Goal: Task Accomplishment & Management: Manage account settings

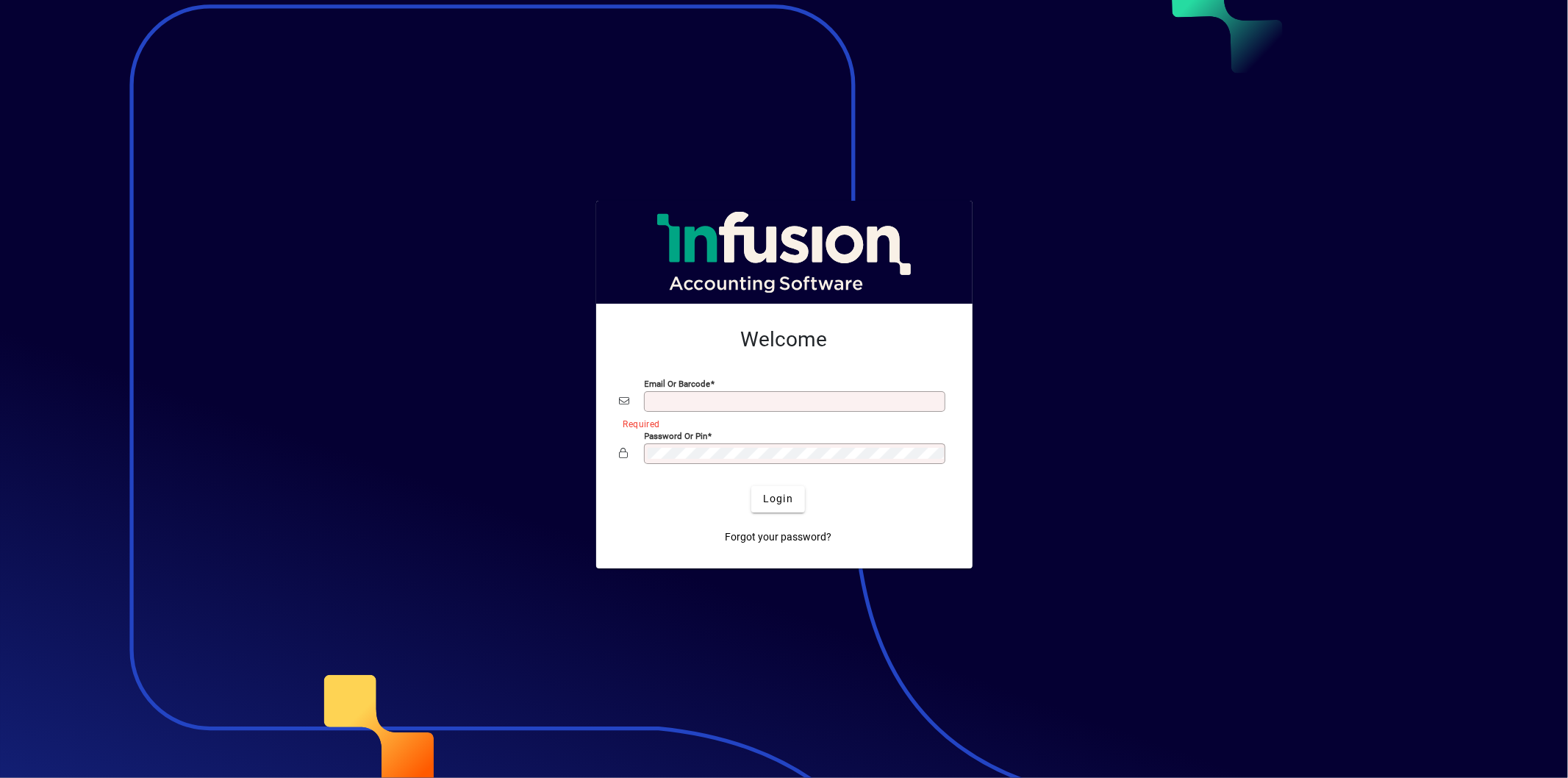
type input "**********"
drag, startPoint x: 753, startPoint y: 472, endPoint x: 781, endPoint y: 495, distance: 36.2
click at [754, 480] on div at bounding box center [784, 475] width 330 height 16
click at [780, 500] on span "Login" at bounding box center [778, 498] width 30 height 15
type input "**********"
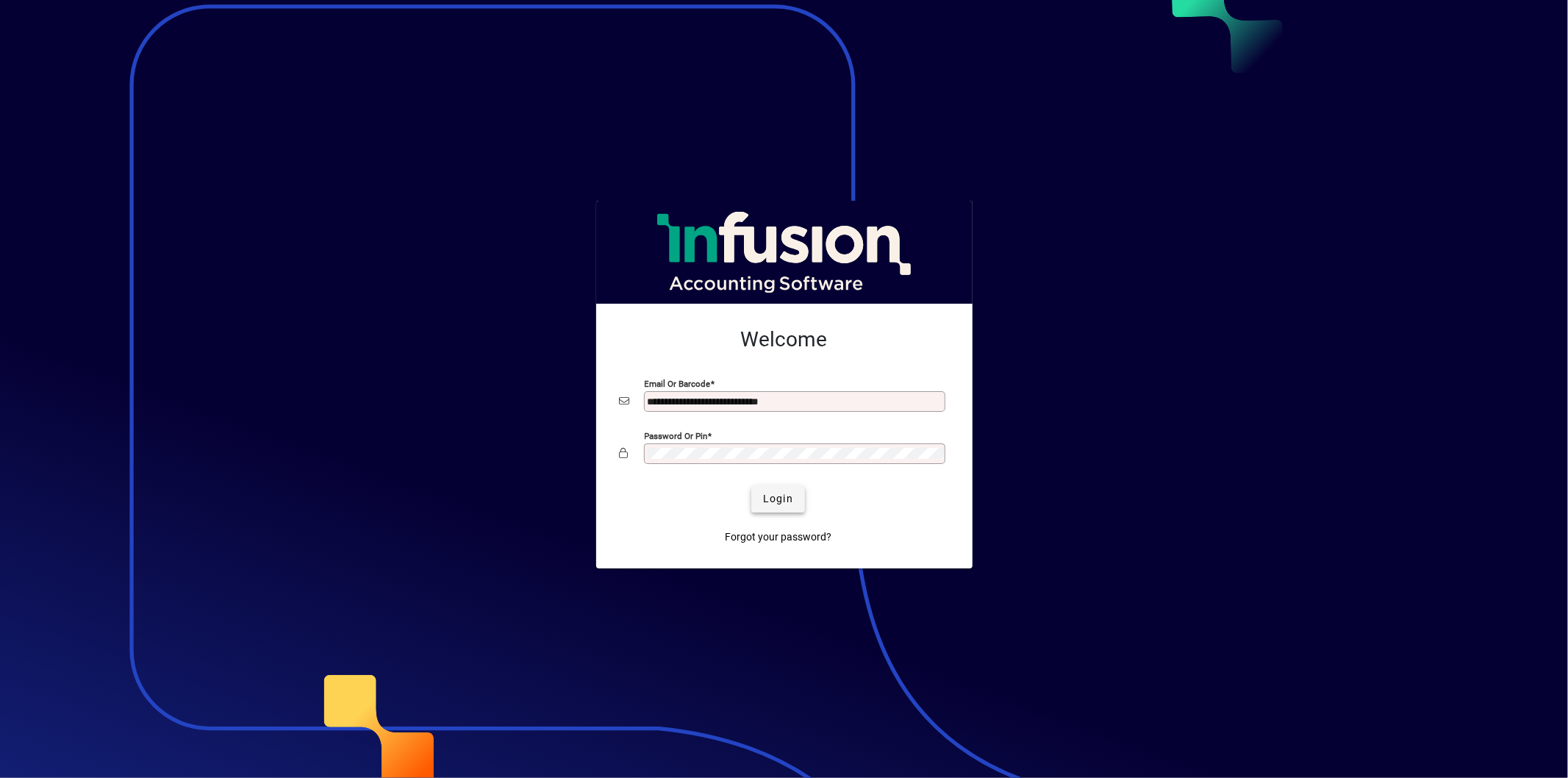
click at [759, 493] on span "submit" at bounding box center [778, 499] width 54 height 35
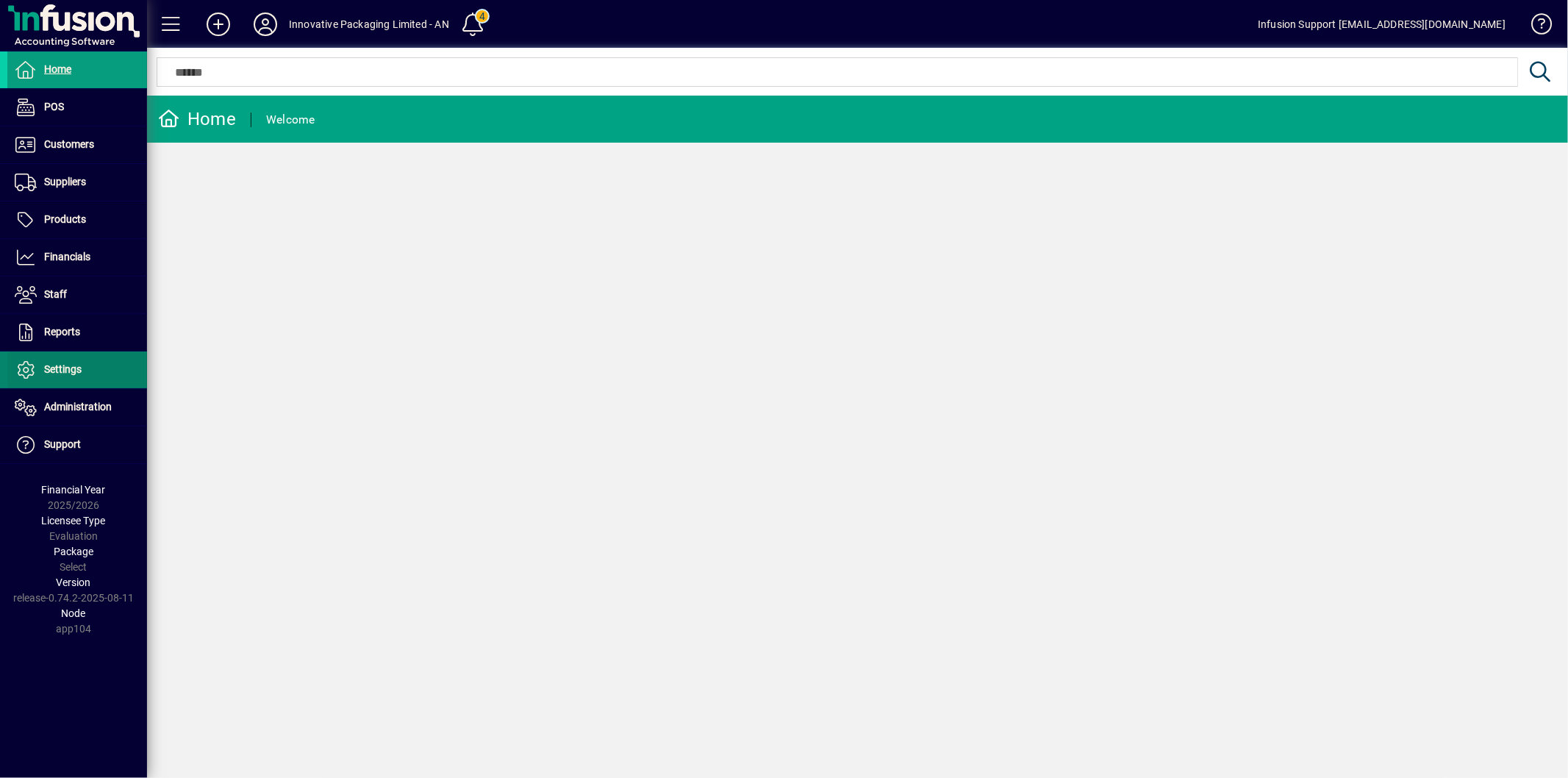
click at [77, 378] on span "Settings" at bounding box center [44, 370] width 74 height 18
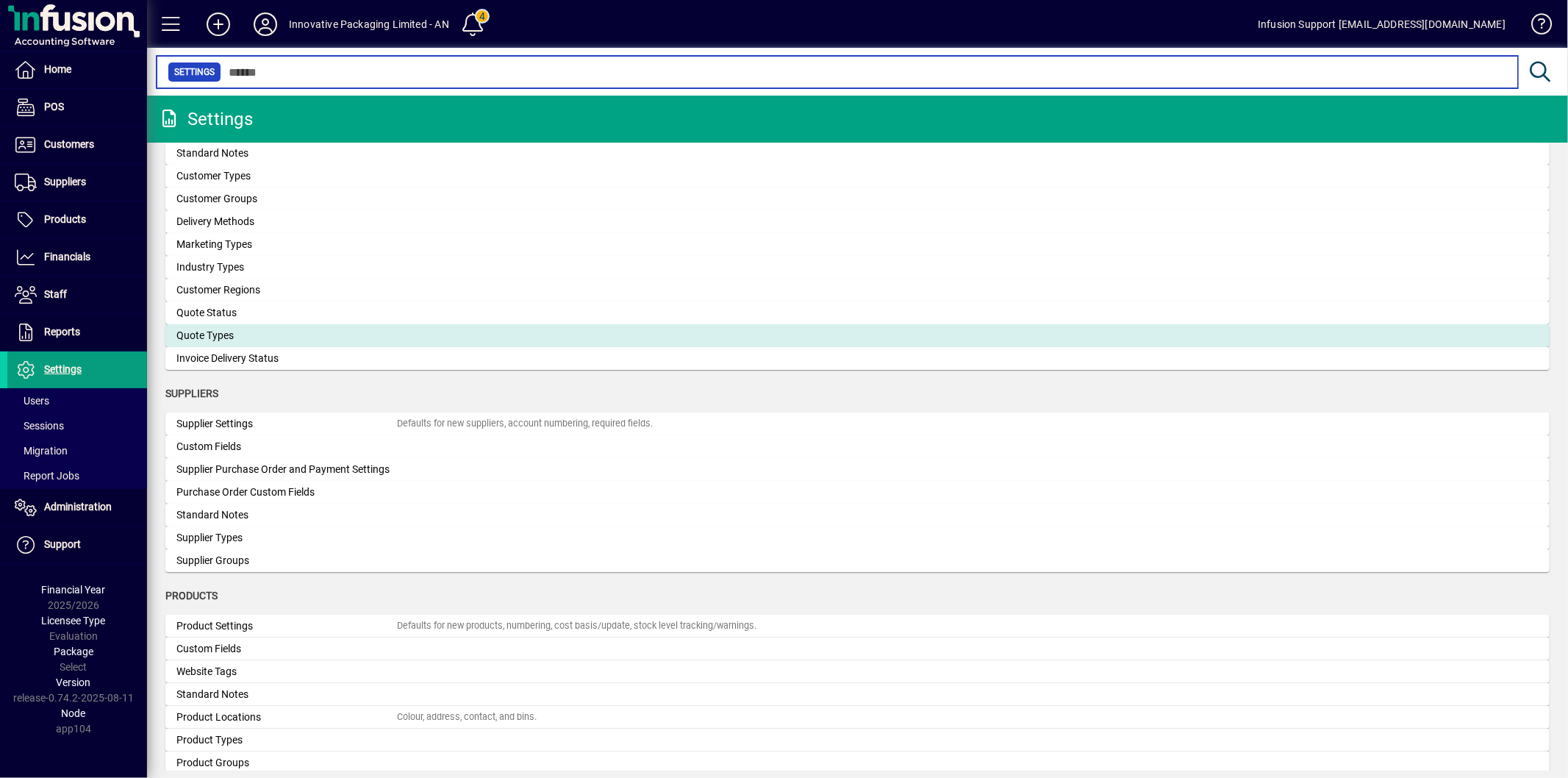
scroll to position [1204, 0]
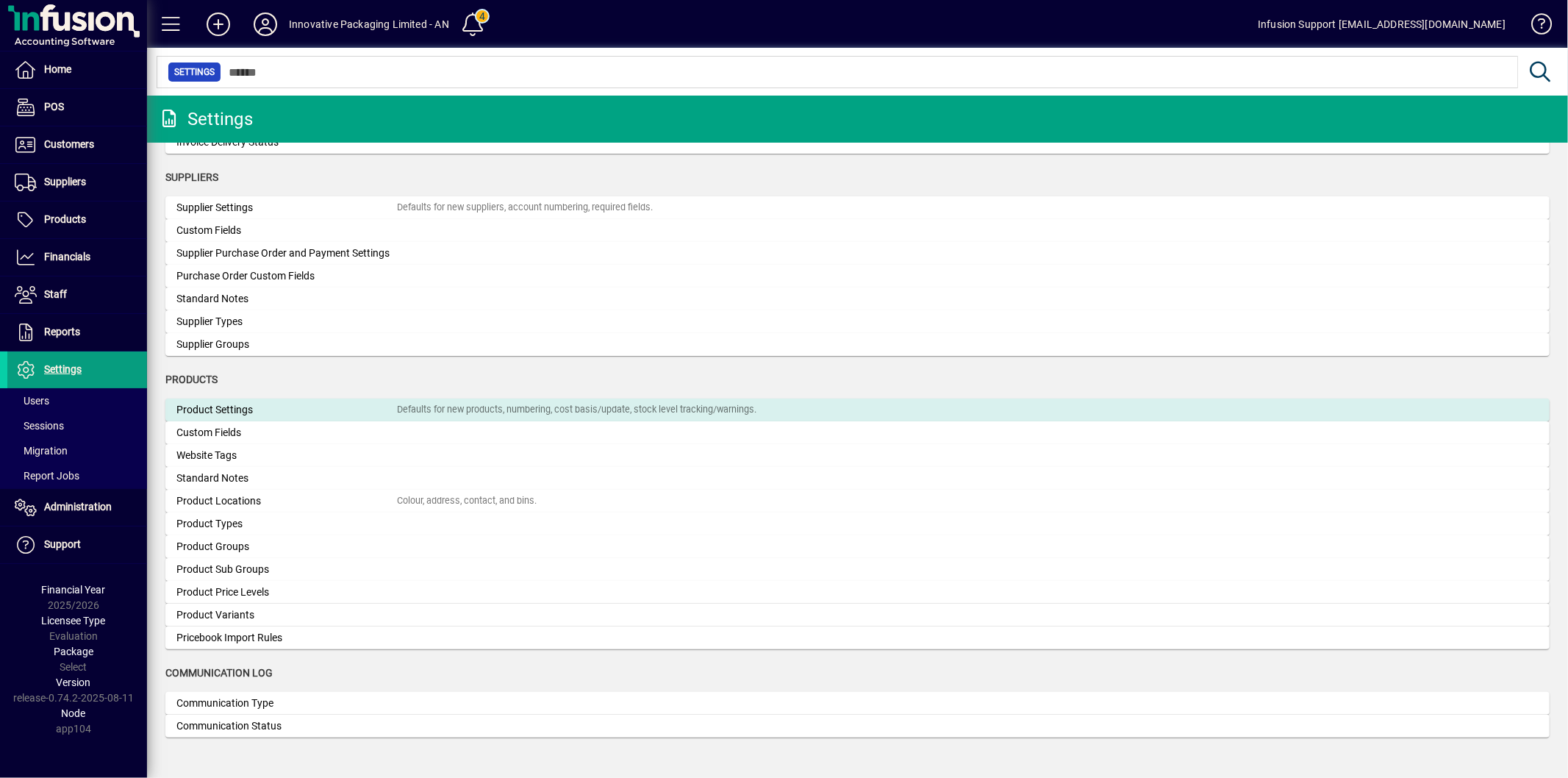
click at [268, 407] on div "Product Settings" at bounding box center [287, 409] width 221 height 15
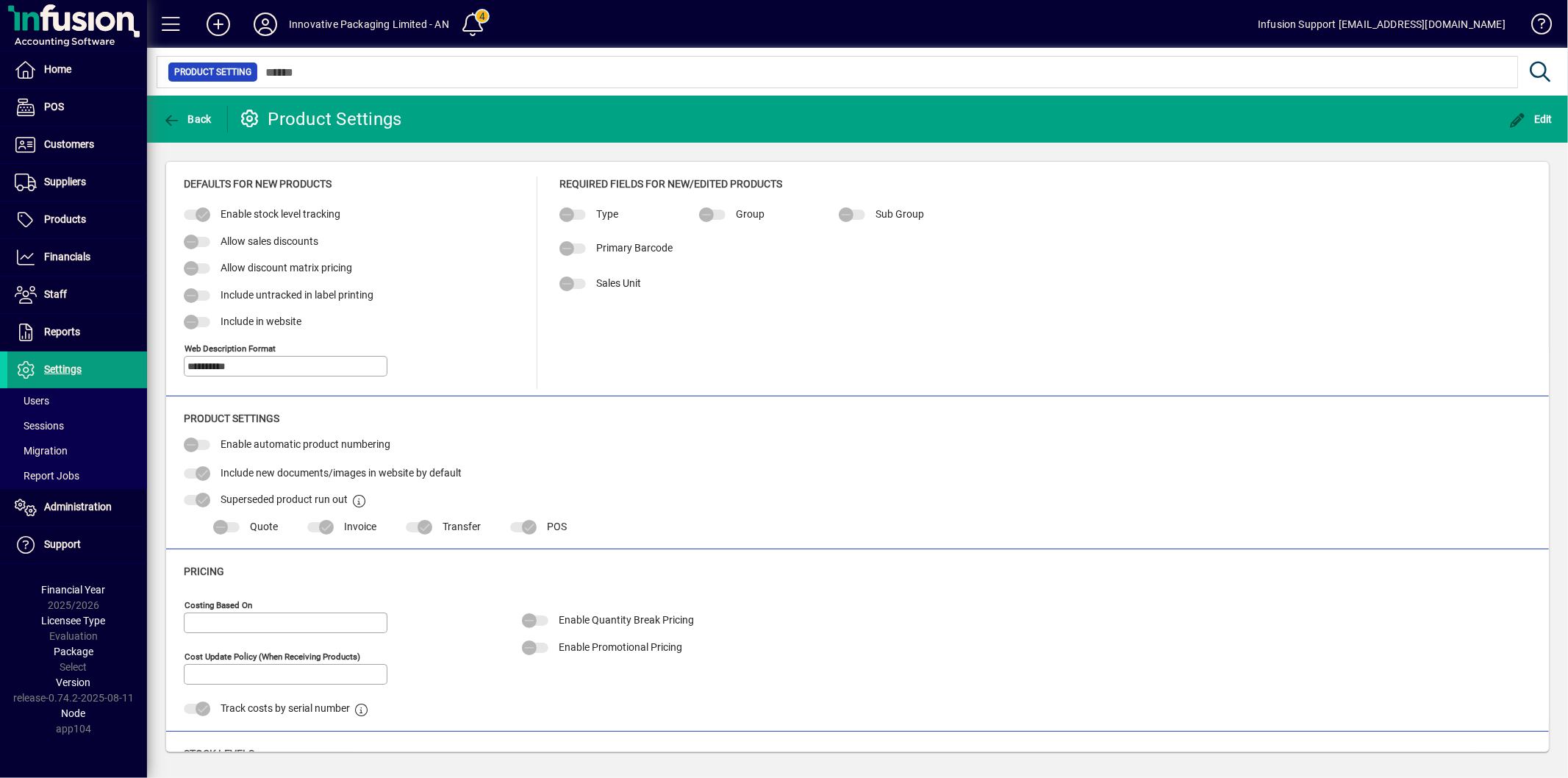
type input "**********"
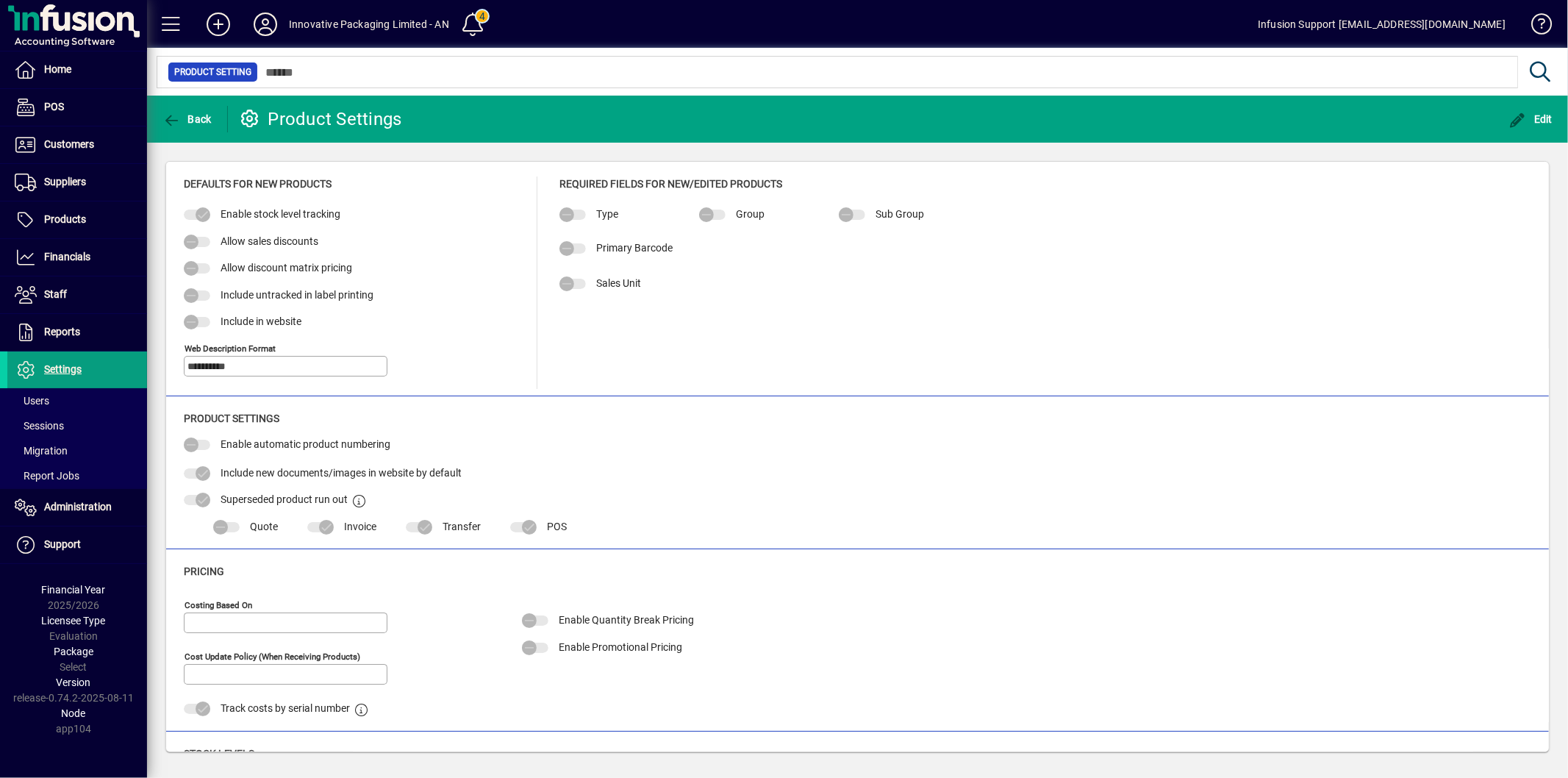
type input "**********"
click at [64, 449] on span "Migration" at bounding box center [42, 450] width 53 height 11
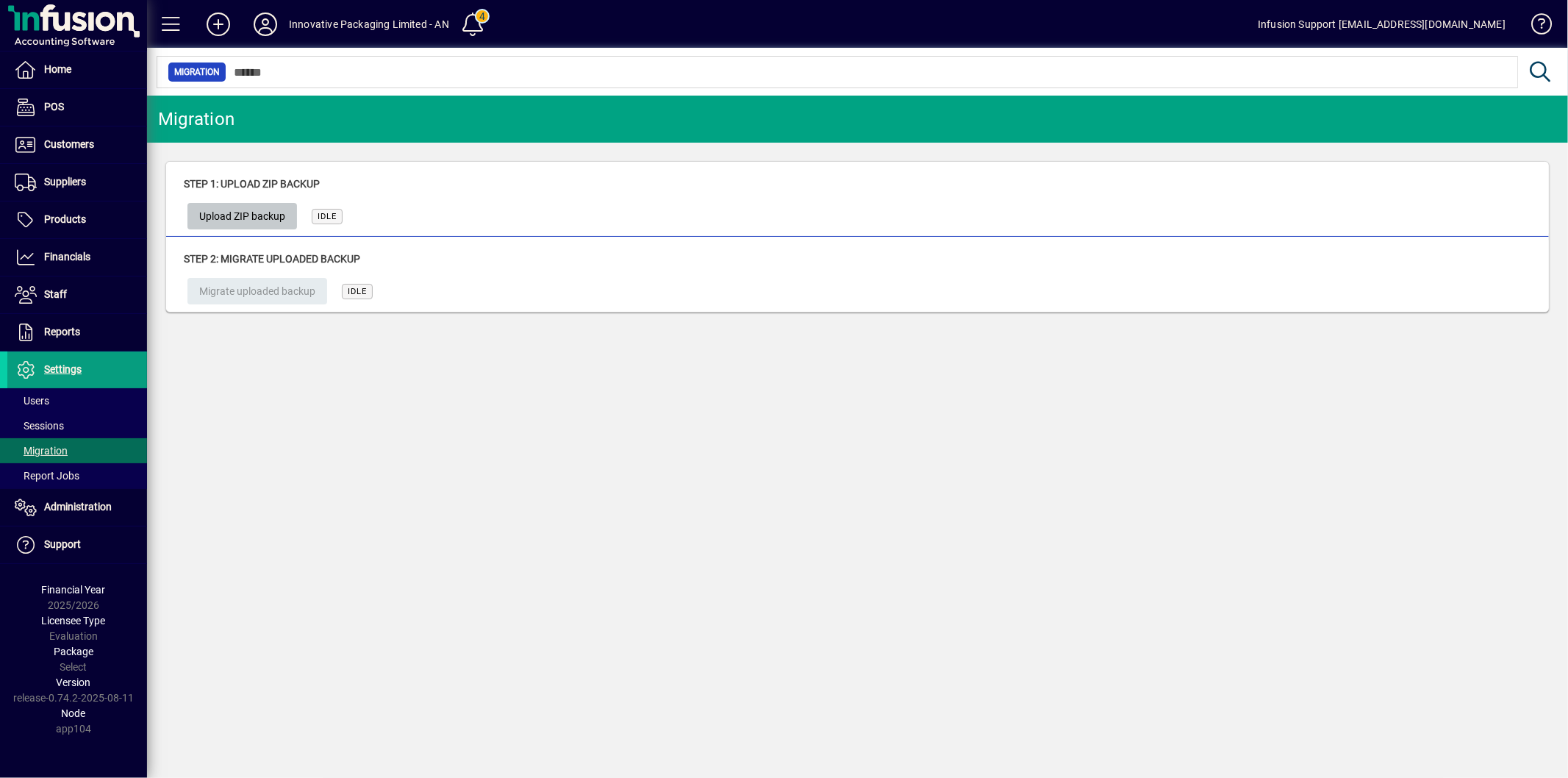
click at [261, 212] on span "Upload ZIP backup" at bounding box center [242, 215] width 86 height 24
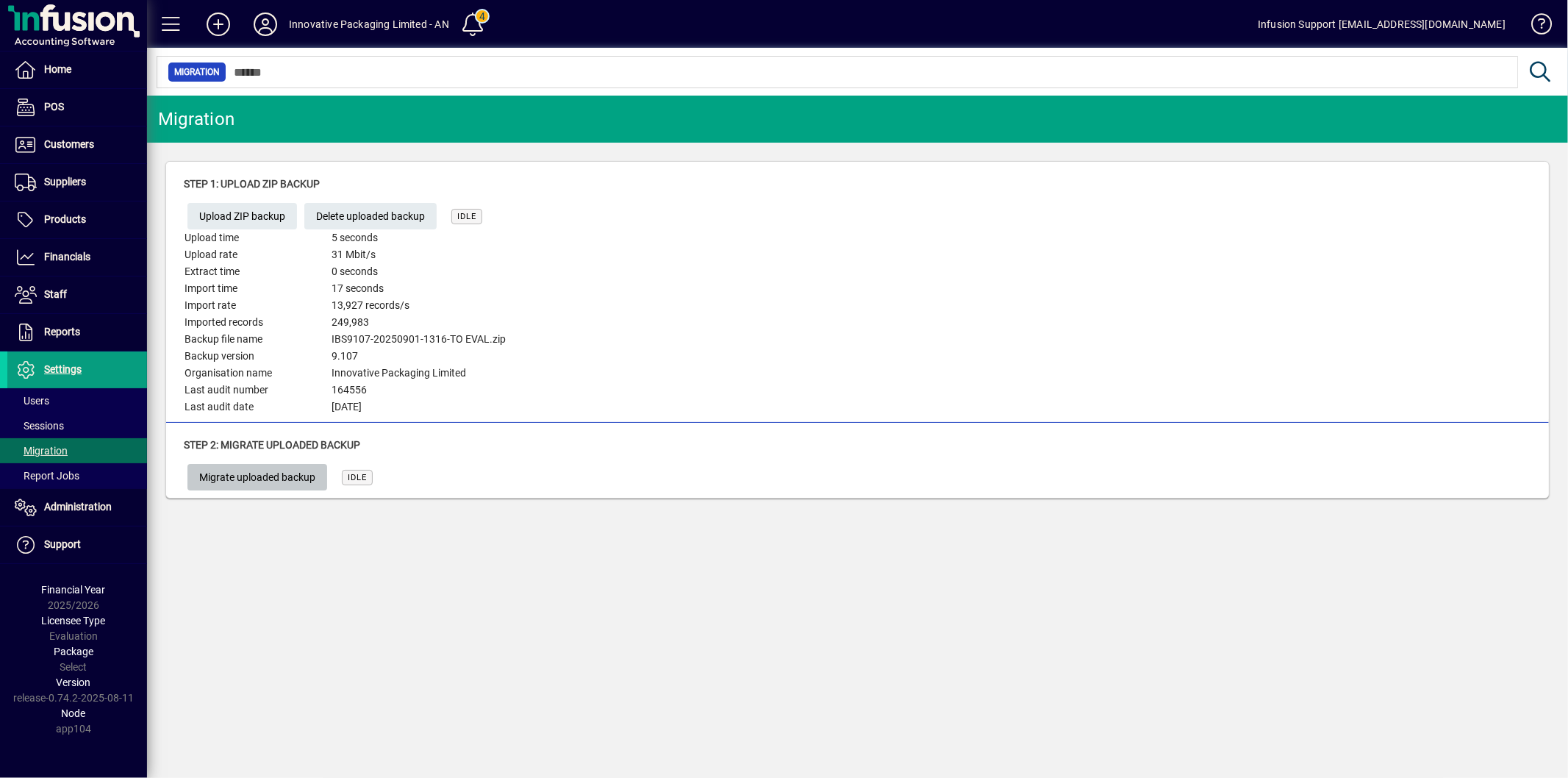
click at [266, 468] on span "Migrate uploaded backup" at bounding box center [258, 477] width 117 height 24
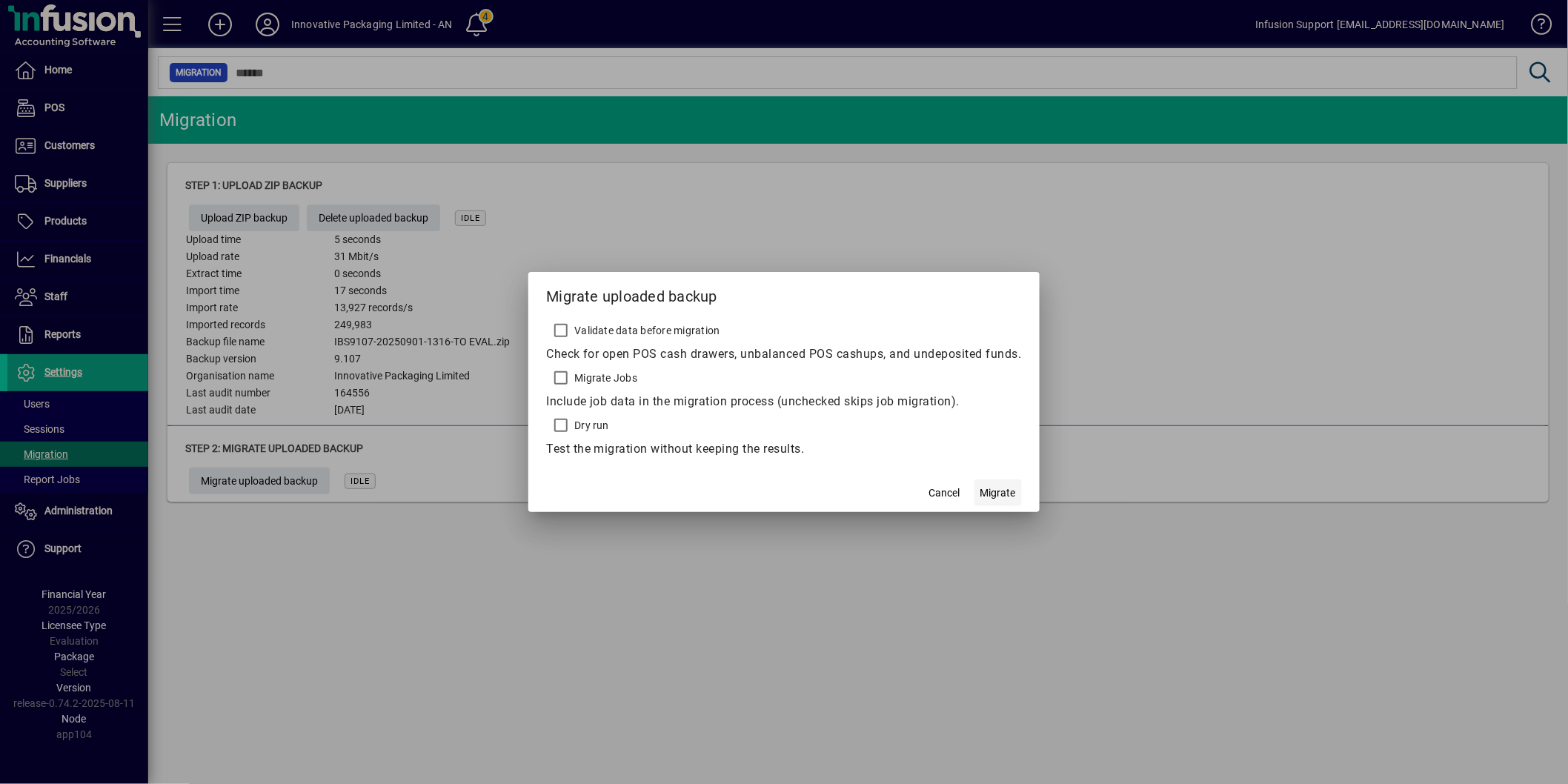
click at [1019, 497] on span "button" at bounding box center [997, 493] width 47 height 36
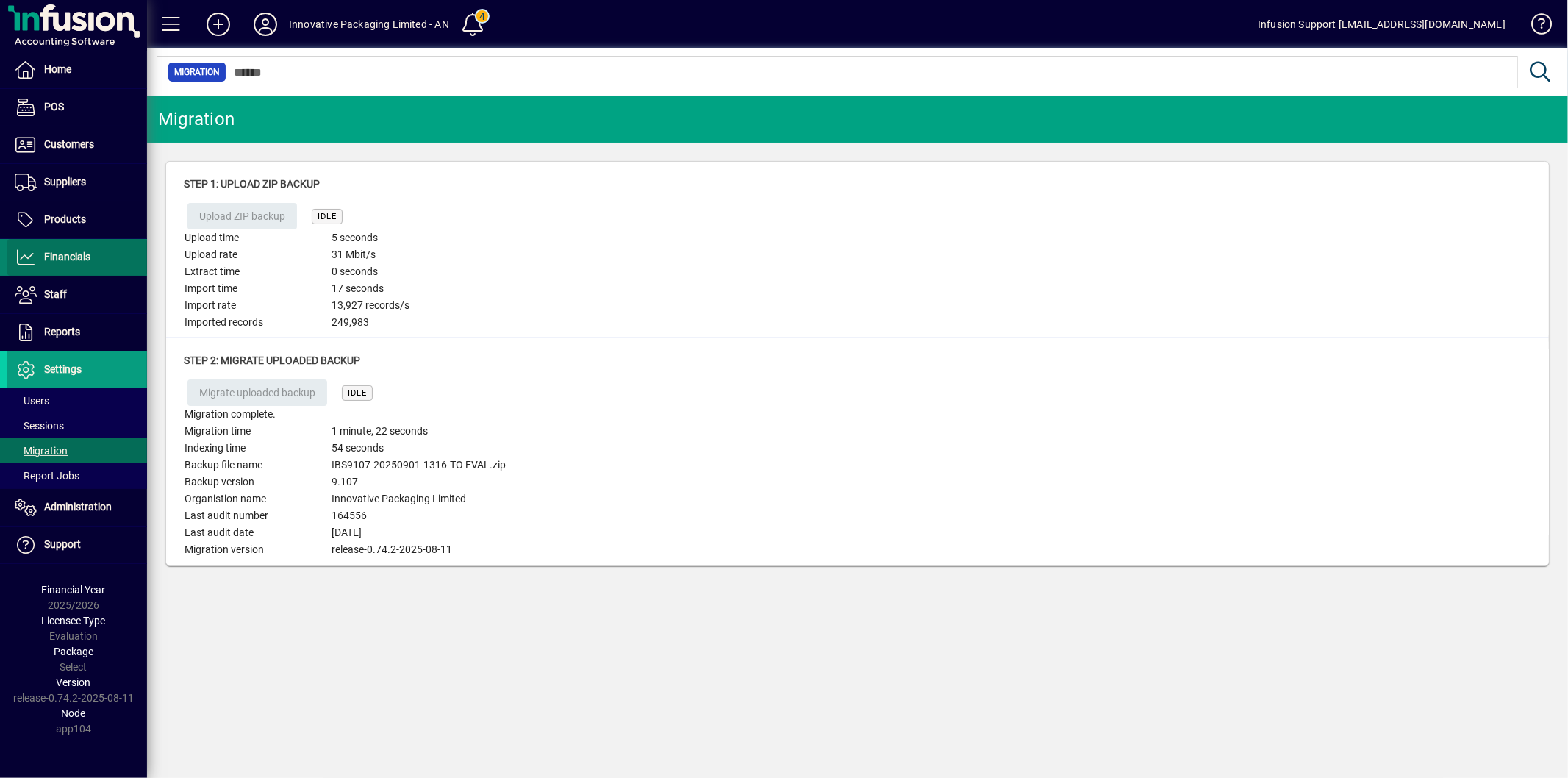
click at [62, 241] on span at bounding box center [77, 257] width 140 height 35
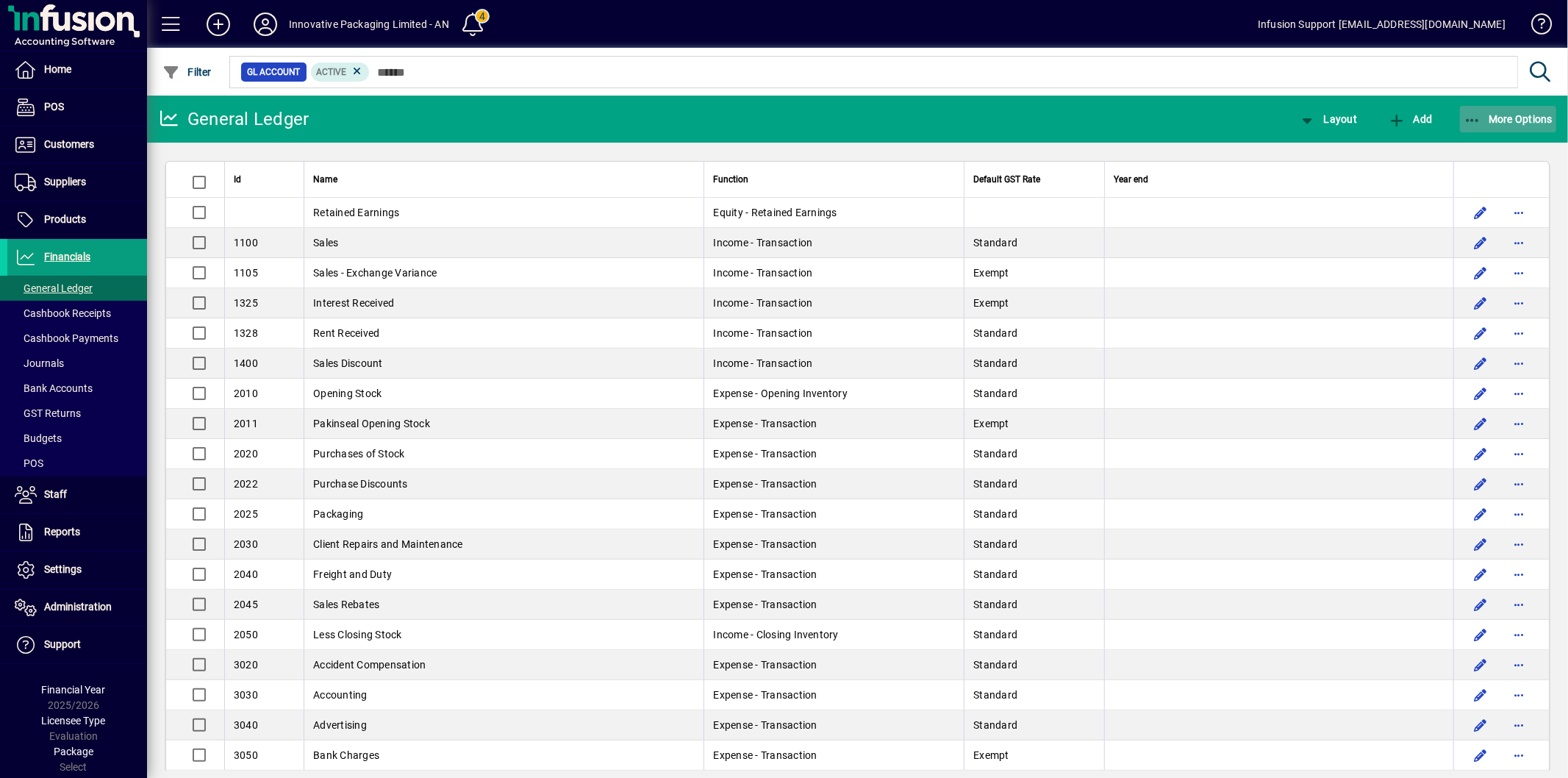
click at [1479, 116] on icon "button" at bounding box center [1473, 120] width 19 height 15
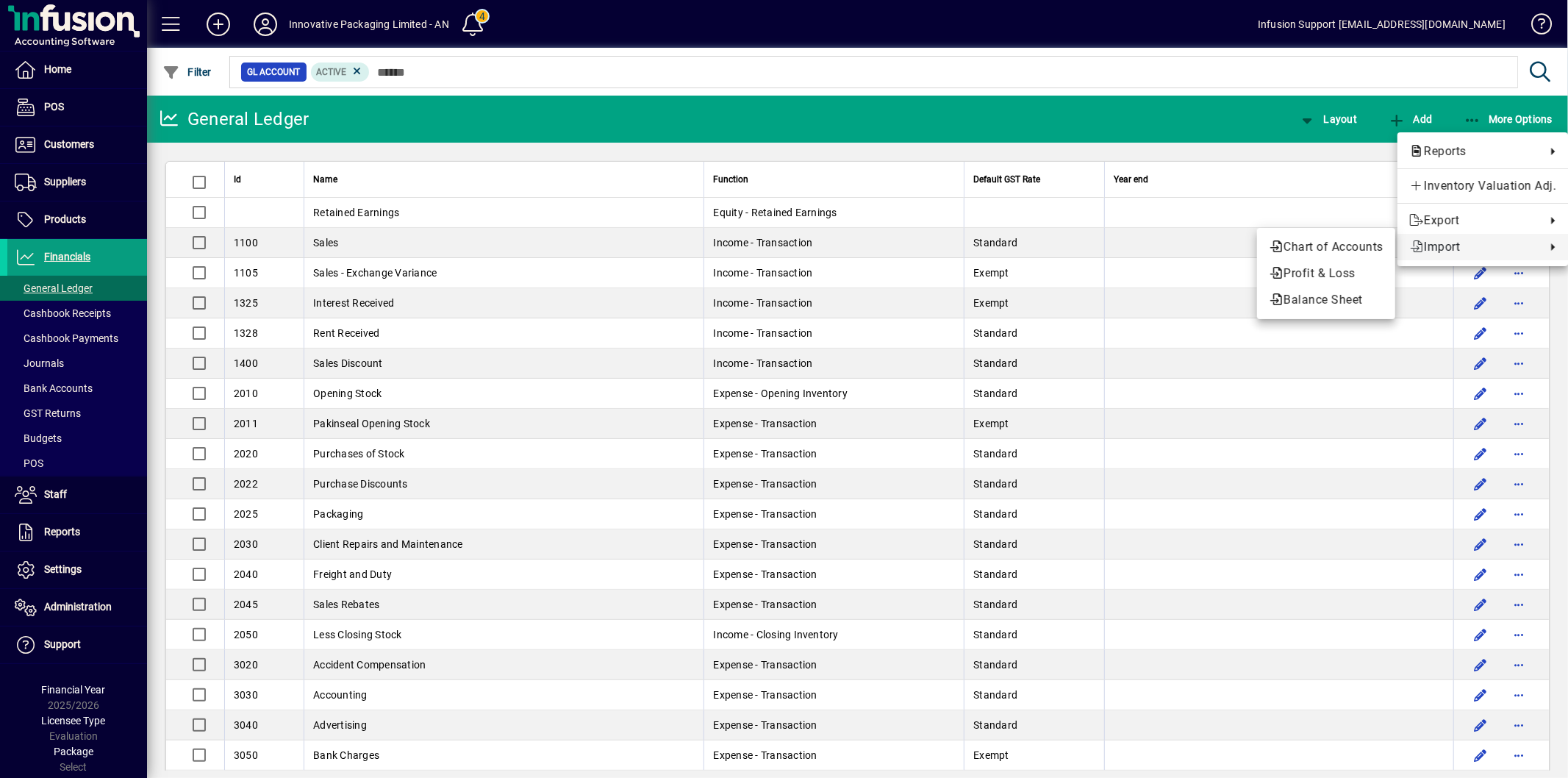
click at [1446, 247] on span "Import" at bounding box center [1474, 247] width 129 height 18
click at [1339, 243] on span "Chart of Accounts" at bounding box center [1327, 247] width 115 height 18
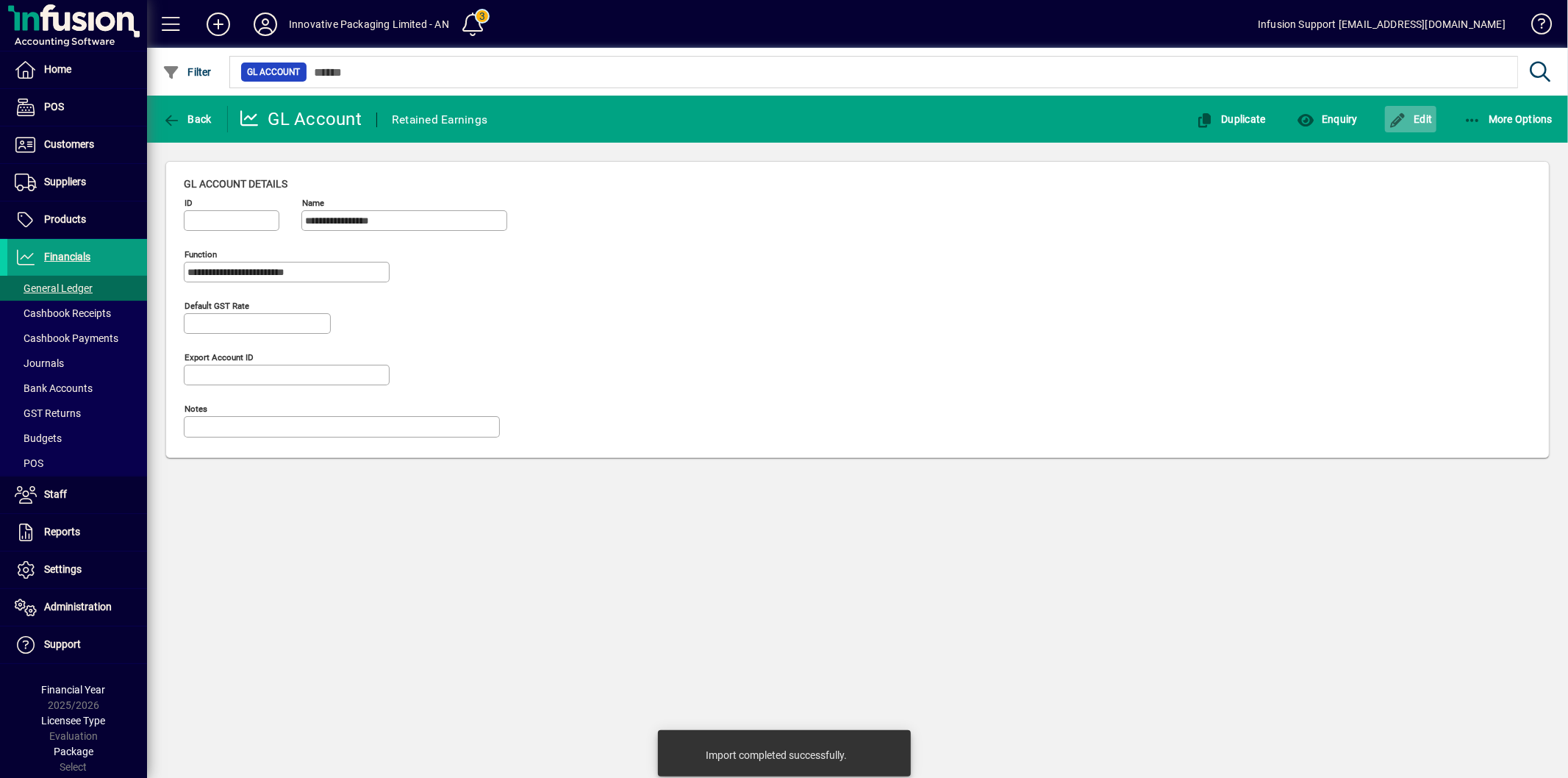
click at [1405, 117] on icon "button" at bounding box center [1398, 120] width 19 height 15
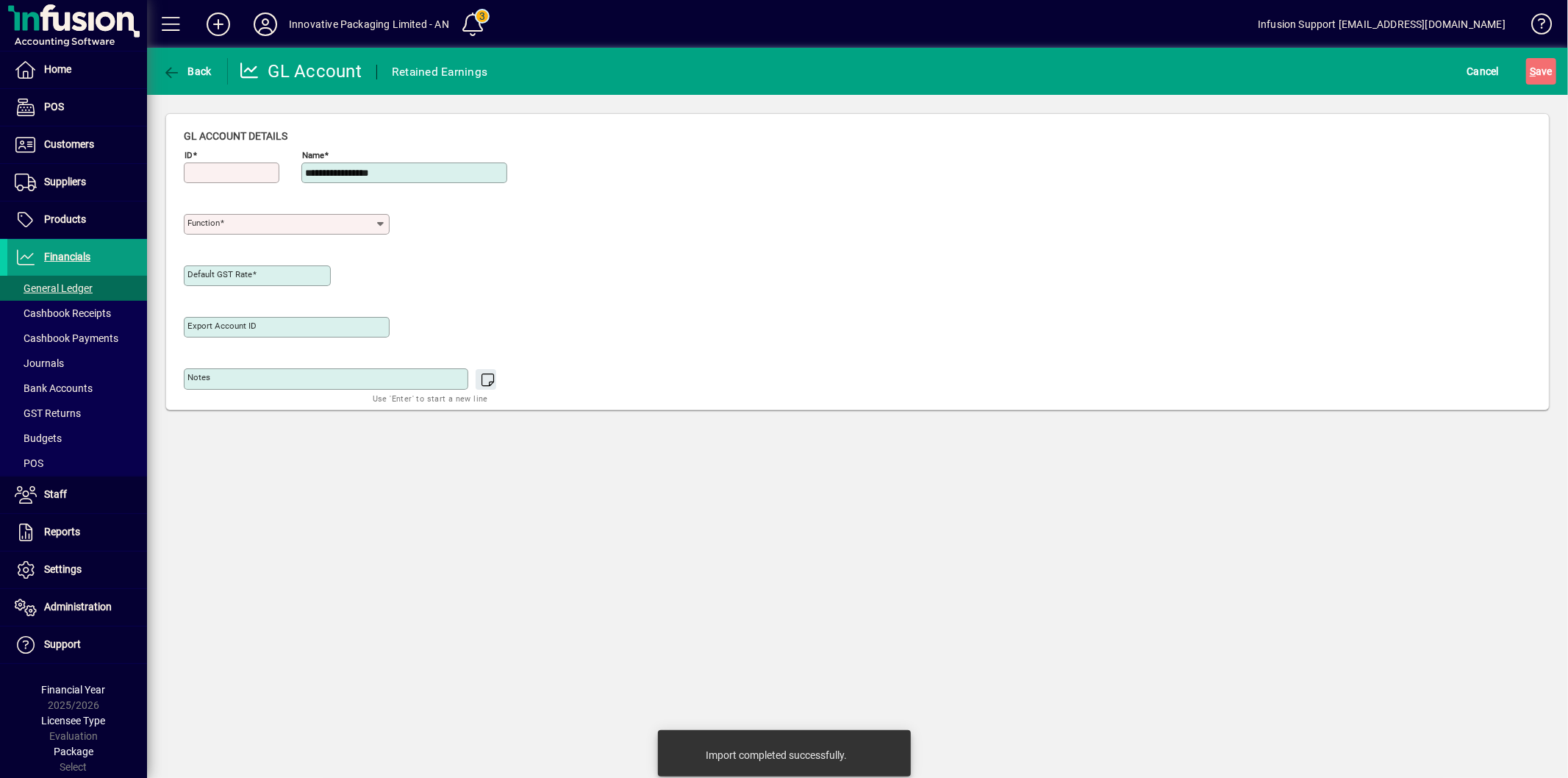
type input "**********"
click at [255, 163] on div "ID" at bounding box center [231, 172] width 95 height 20
click at [255, 171] on input "ID" at bounding box center [232, 172] width 91 height 11
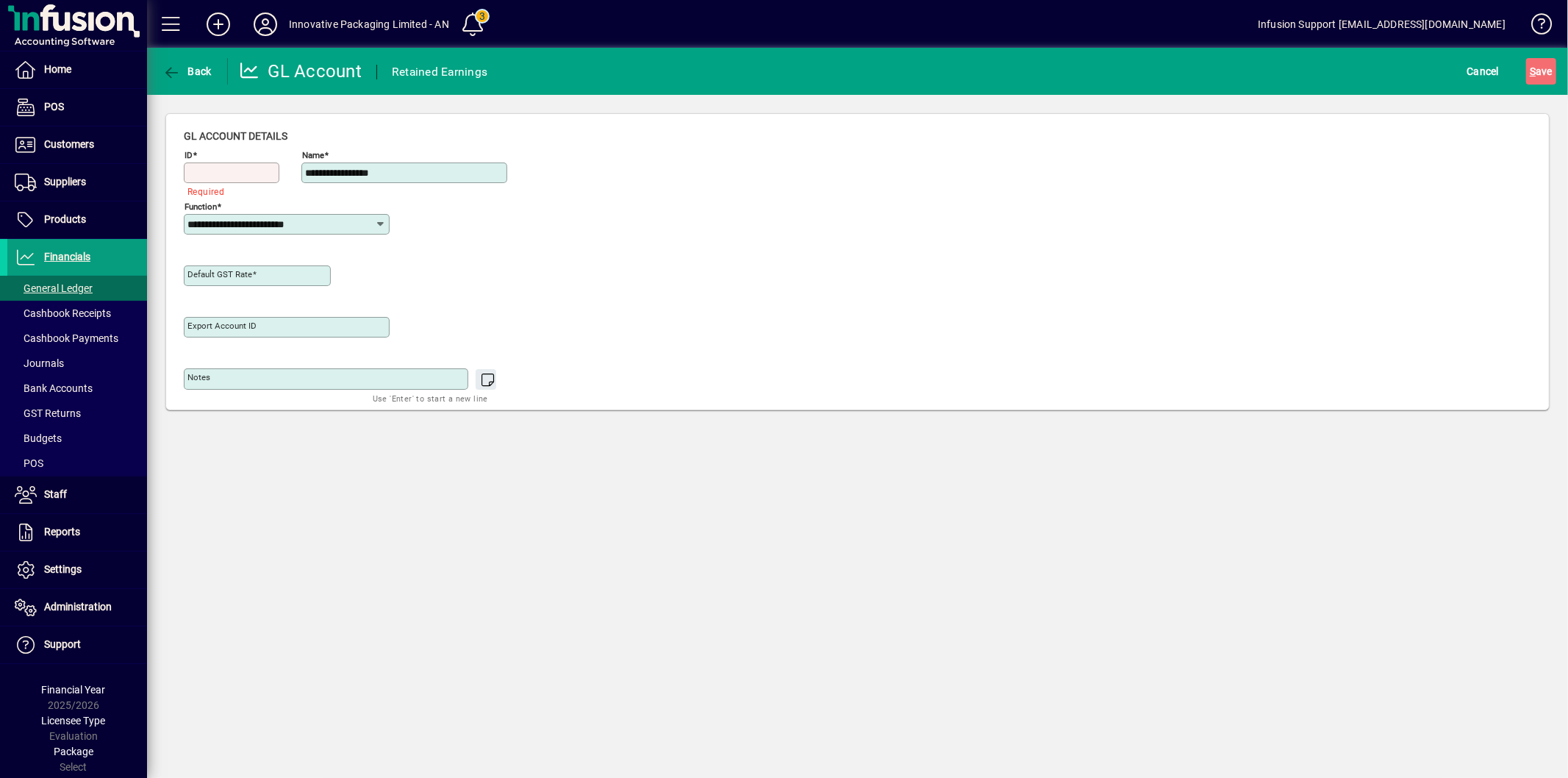
type input "****"
click at [253, 221] on input "**********" at bounding box center [281, 223] width 187 height 11
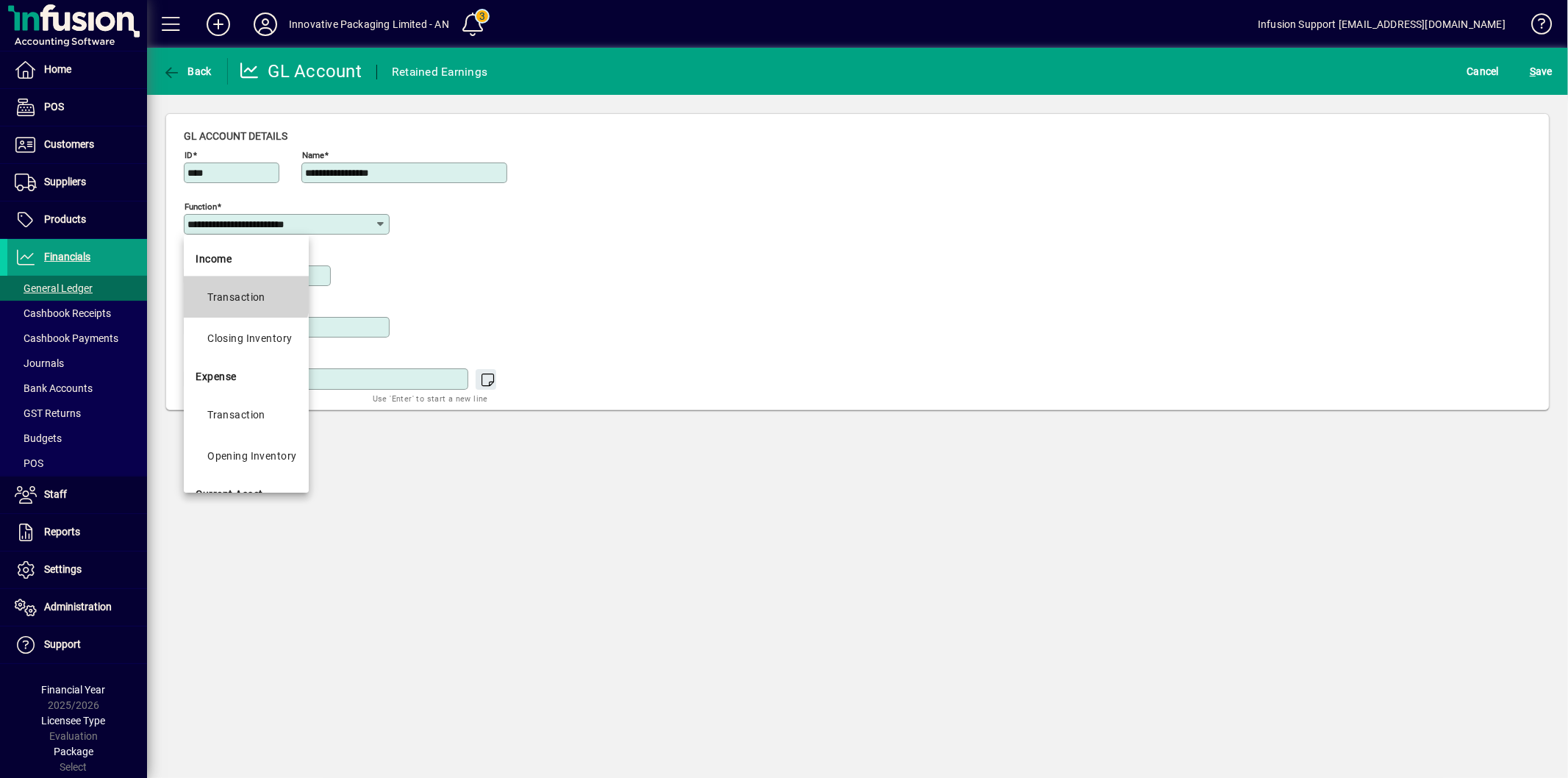
click at [226, 289] on div "Transaction" at bounding box center [237, 297] width 58 height 18
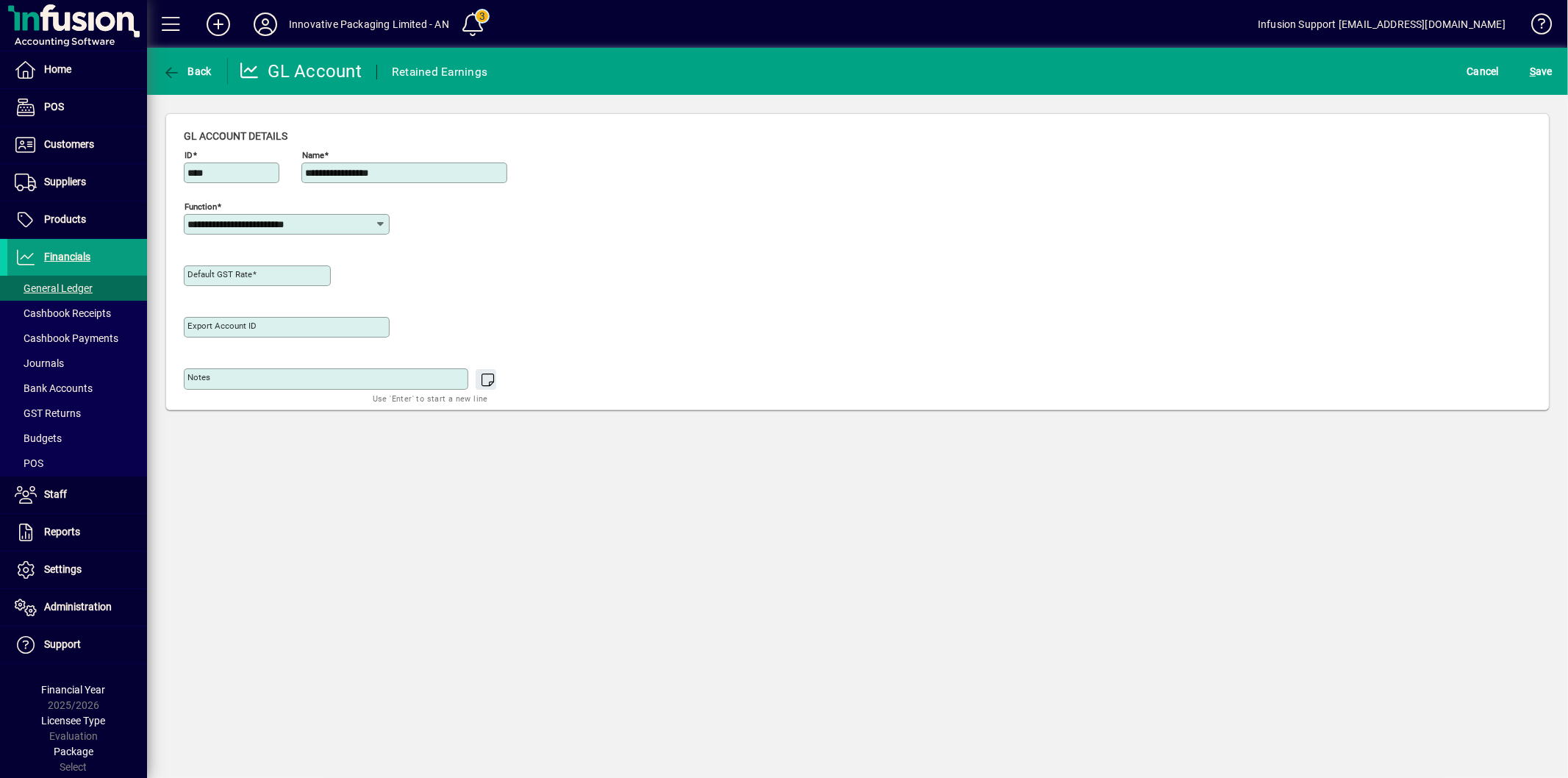
type input "**********"
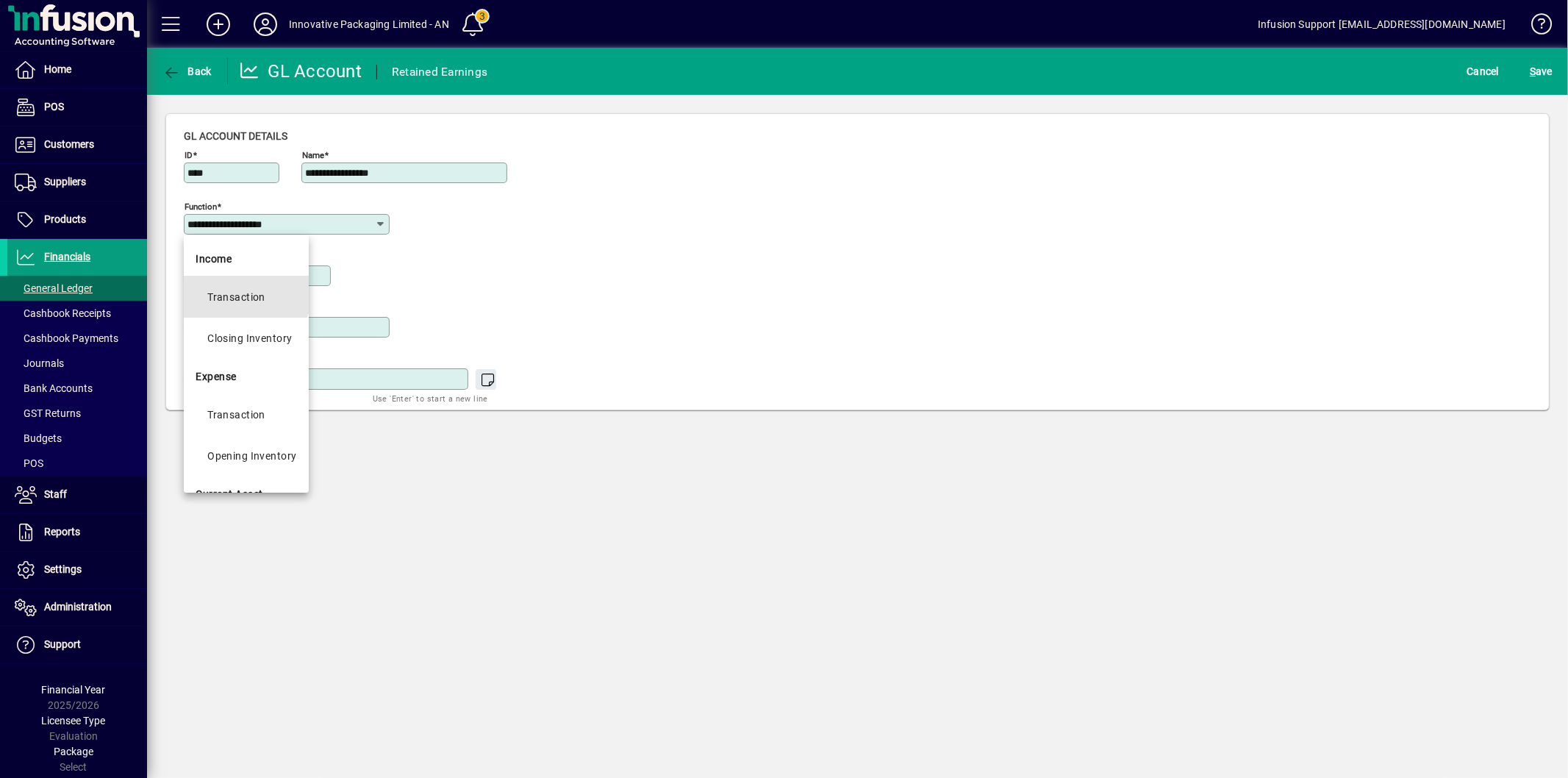
type input "**********"
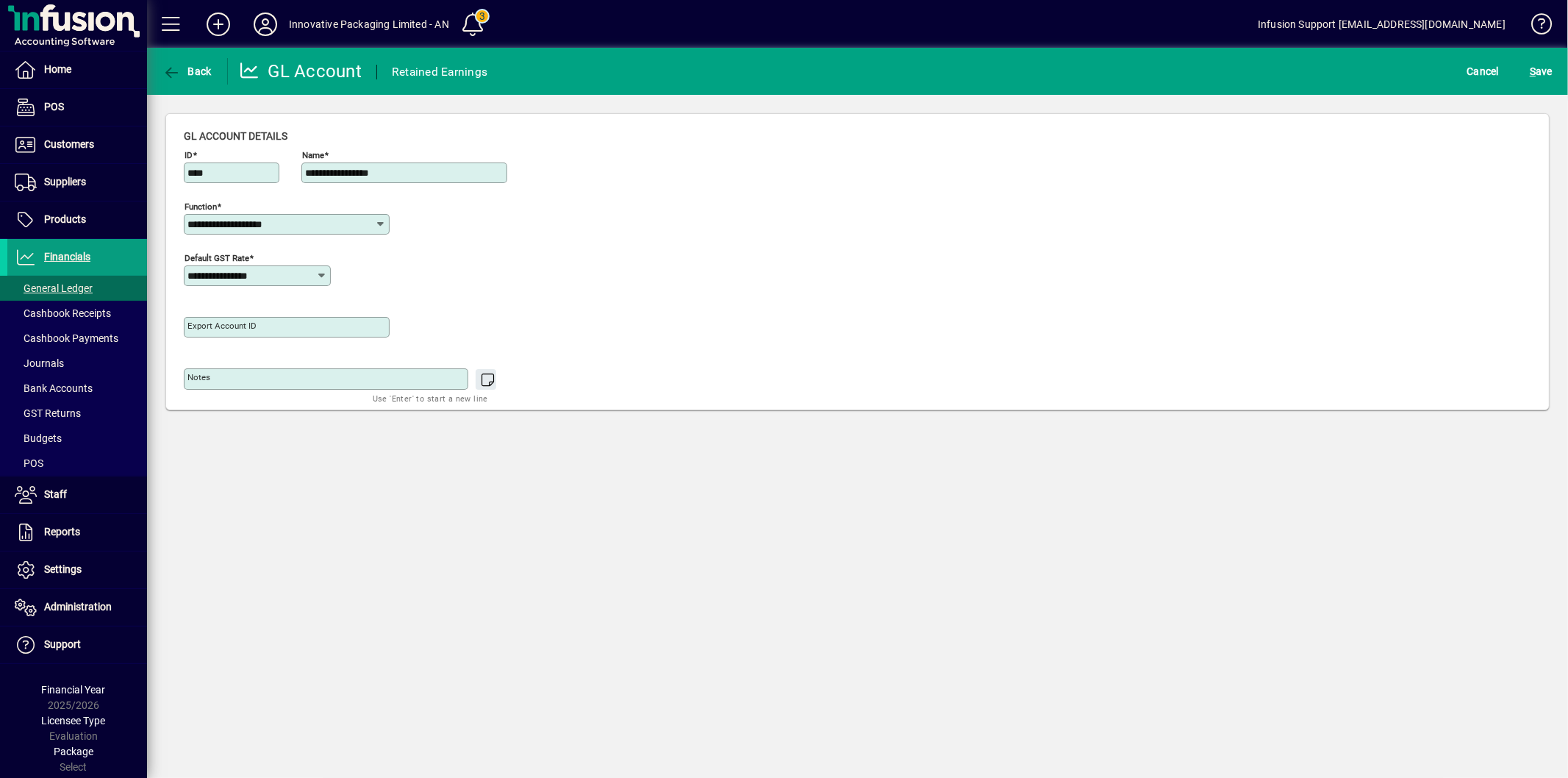
click at [303, 223] on input "**********" at bounding box center [281, 223] width 187 height 11
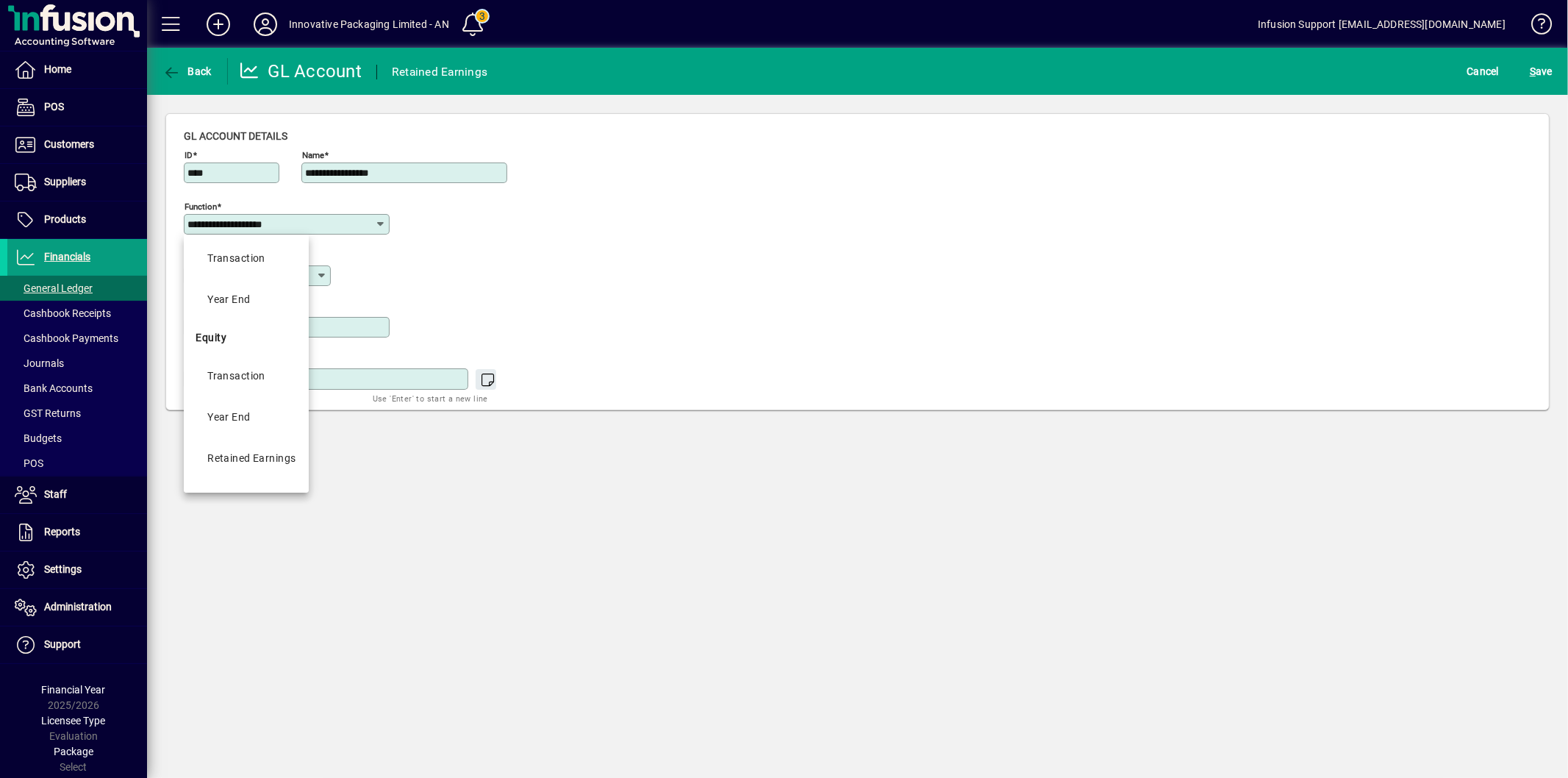
scroll to position [777, 0]
click at [251, 412] on mat-option "Retained Earnings" at bounding box center [246, 426] width 125 height 42
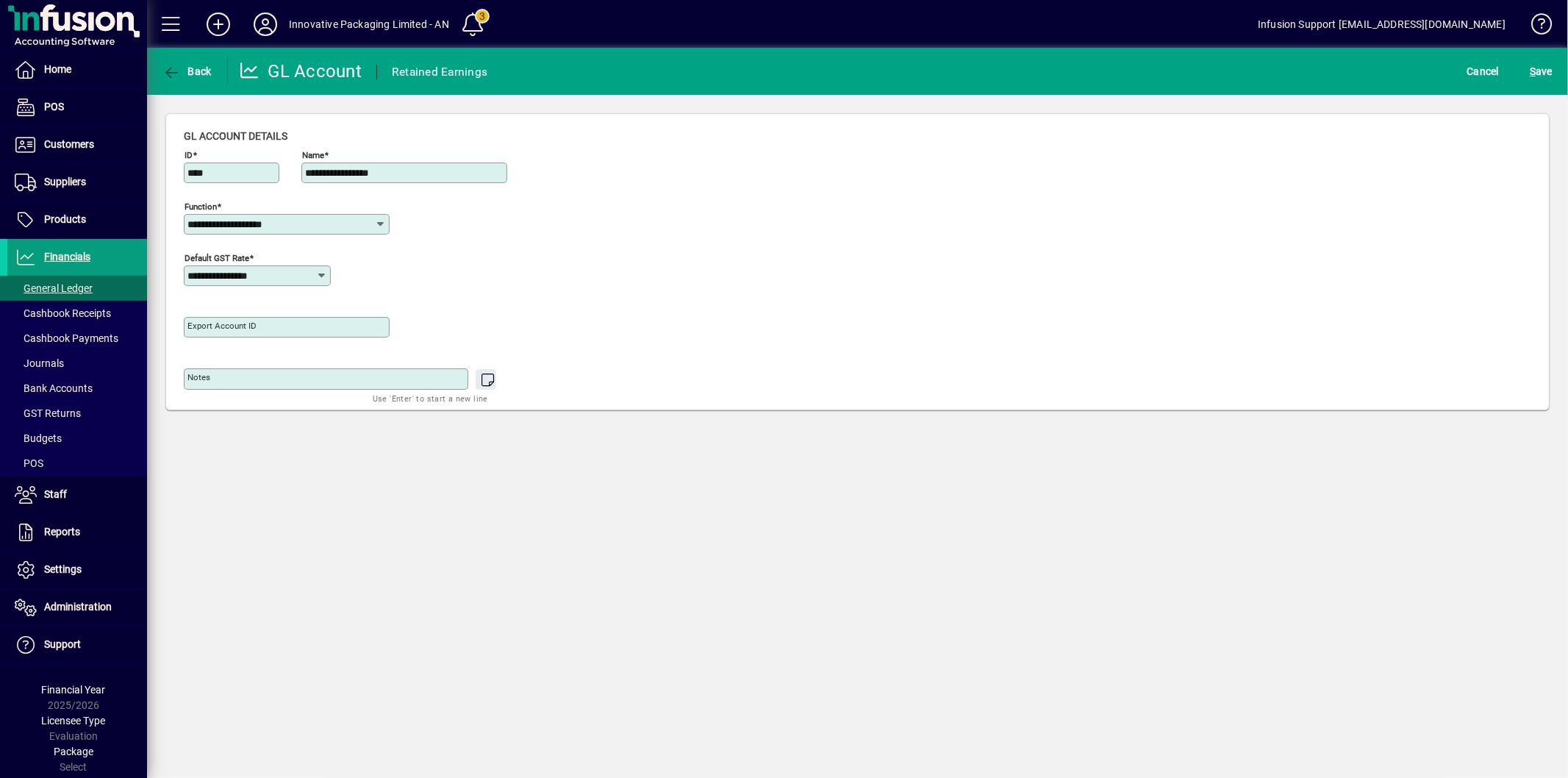
type input "**********"
click at [1555, 69] on span "submit" at bounding box center [1541, 72] width 30 height 35
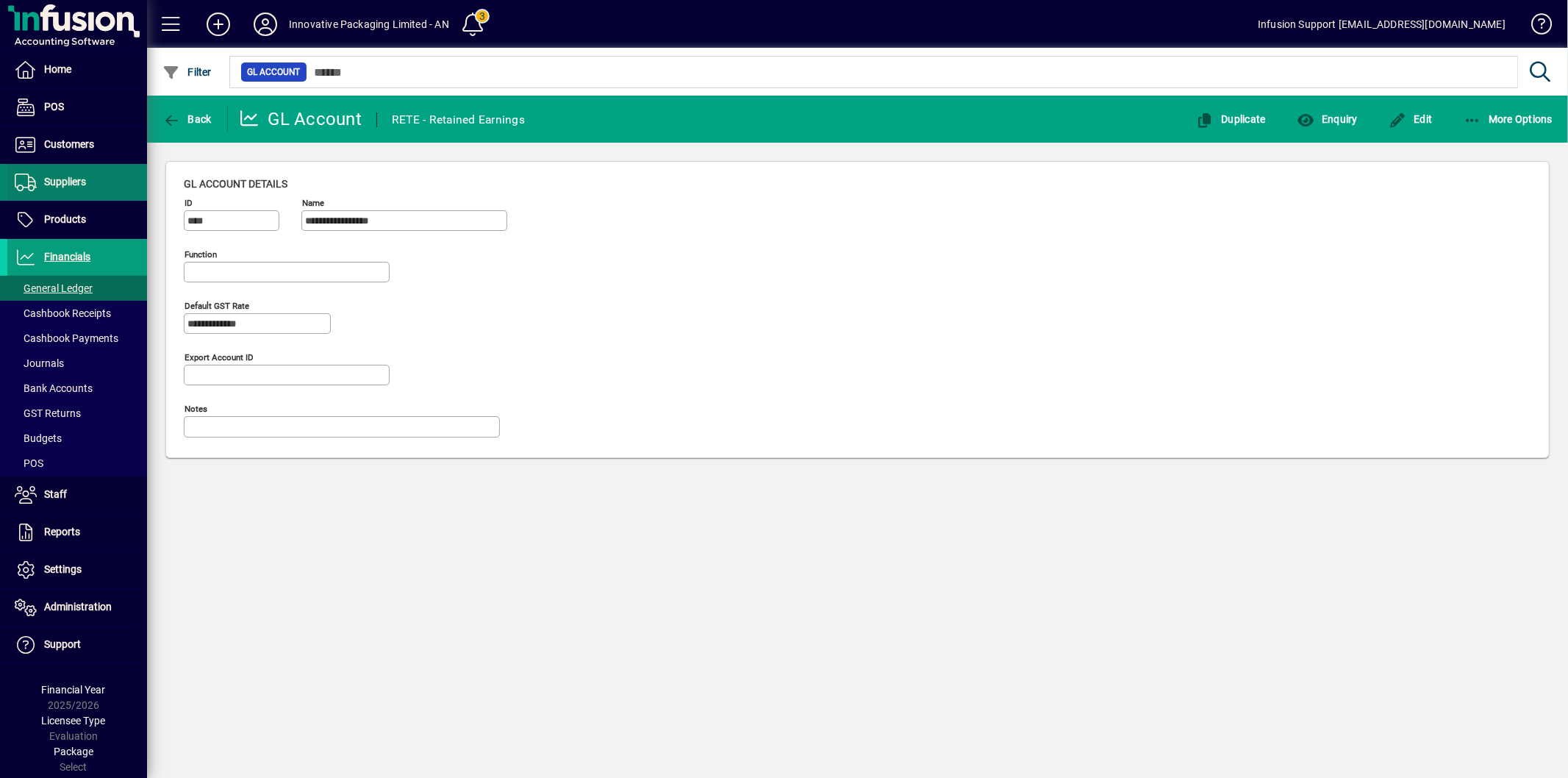
type input "**********"
click at [177, 123] on icon "button" at bounding box center [171, 120] width 19 height 15
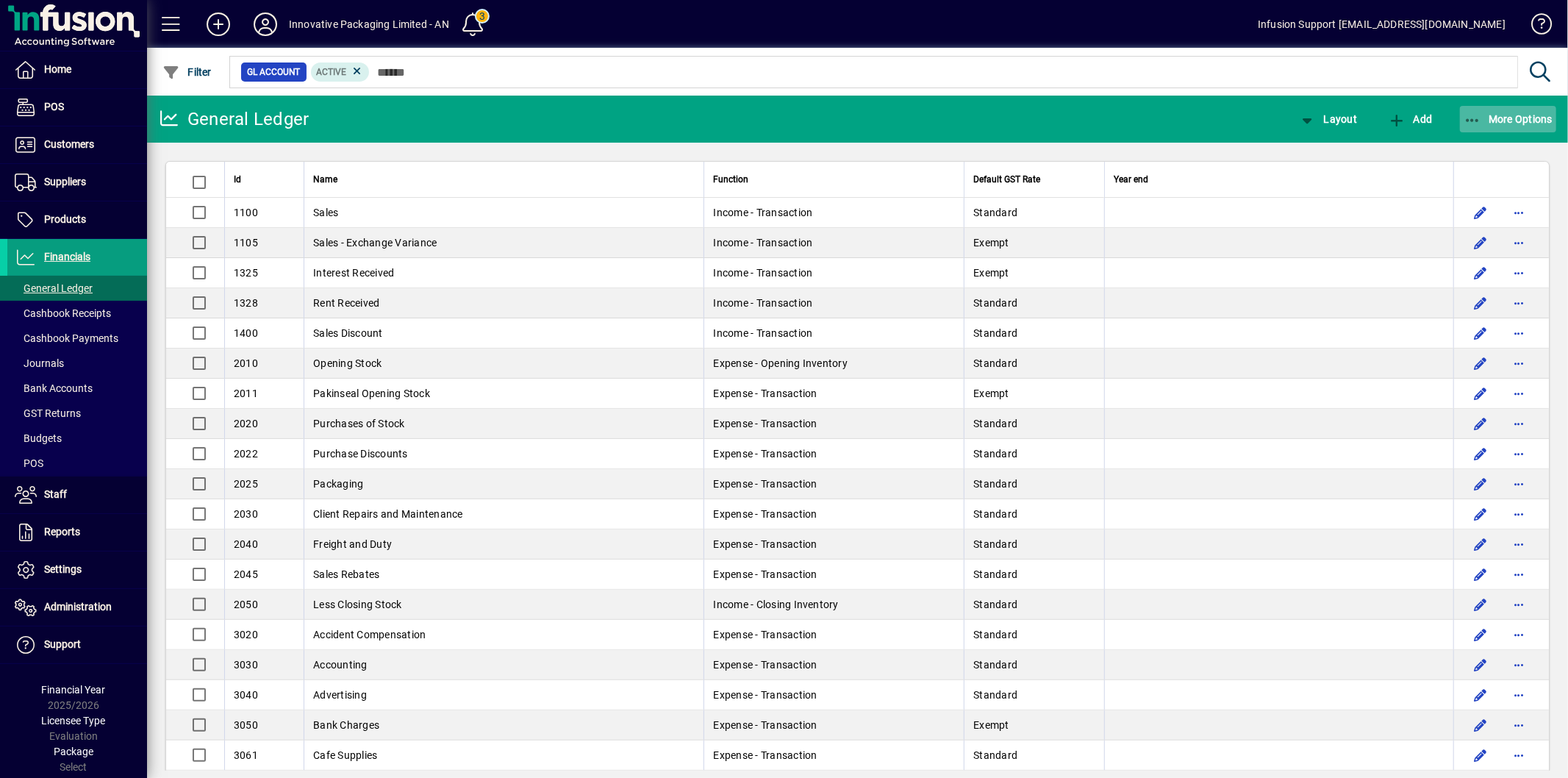
click at [1475, 120] on icon "button" at bounding box center [1473, 120] width 19 height 15
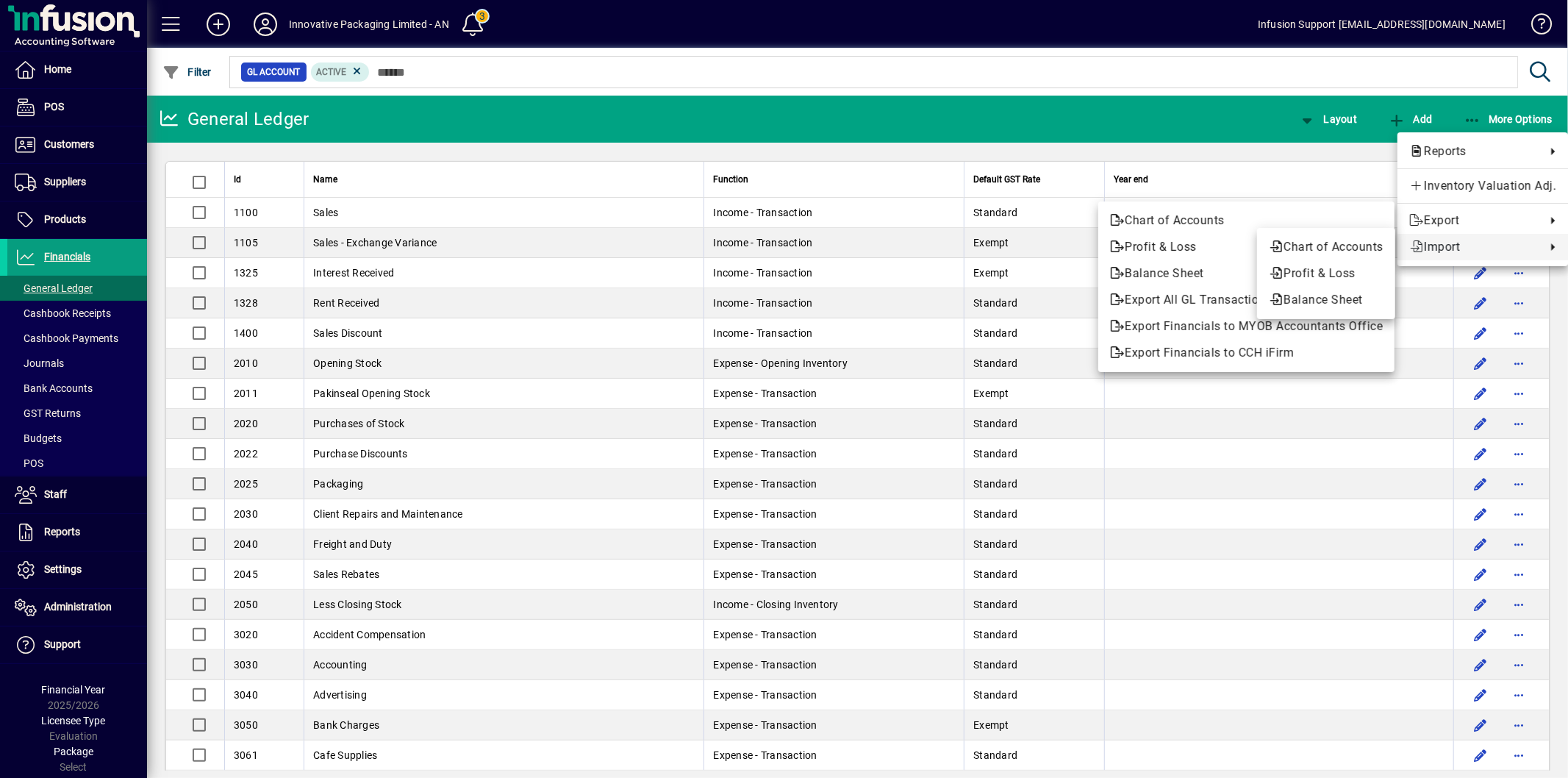
click at [1466, 248] on span "Import" at bounding box center [1474, 247] width 129 height 18
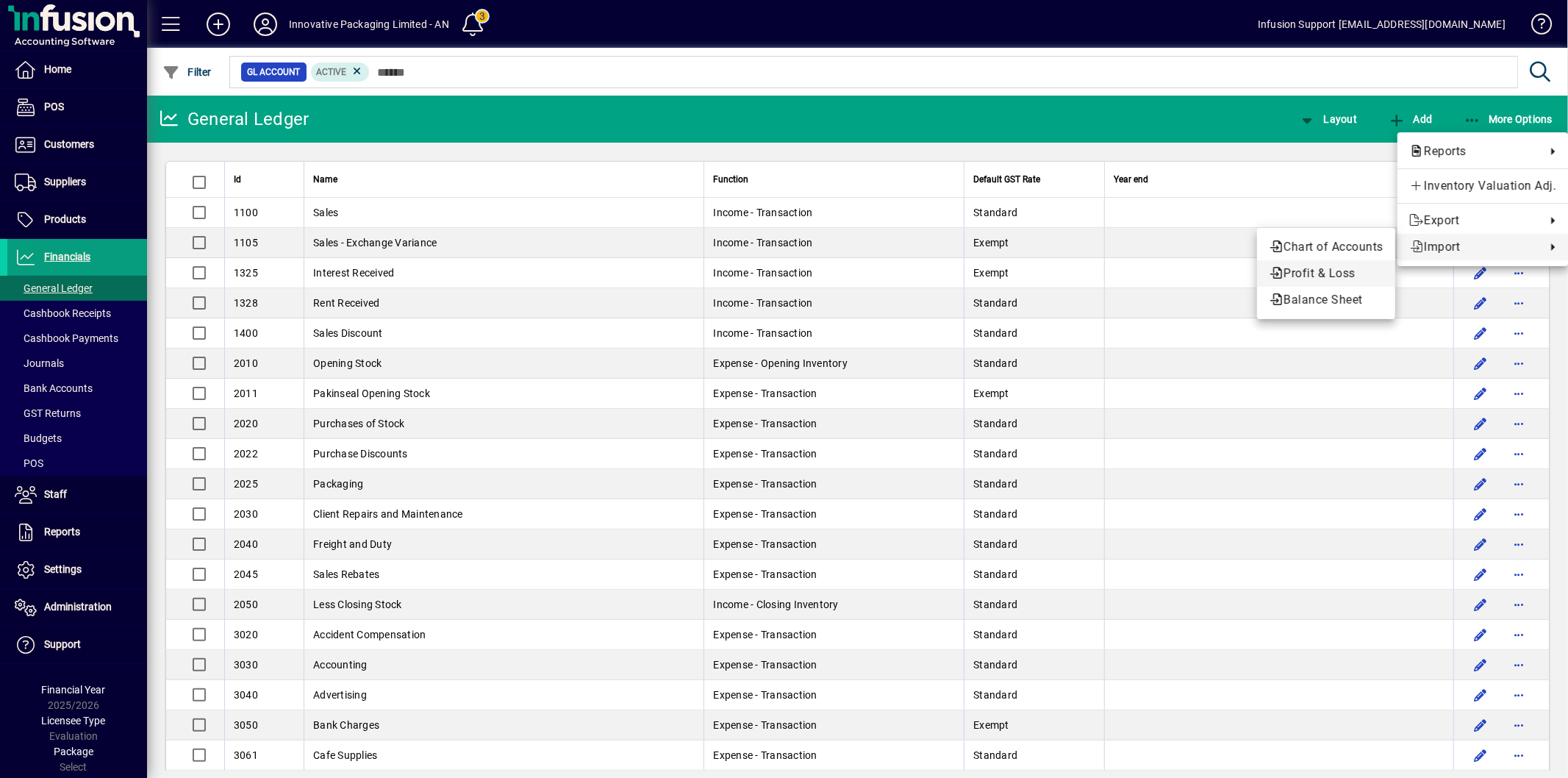
click at [1336, 267] on span "Profit & Loss" at bounding box center [1327, 274] width 115 height 18
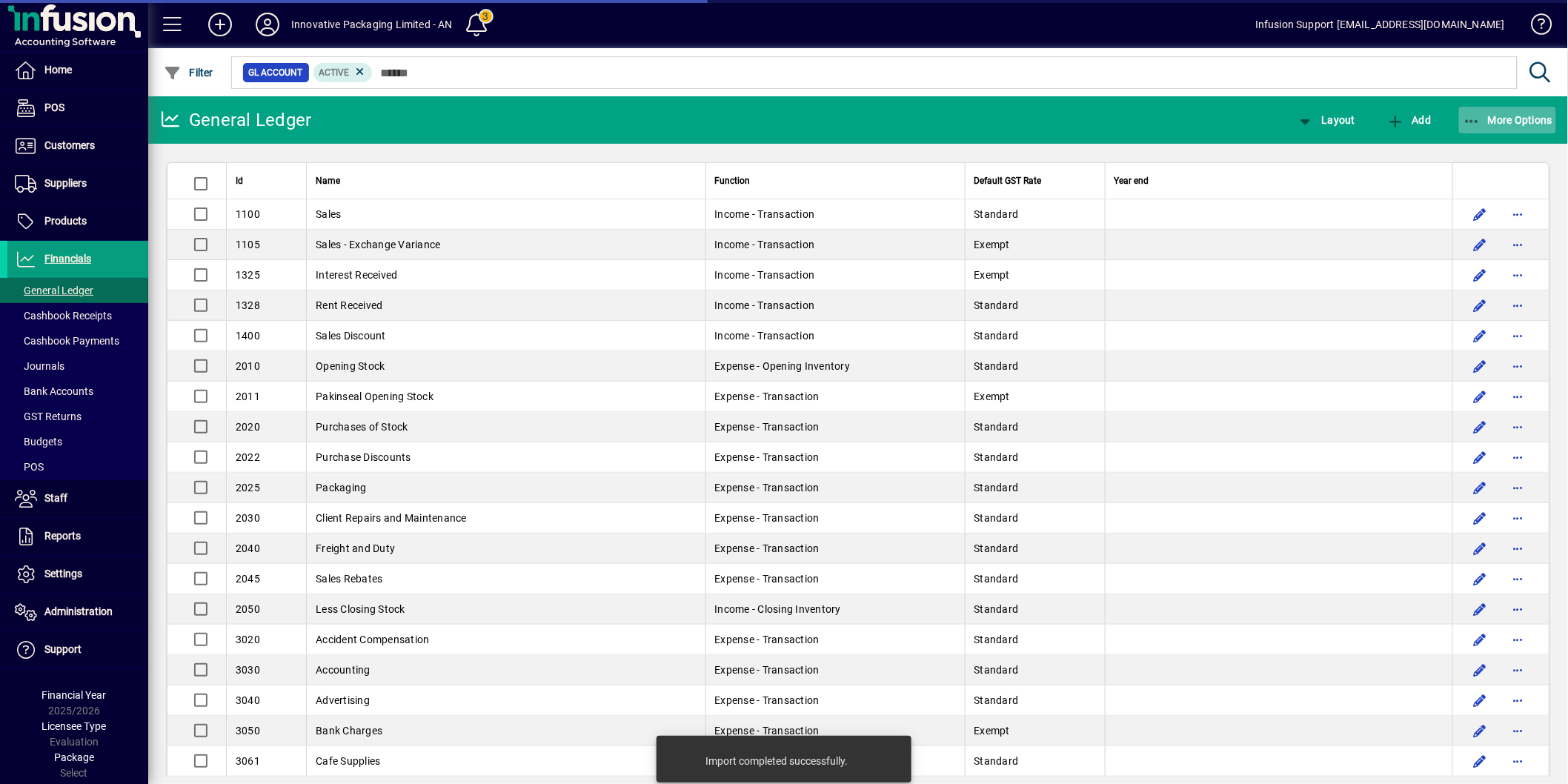
click at [1525, 120] on span "More Options" at bounding box center [1508, 119] width 91 height 12
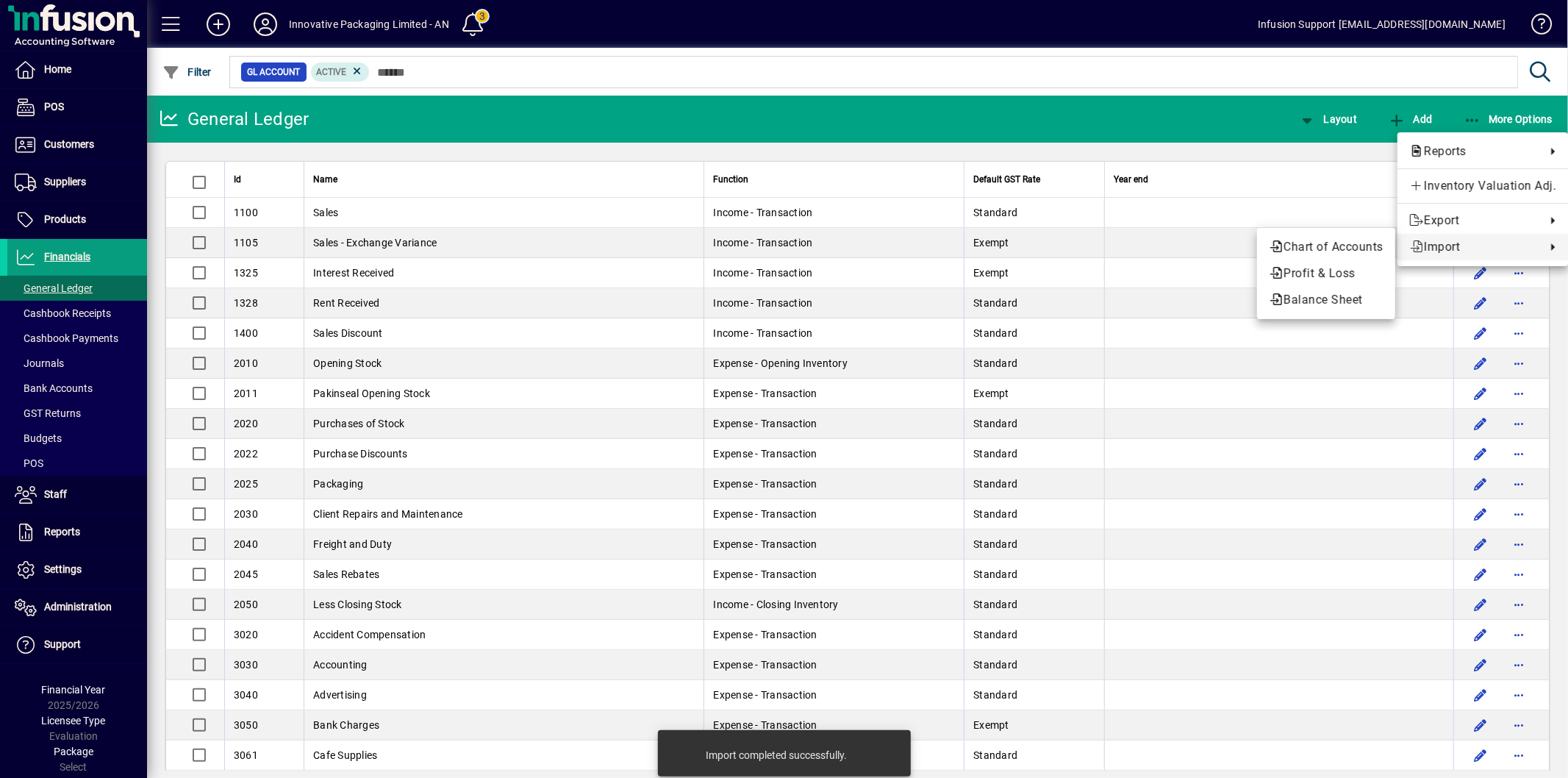
click at [1461, 247] on span "Import" at bounding box center [1474, 247] width 129 height 18
click at [1326, 299] on span "Balance Sheet" at bounding box center [1327, 300] width 115 height 18
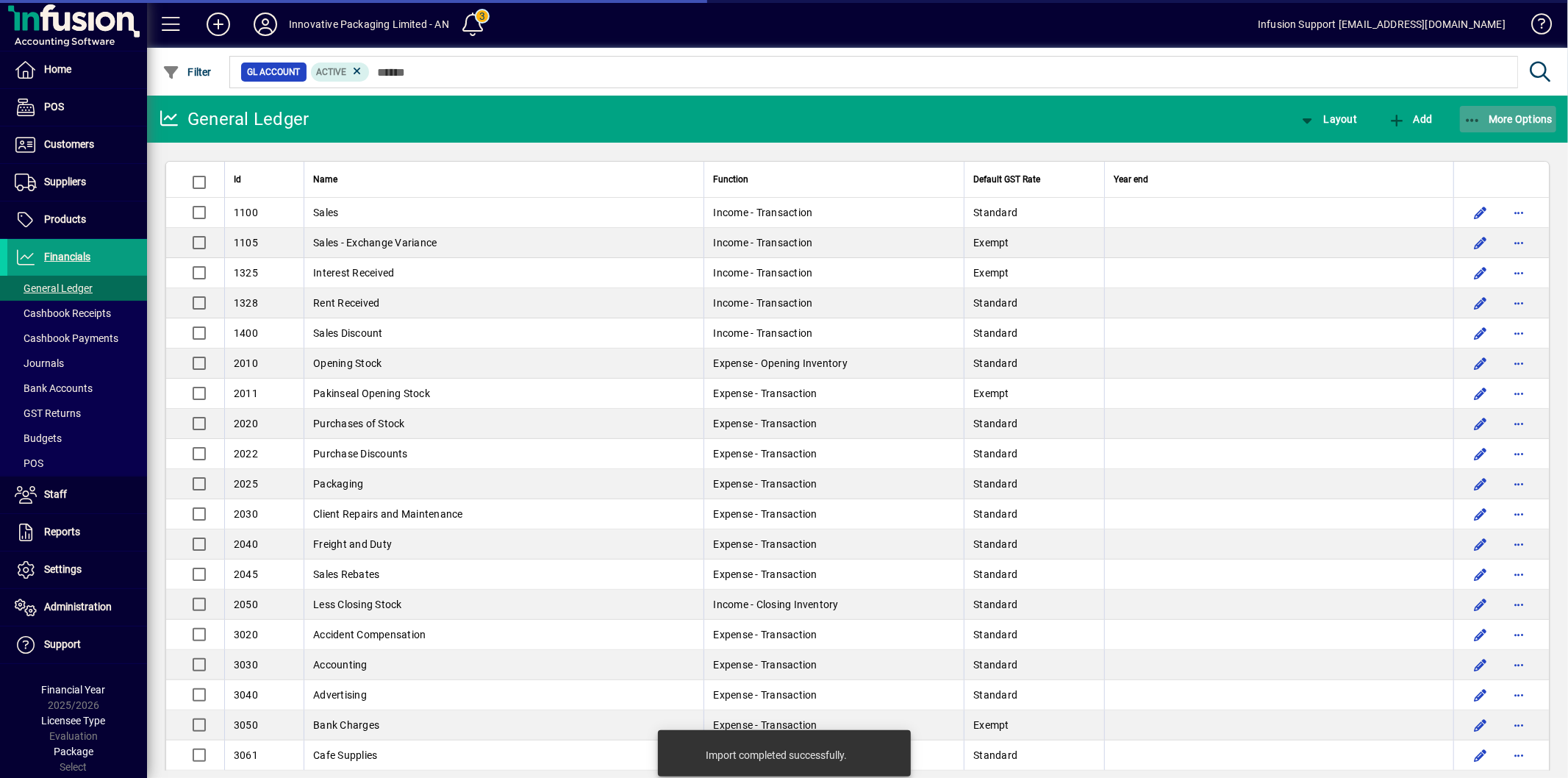
click at [1495, 117] on span "More Options" at bounding box center [1509, 118] width 90 height 11
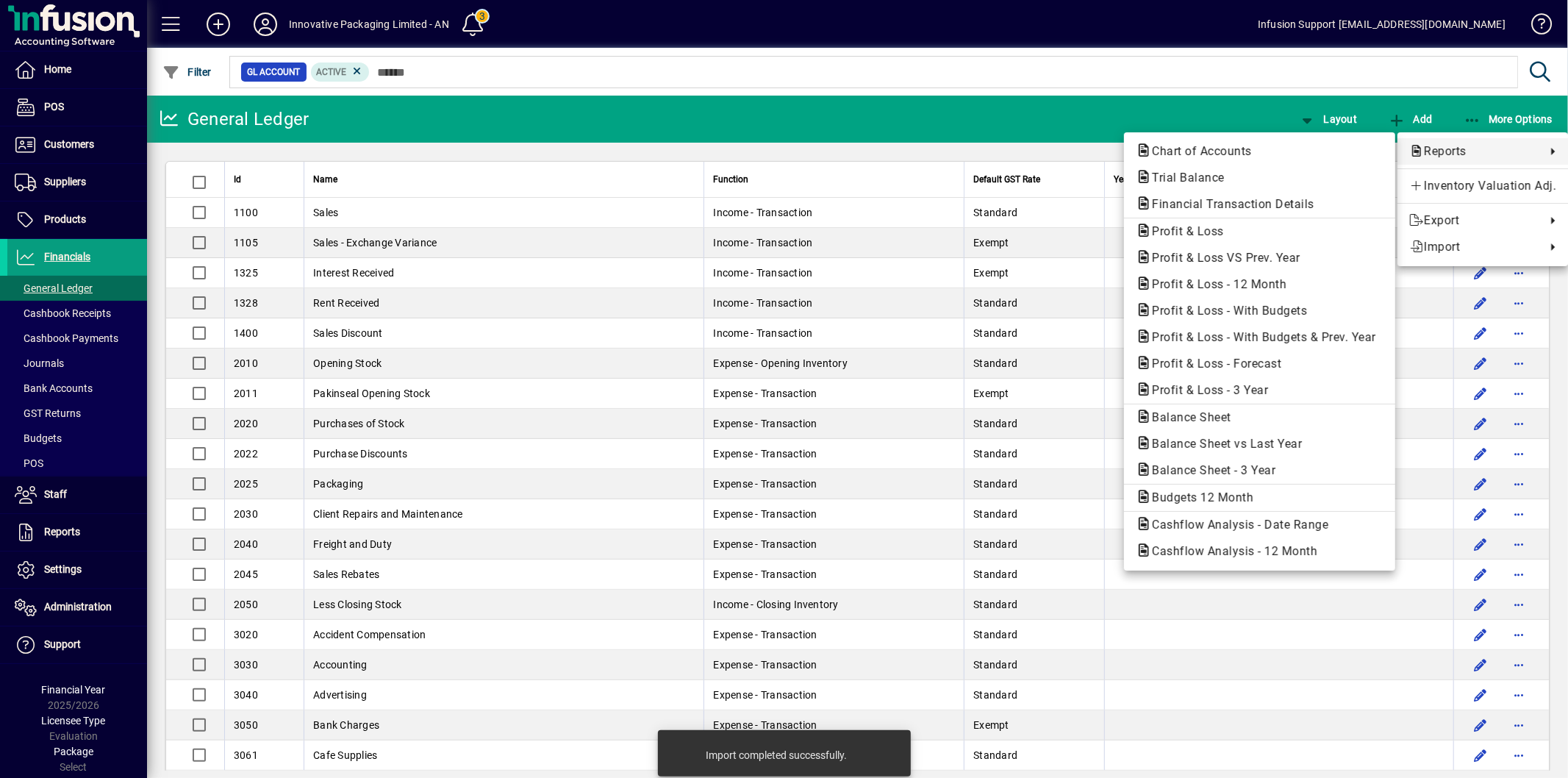
click at [1324, 119] on div at bounding box center [784, 389] width 1568 height 778
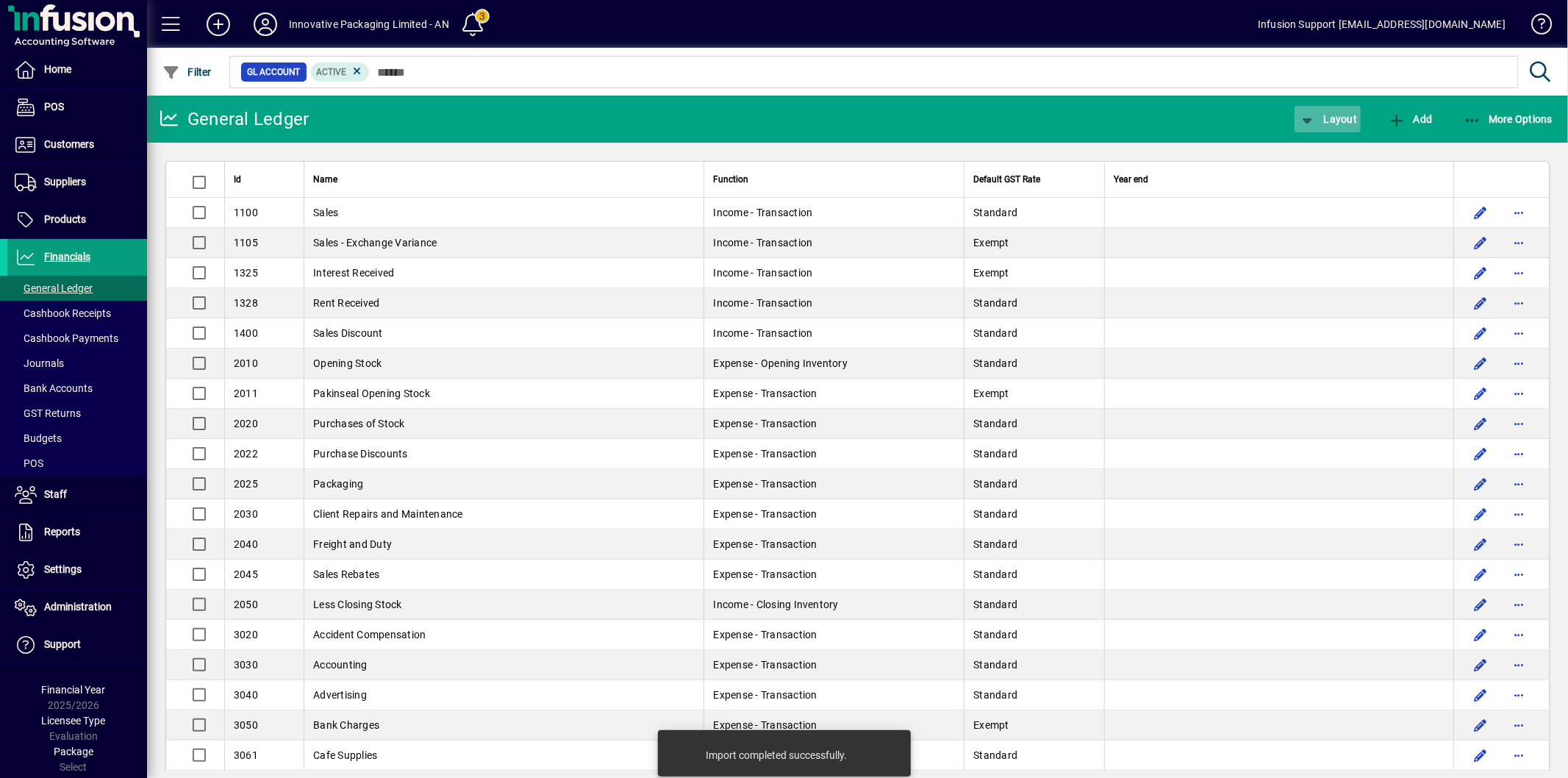
click at [1325, 119] on span "Layout" at bounding box center [1328, 118] width 59 height 11
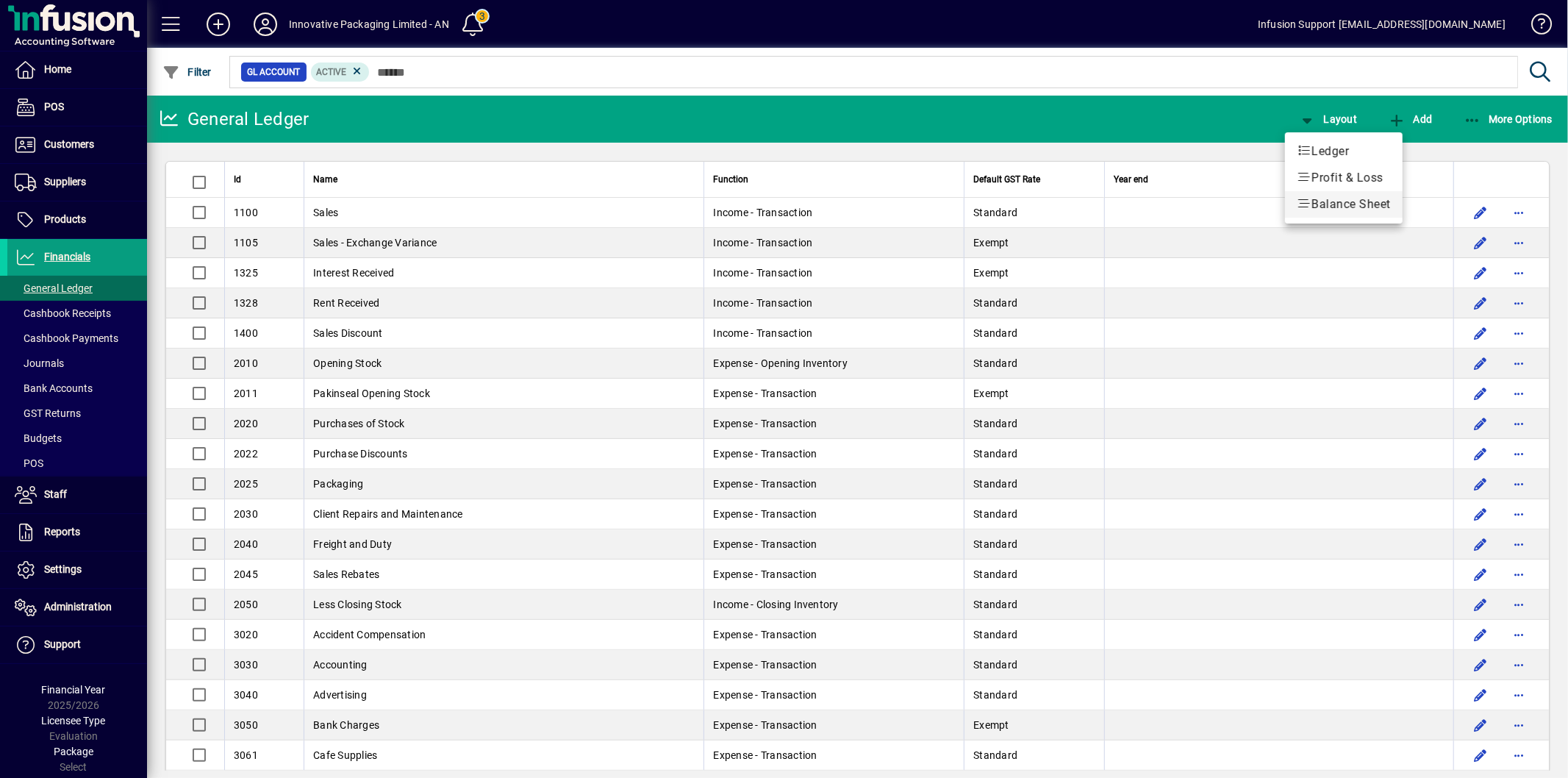
click at [1335, 197] on span "Balance Sheet" at bounding box center [1344, 204] width 95 height 18
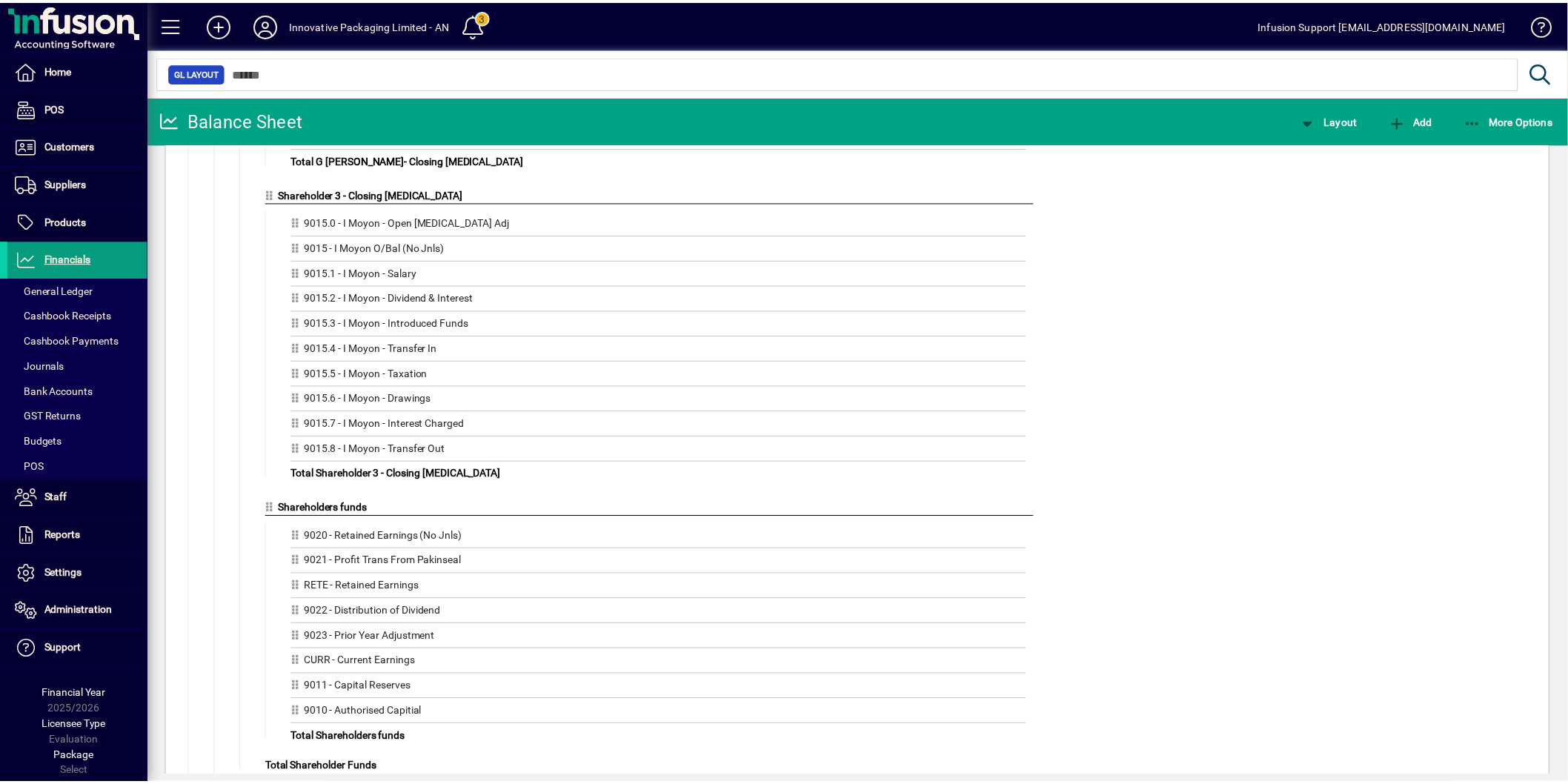
scroll to position [2721, 0]
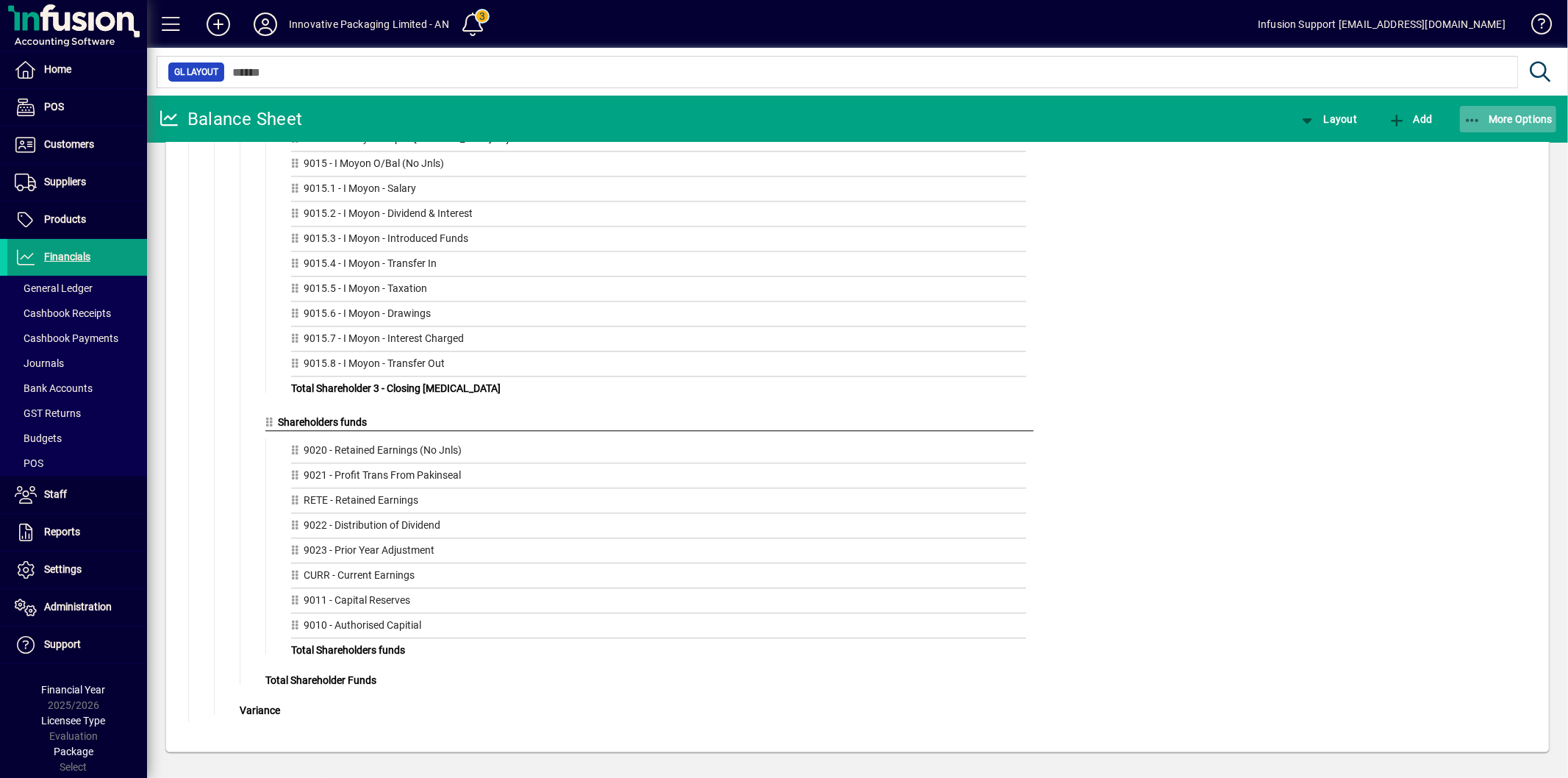
click at [1519, 123] on span "More Options" at bounding box center [1509, 118] width 90 height 11
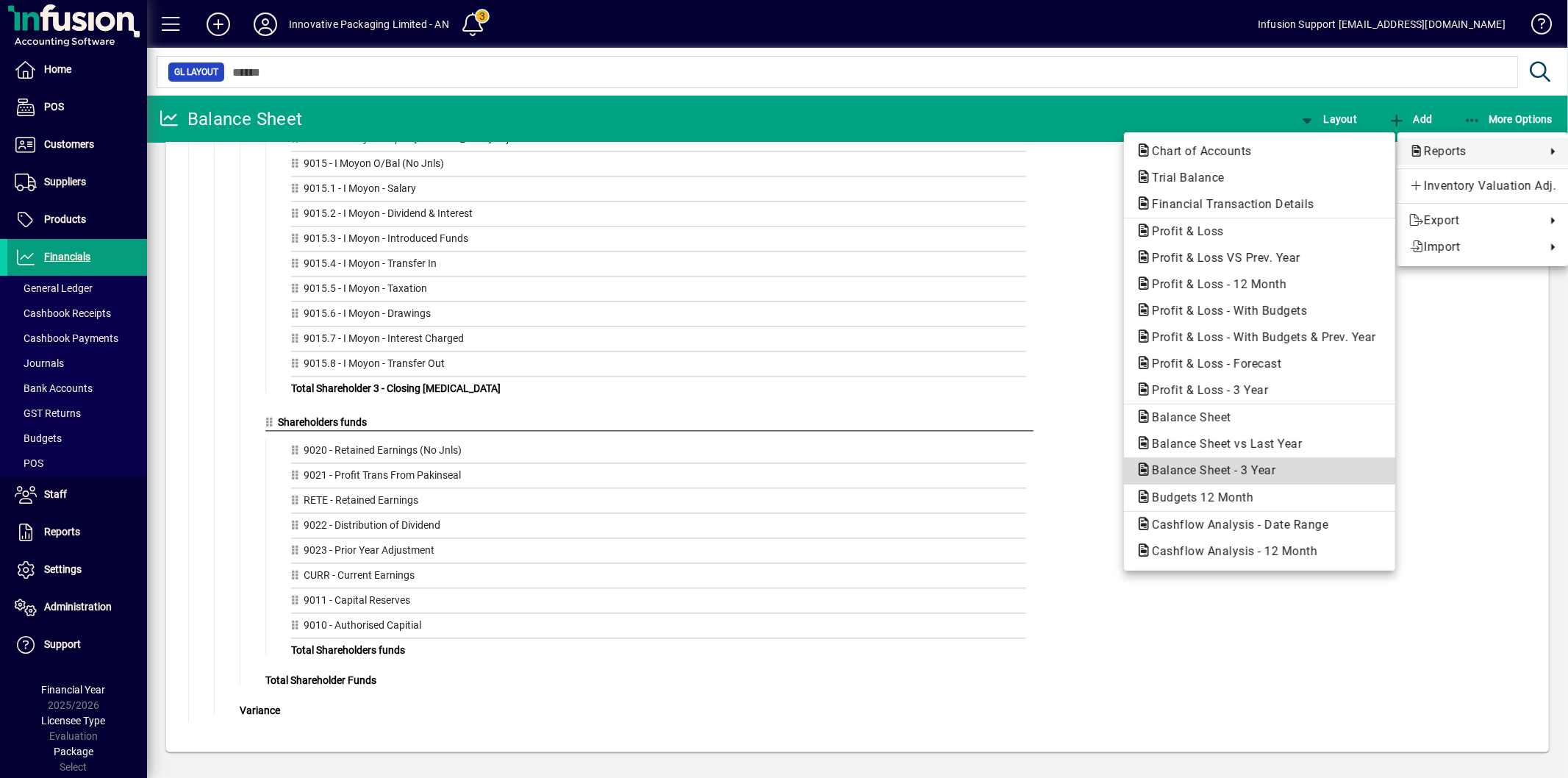
click at [1280, 458] on button "Balance Sheet - 3 Year" at bounding box center [1260, 471] width 271 height 26
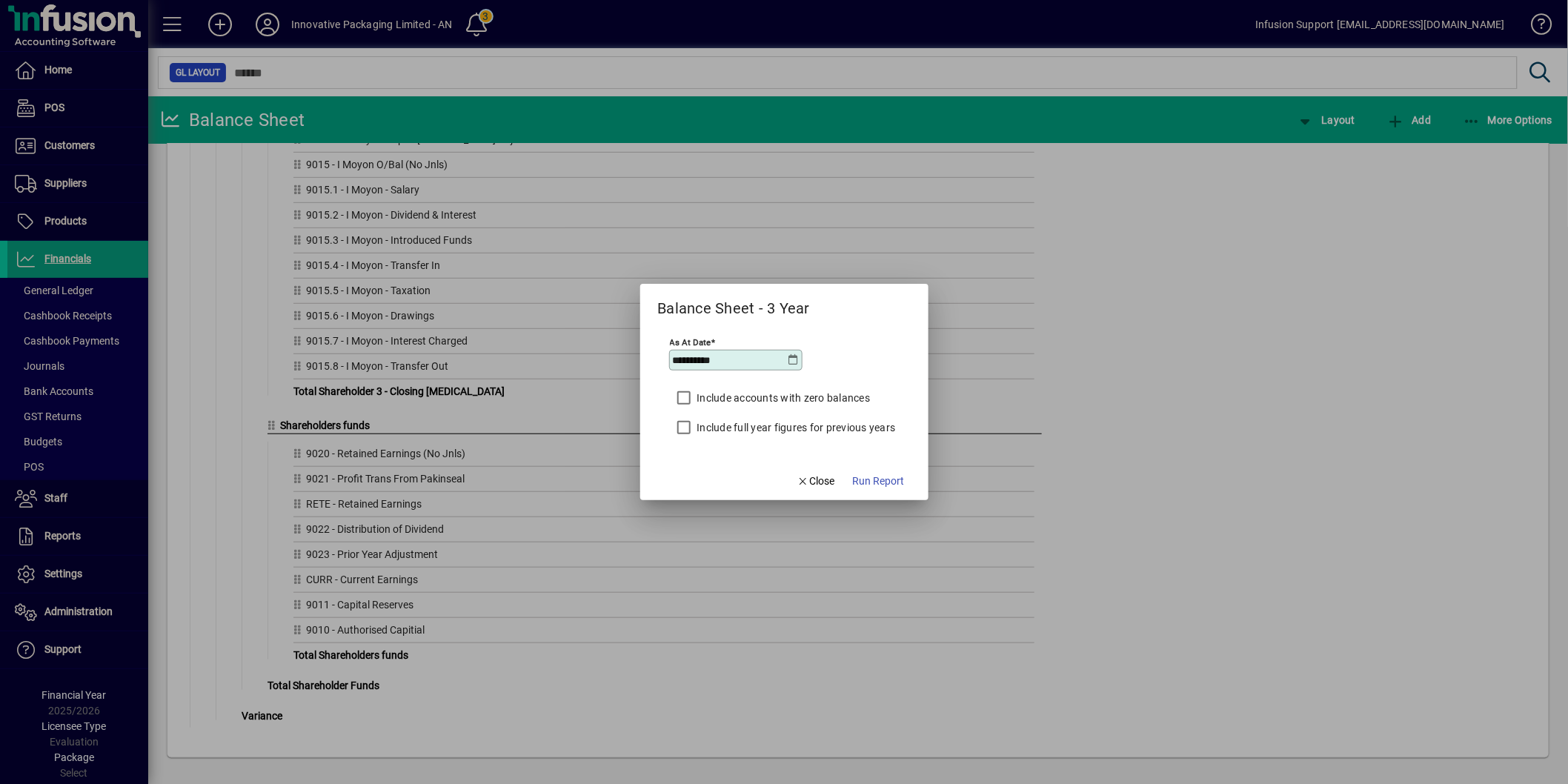
click at [800, 430] on label "Include full year figures for previous years" at bounding box center [795, 427] width 201 height 15
click at [869, 477] on span "Run Report" at bounding box center [879, 481] width 52 height 15
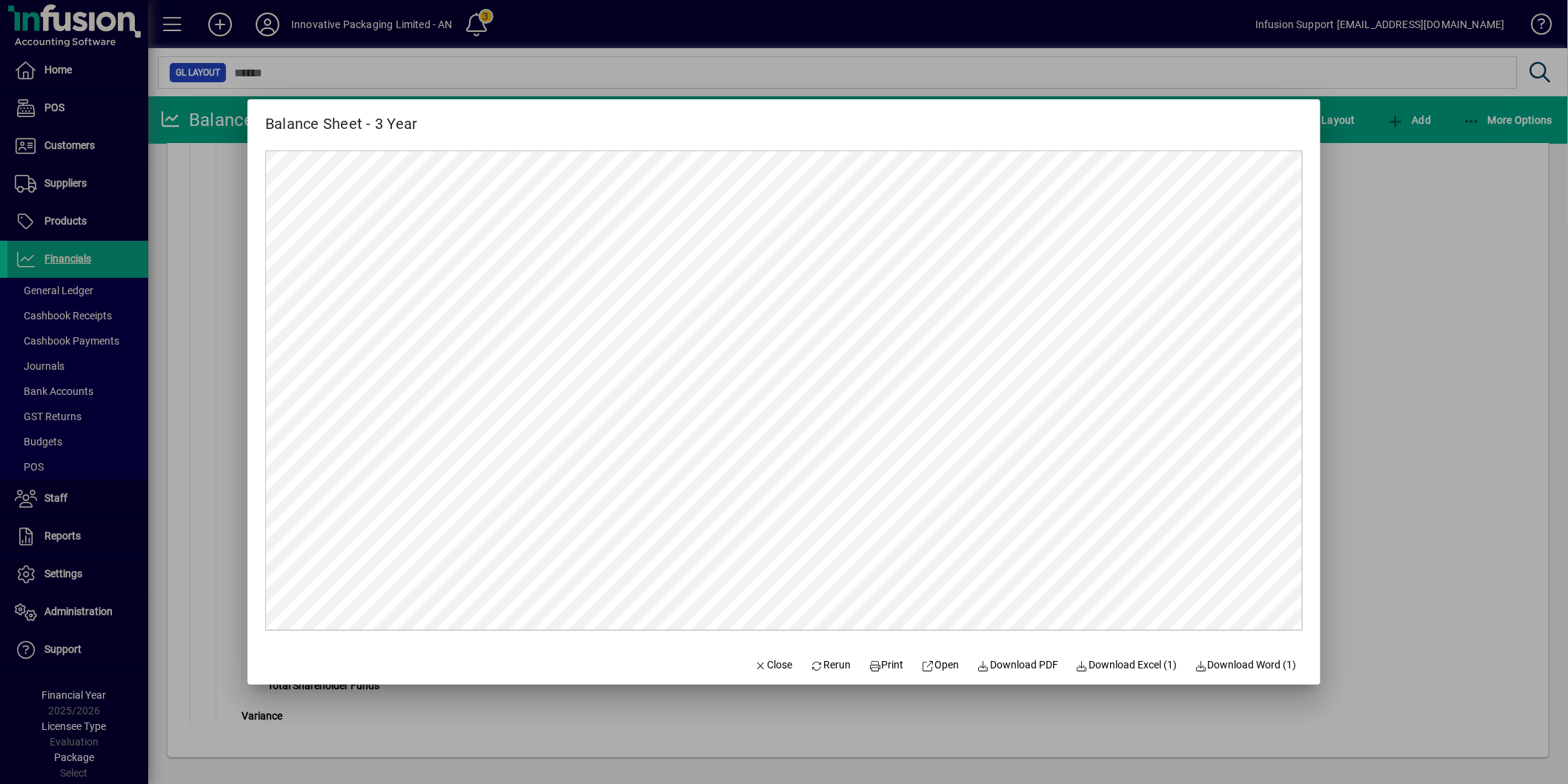
scroll to position [0, 0]
click at [758, 663] on span "Close" at bounding box center [773, 664] width 38 height 15
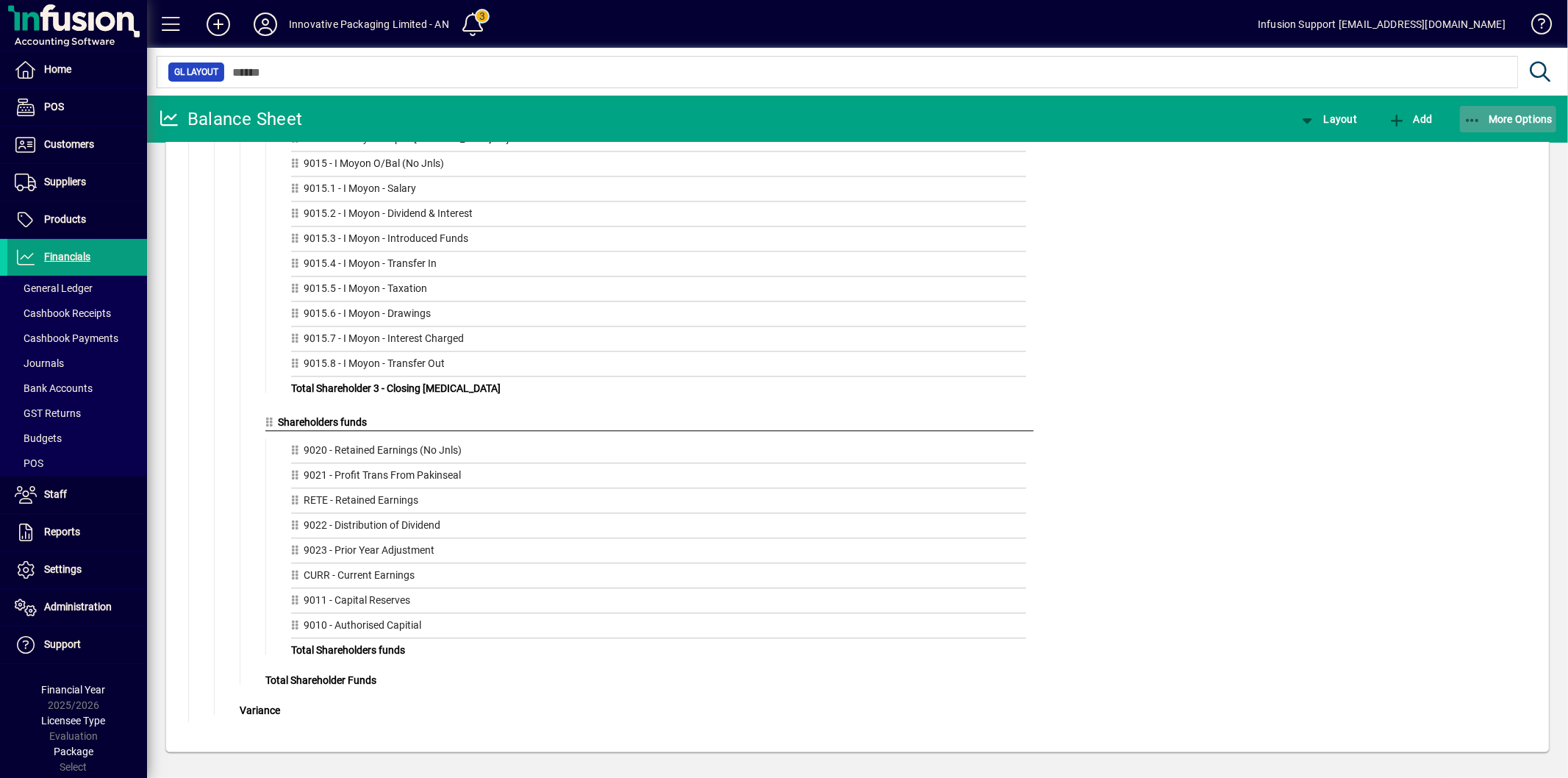
click at [1488, 111] on span "button" at bounding box center [1509, 119] width 97 height 35
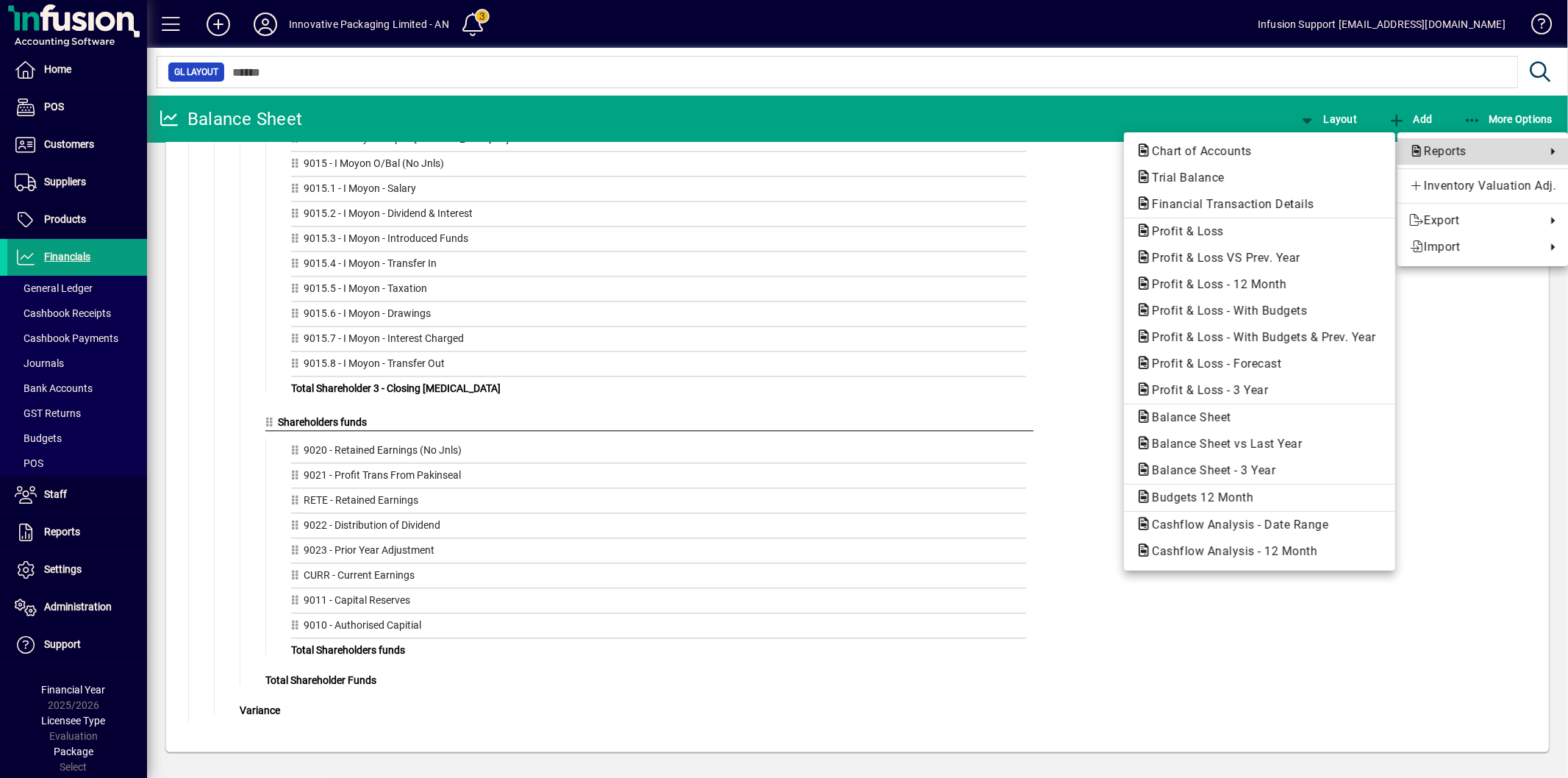
click at [1431, 150] on span "Reports" at bounding box center [1474, 151] width 129 height 18
click at [1449, 158] on link "Reports" at bounding box center [1482, 151] width 170 height 26
click at [1216, 389] on span "Profit & Loss - 3 Year" at bounding box center [1206, 390] width 140 height 14
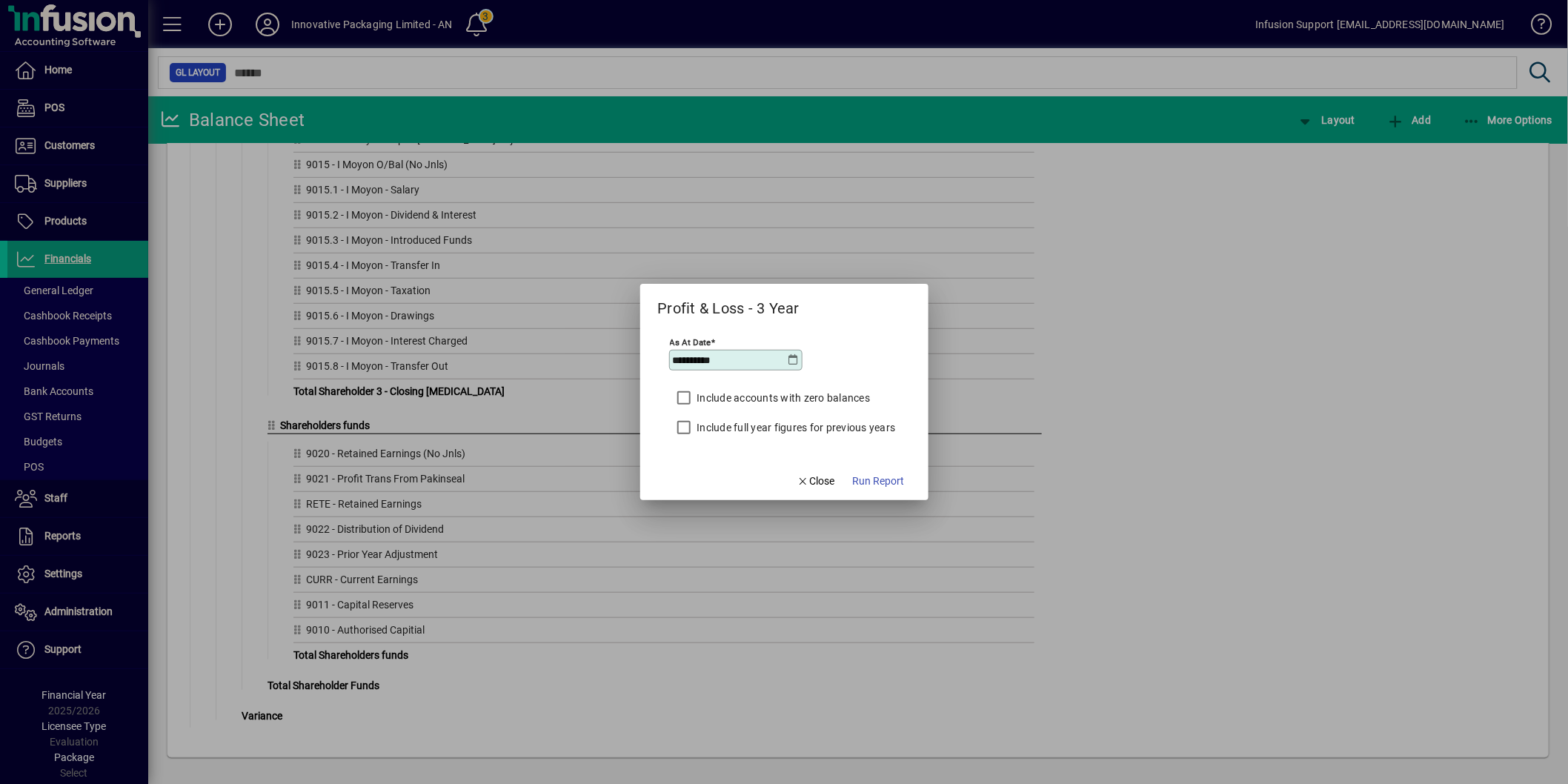
click at [808, 424] on label "Include full year figures for previous years" at bounding box center [795, 427] width 201 height 15
click at [892, 475] on span "Run Report" at bounding box center [879, 481] width 52 height 15
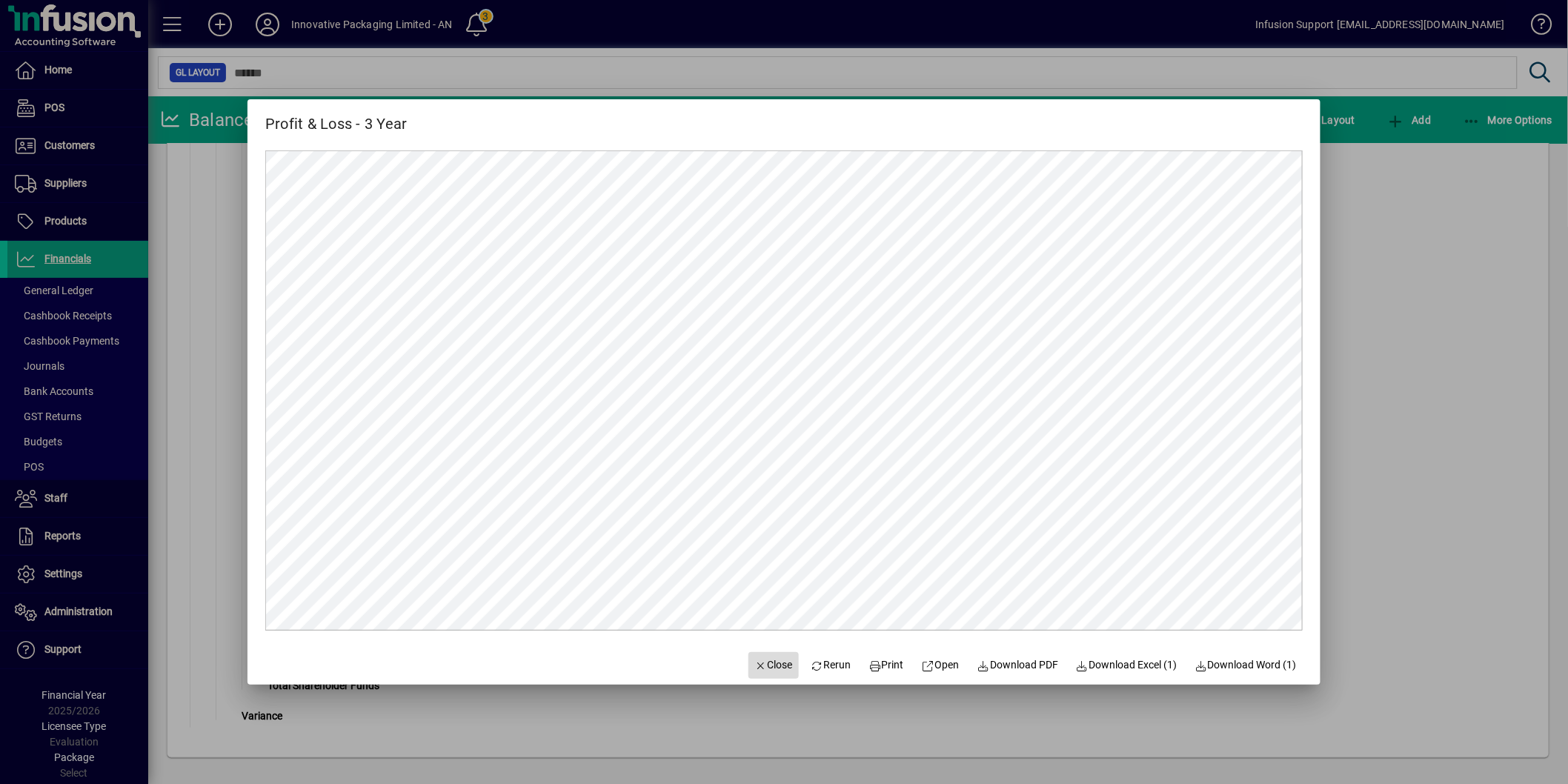
click at [754, 664] on span "Close" at bounding box center [773, 664] width 38 height 15
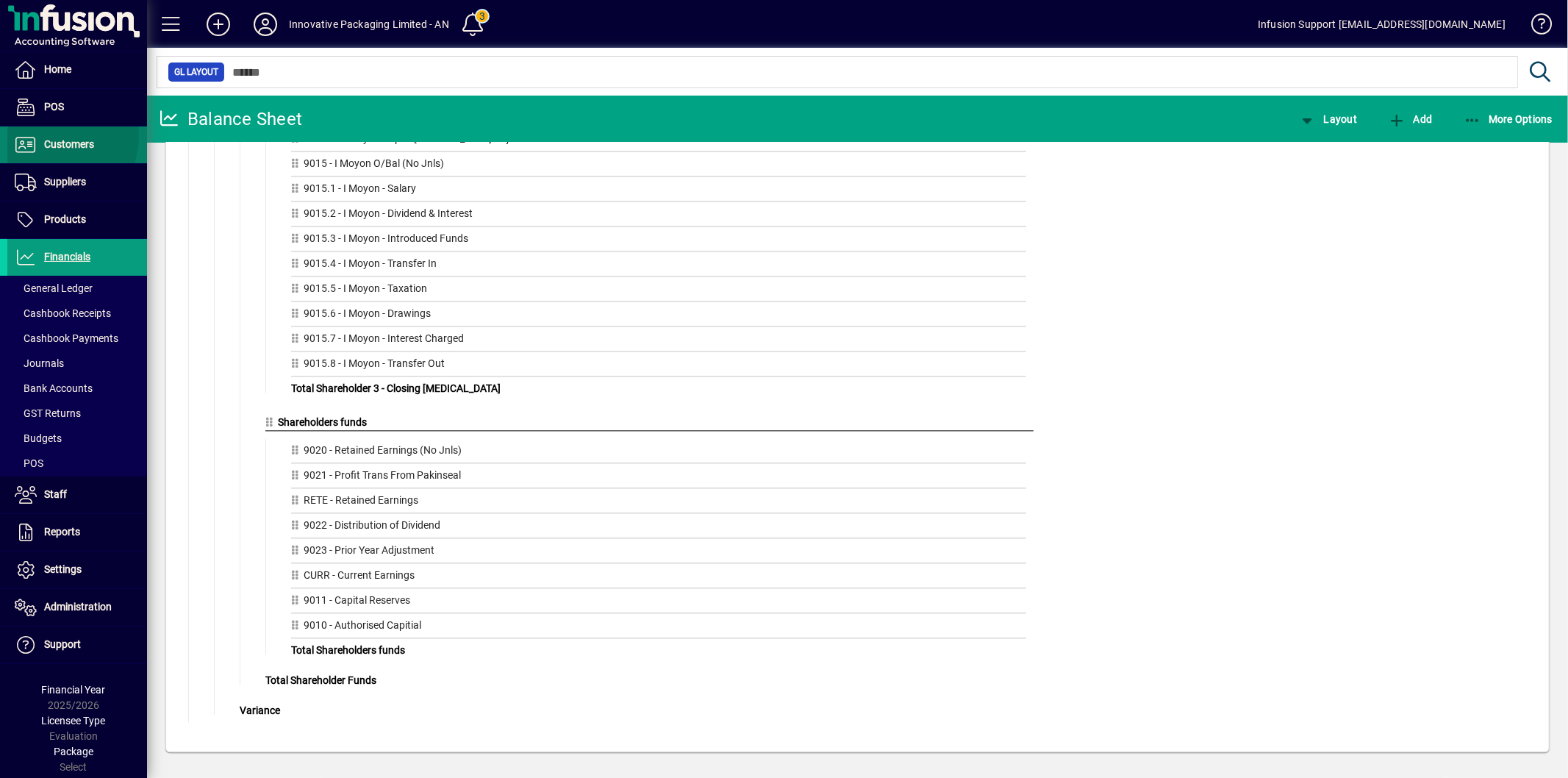
drag, startPoint x: 47, startPoint y: 135, endPoint x: 79, endPoint y: 136, distance: 32.0
click at [47, 136] on span "Customers" at bounding box center [50, 145] width 87 height 18
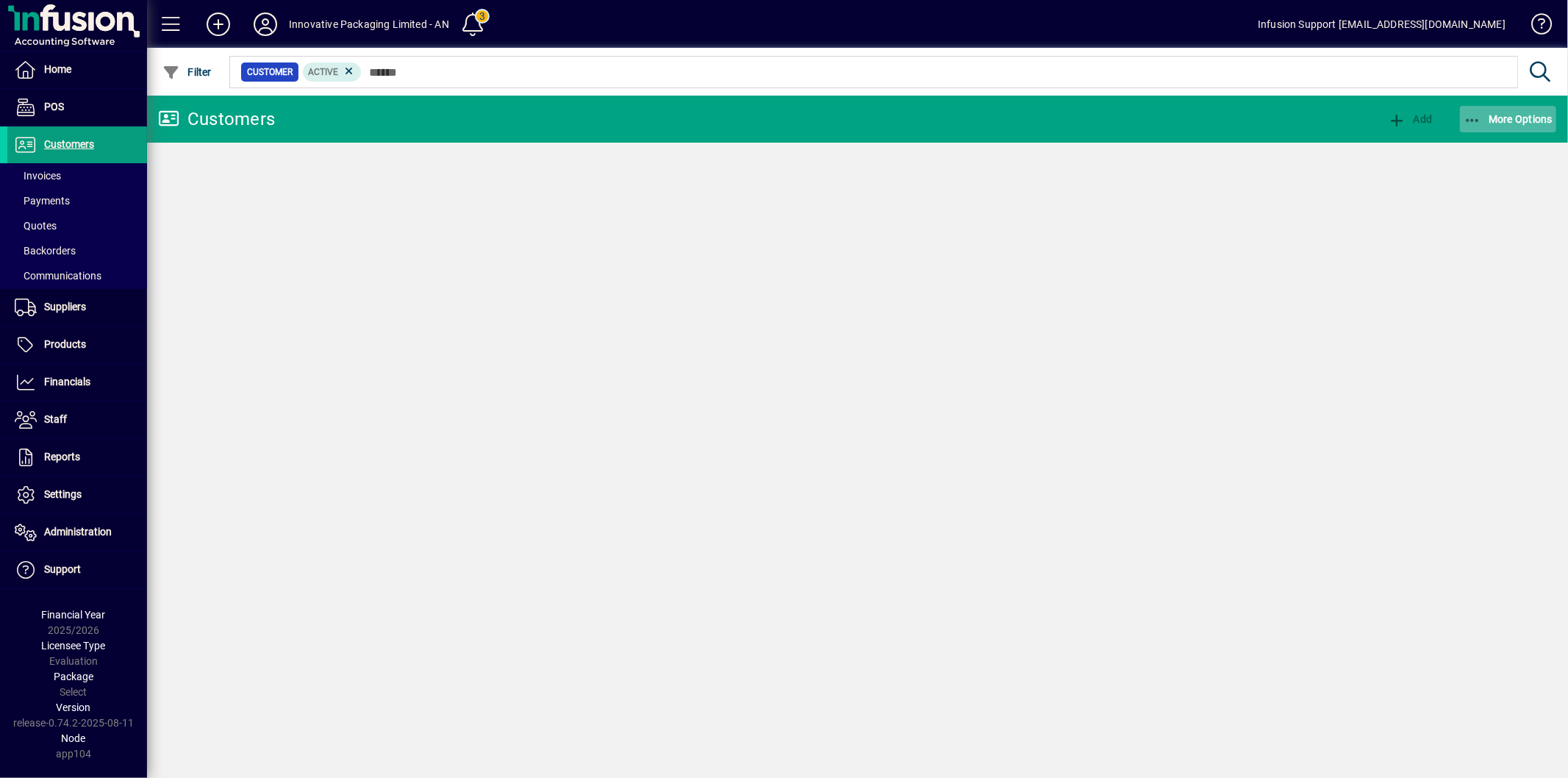
click at [1487, 113] on span "More Options" at bounding box center [1509, 118] width 90 height 11
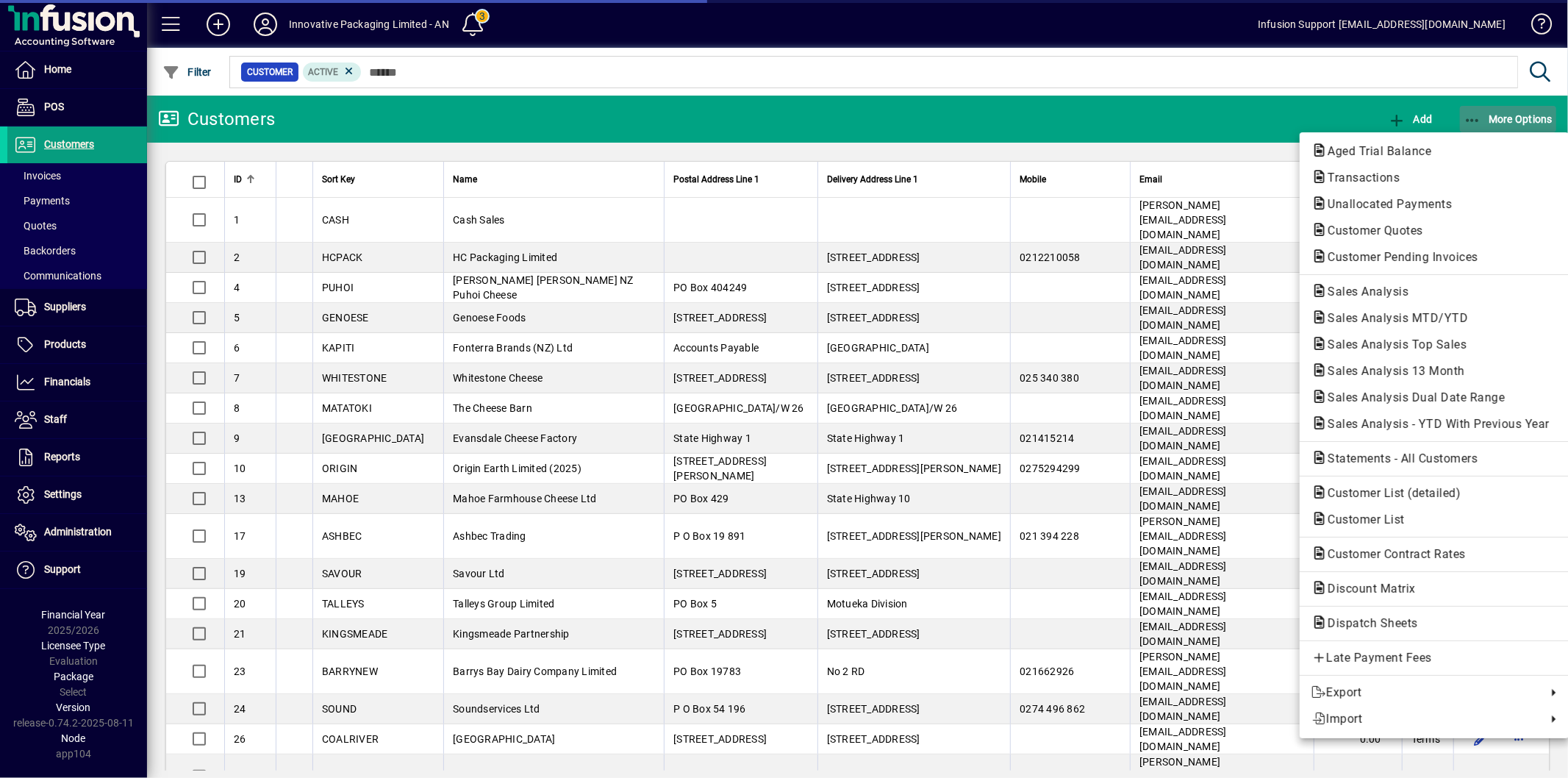
click at [1461, 120] on span "button" at bounding box center [1509, 119] width 97 height 35
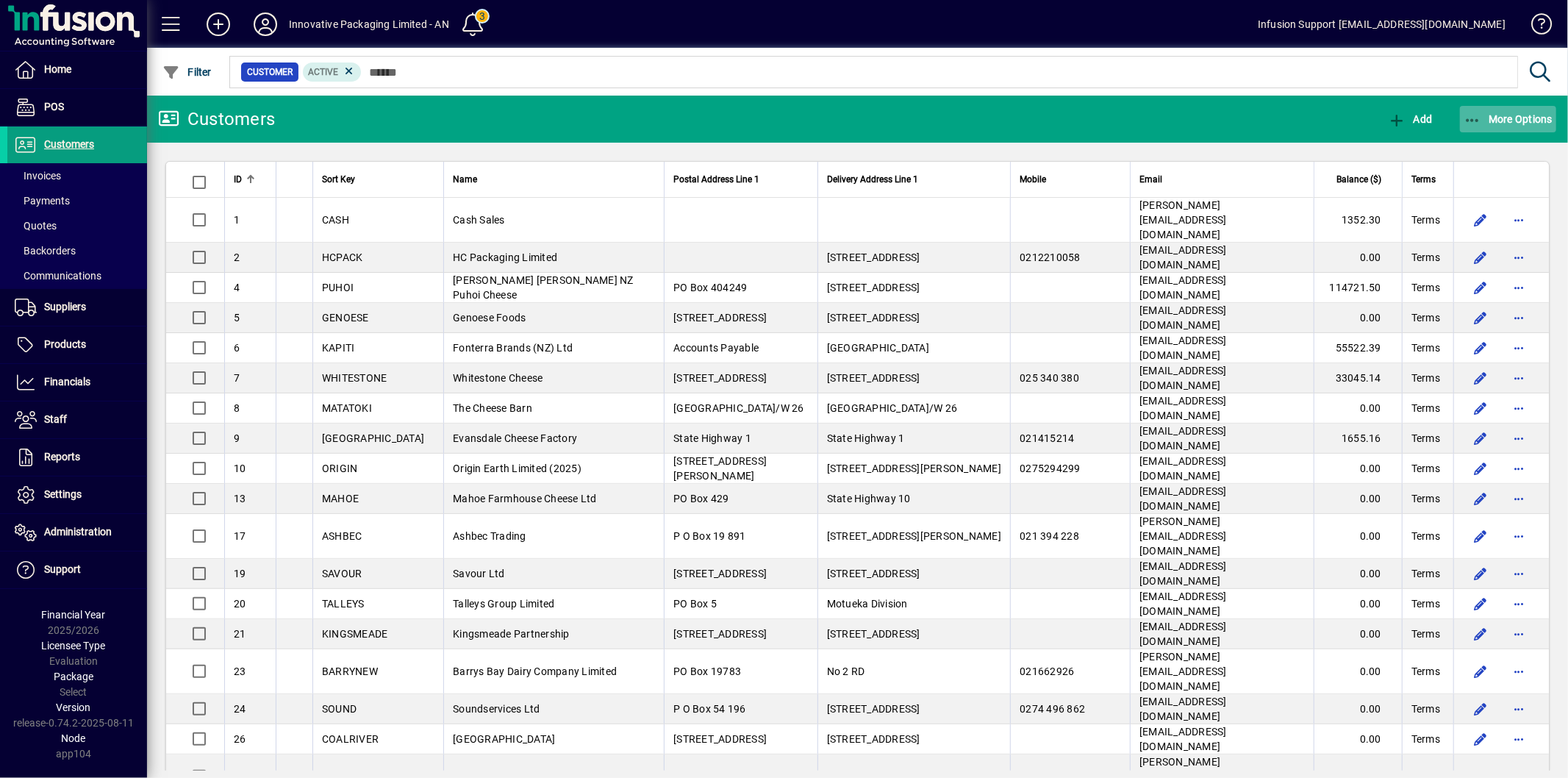
click at [1488, 120] on span "More Options" at bounding box center [1509, 118] width 90 height 11
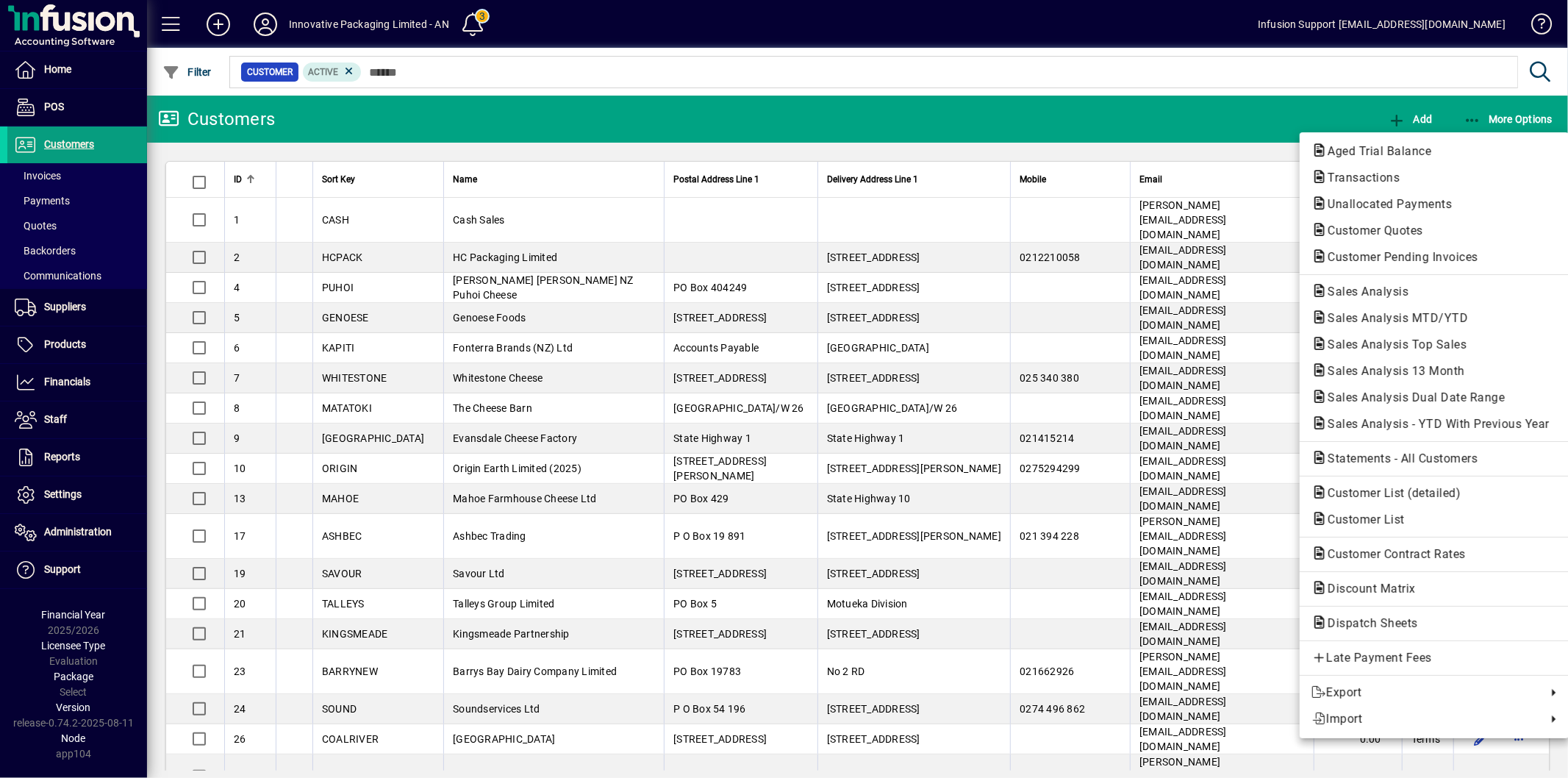
click at [1422, 150] on span "Aged Trial Balance" at bounding box center [1375, 151] width 127 height 14
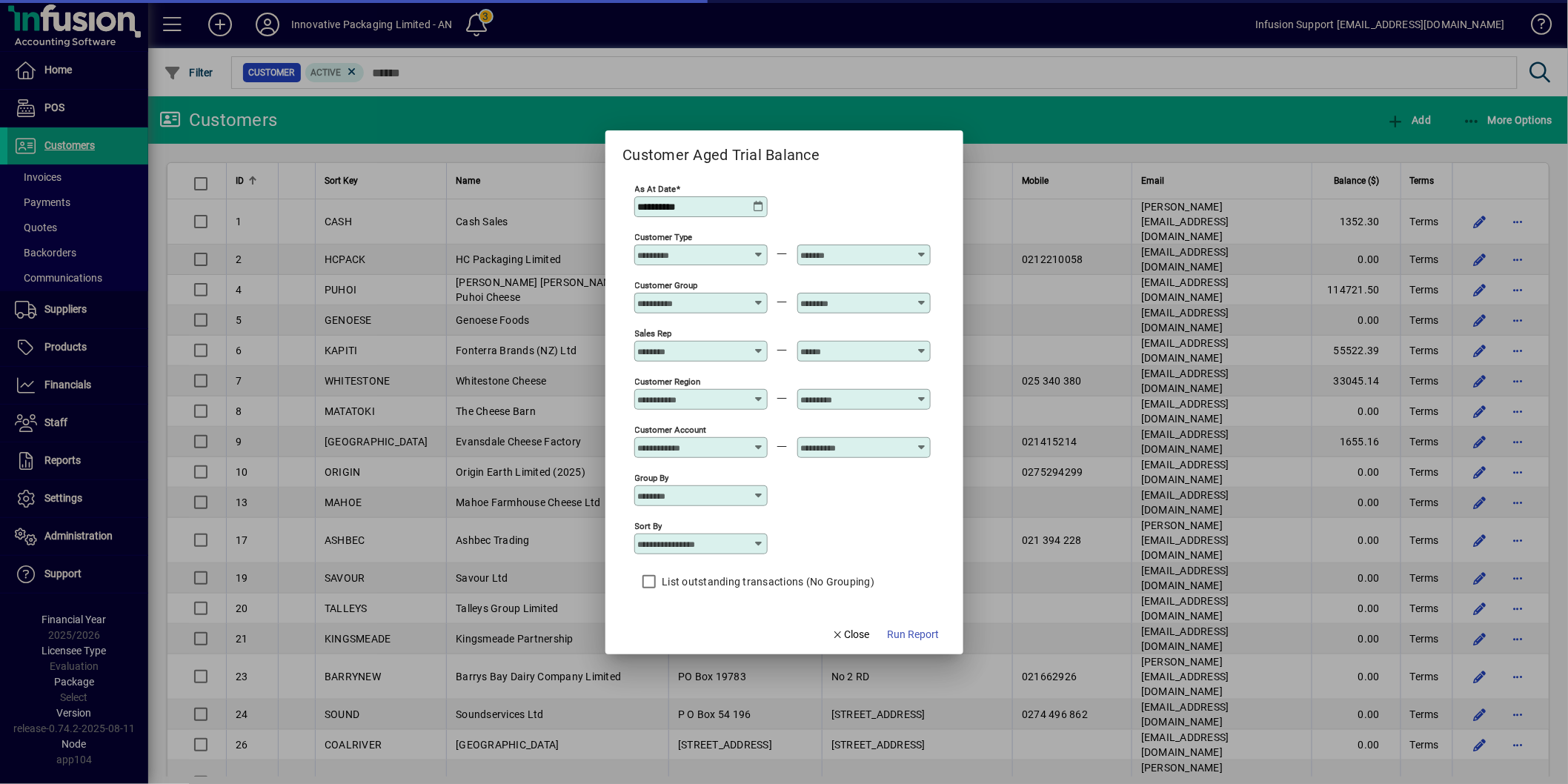
click at [914, 641] on span "Run Report" at bounding box center [914, 634] width 52 height 15
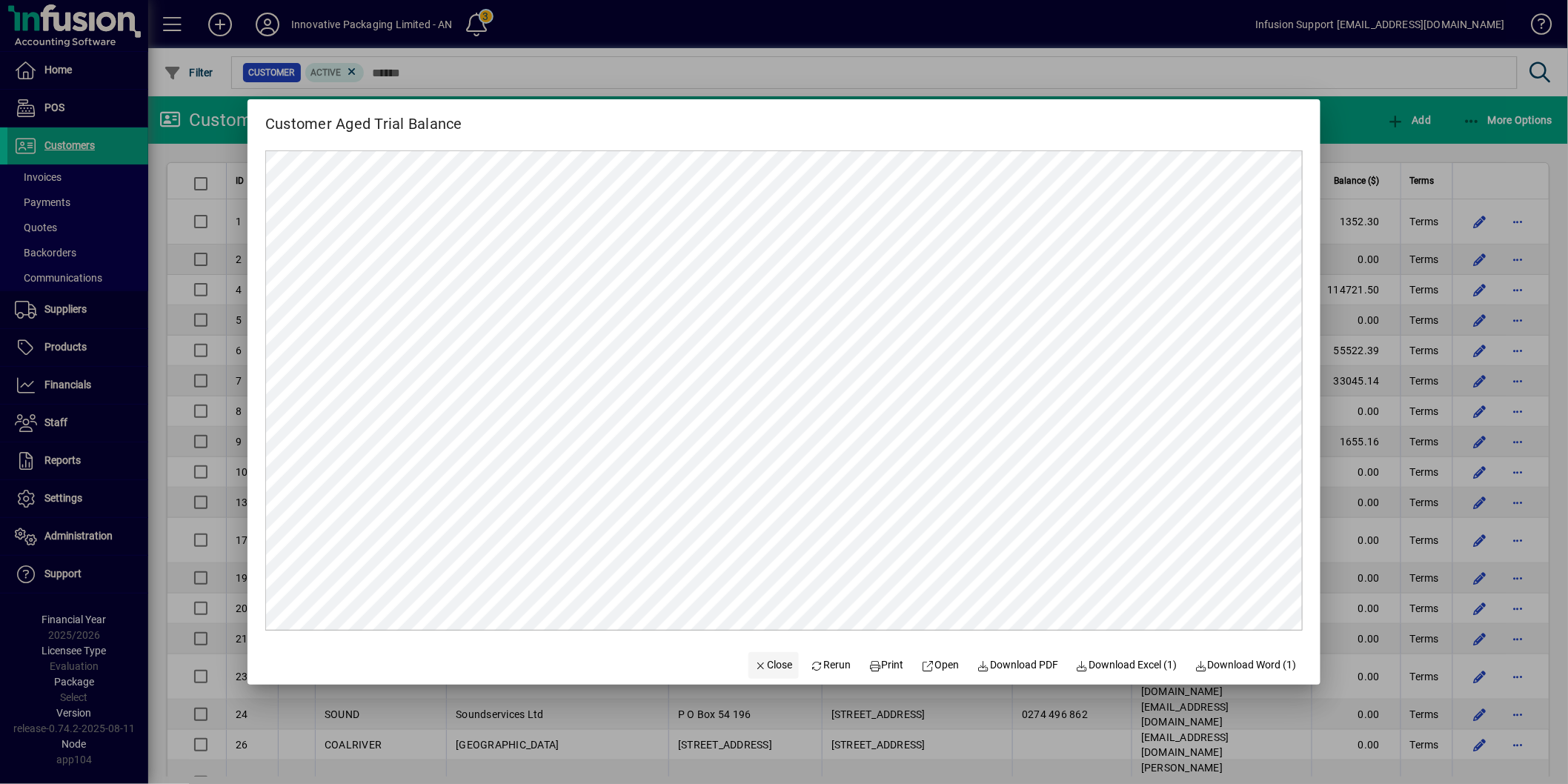
click at [765, 653] on span "button" at bounding box center [774, 665] width 51 height 36
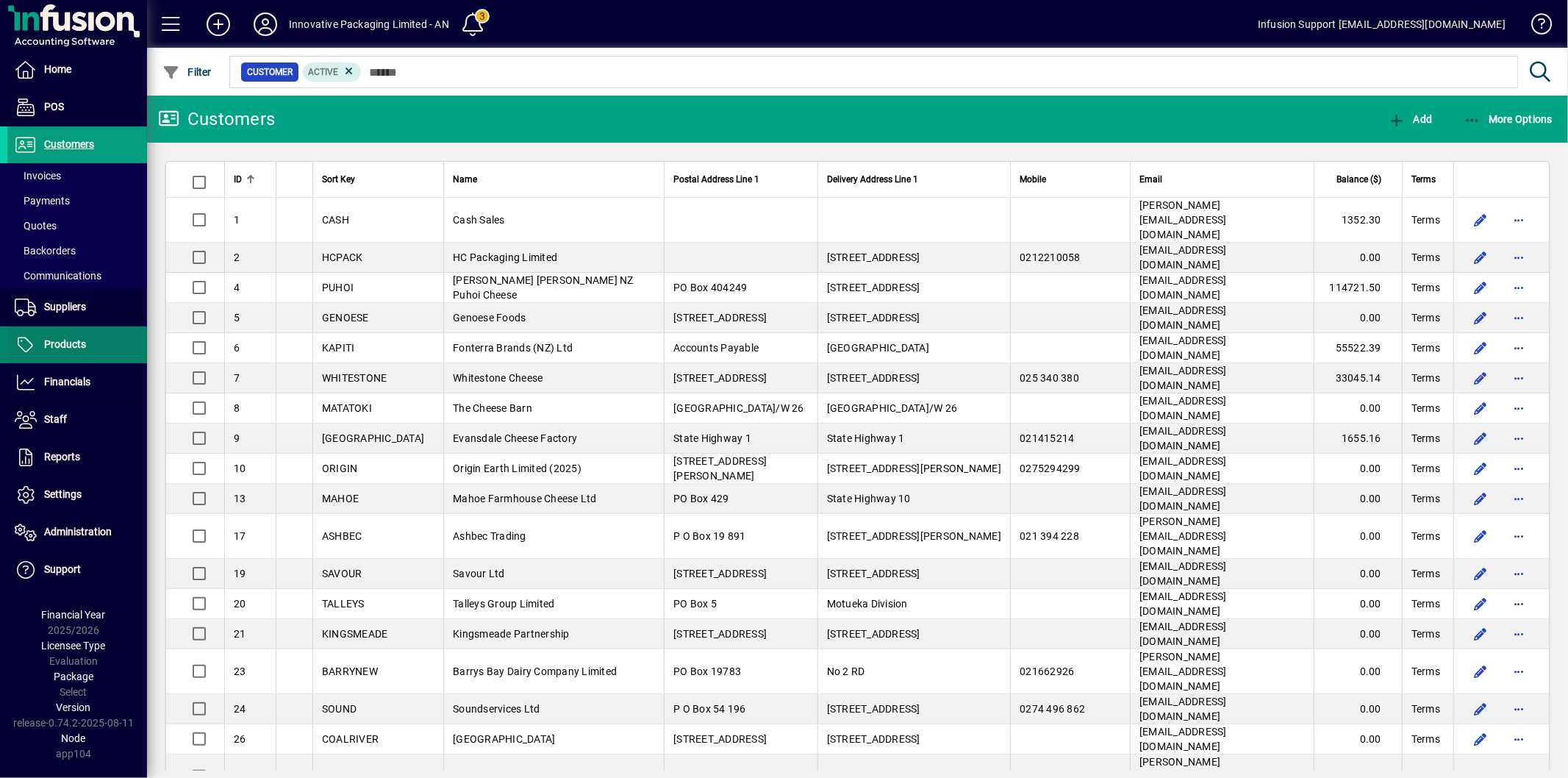
click at [74, 344] on span "Products" at bounding box center [64, 344] width 42 height 11
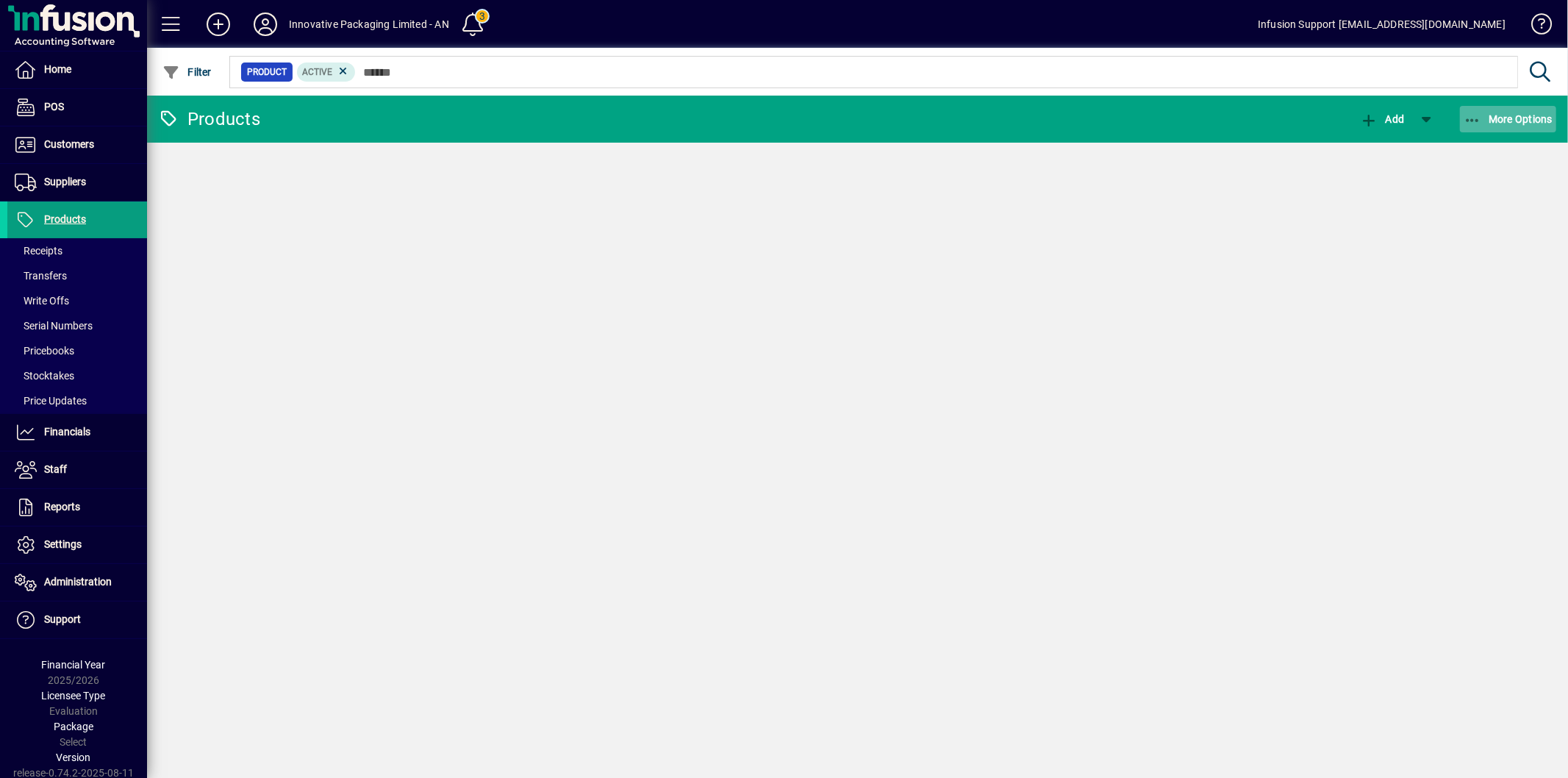
click at [1462, 117] on span "button" at bounding box center [1509, 119] width 97 height 35
click at [1478, 120] on icon "button" at bounding box center [1473, 120] width 19 height 15
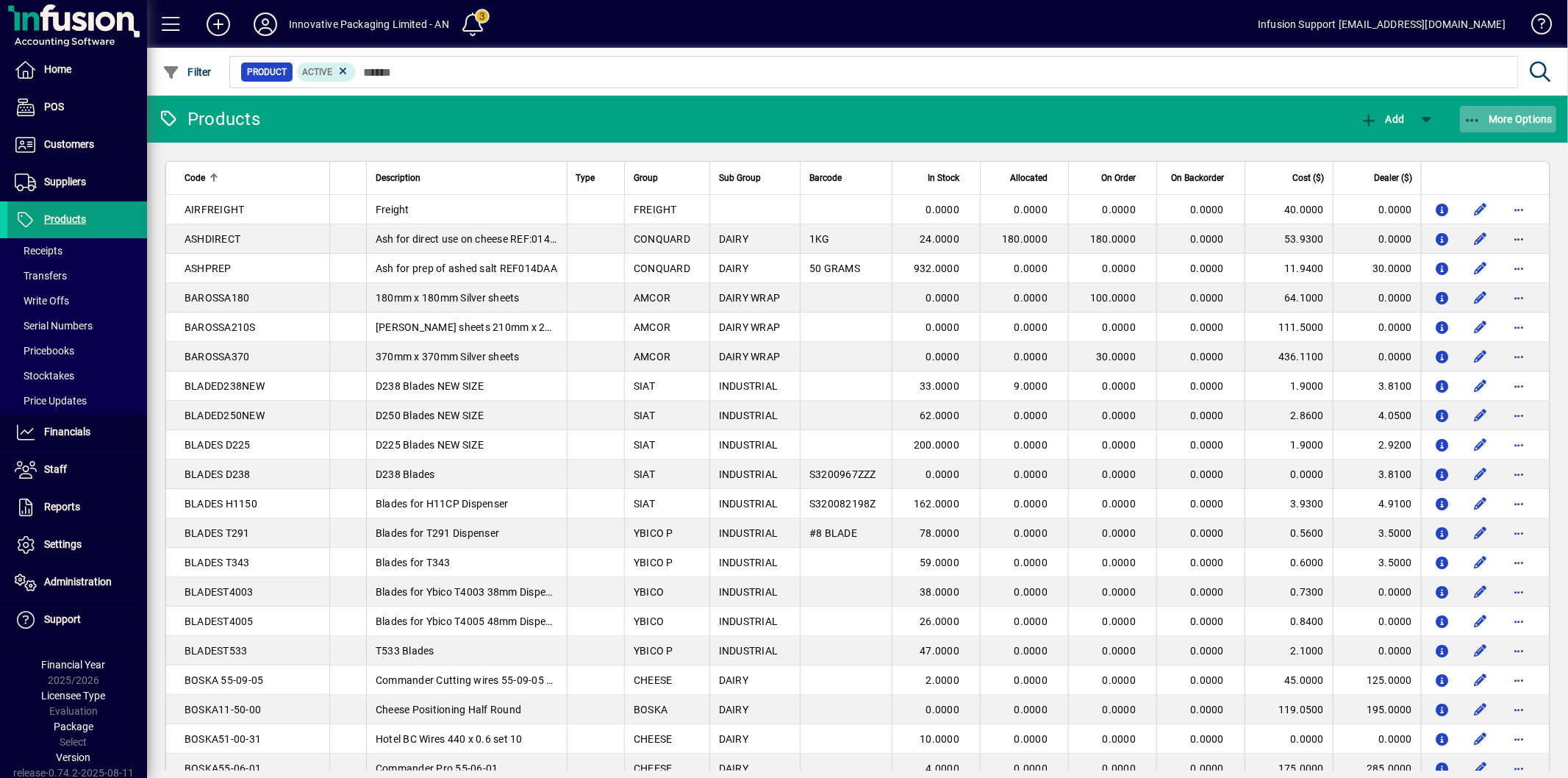
click at [1488, 120] on span "More Options" at bounding box center [1509, 118] width 90 height 11
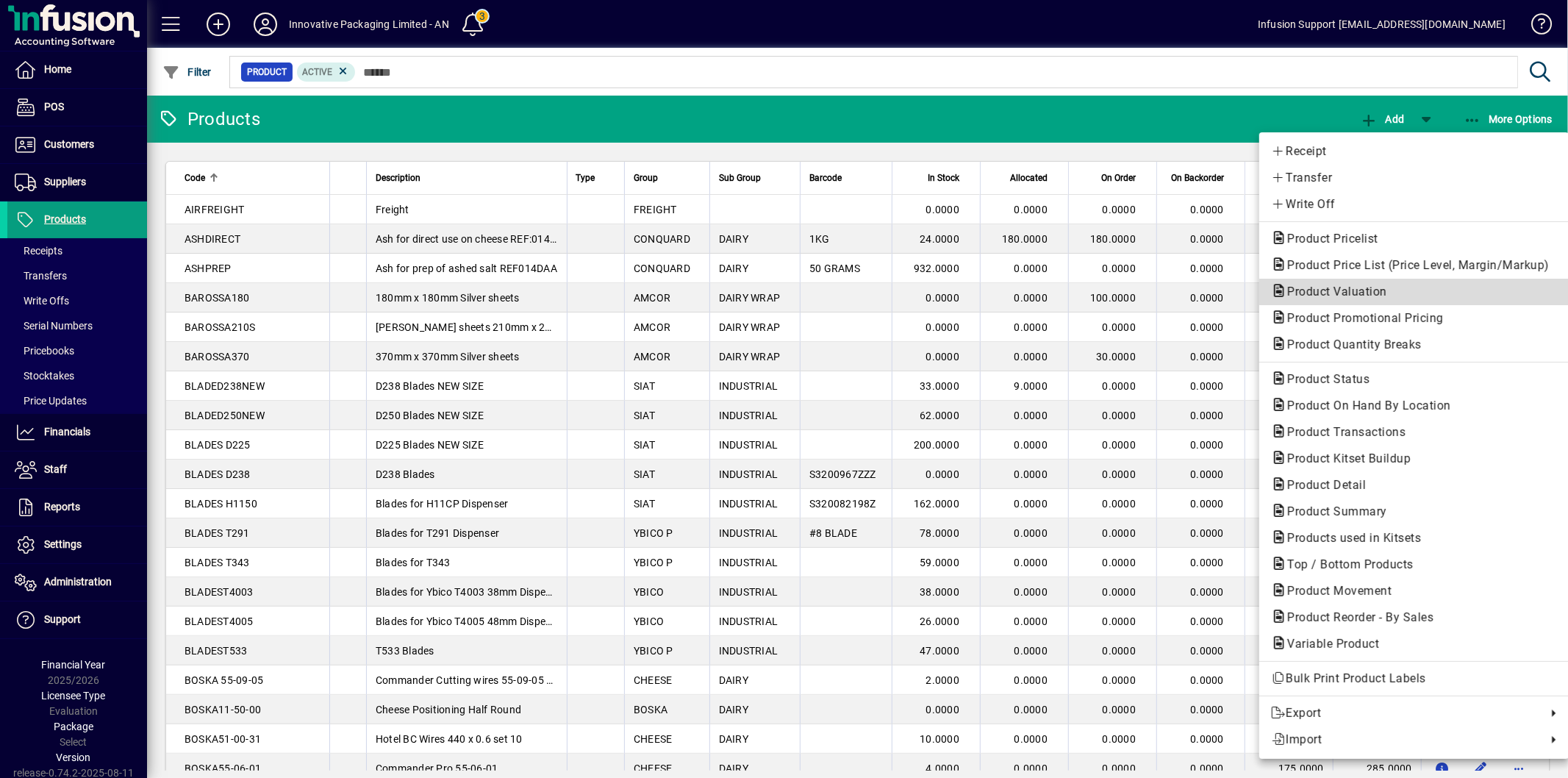
click at [1372, 292] on span "Product Valuation" at bounding box center [1333, 291] width 124 height 14
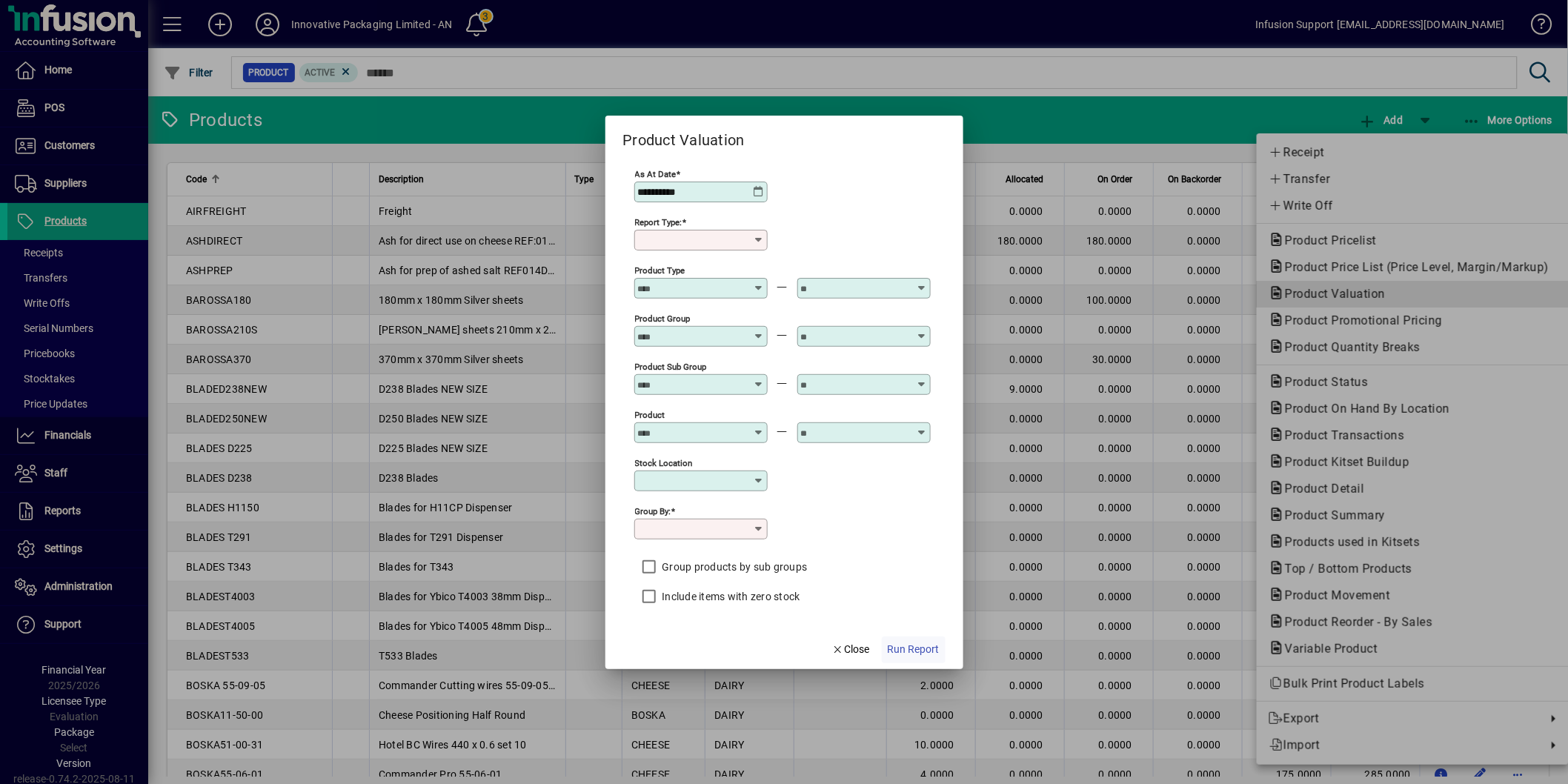
type input "******"
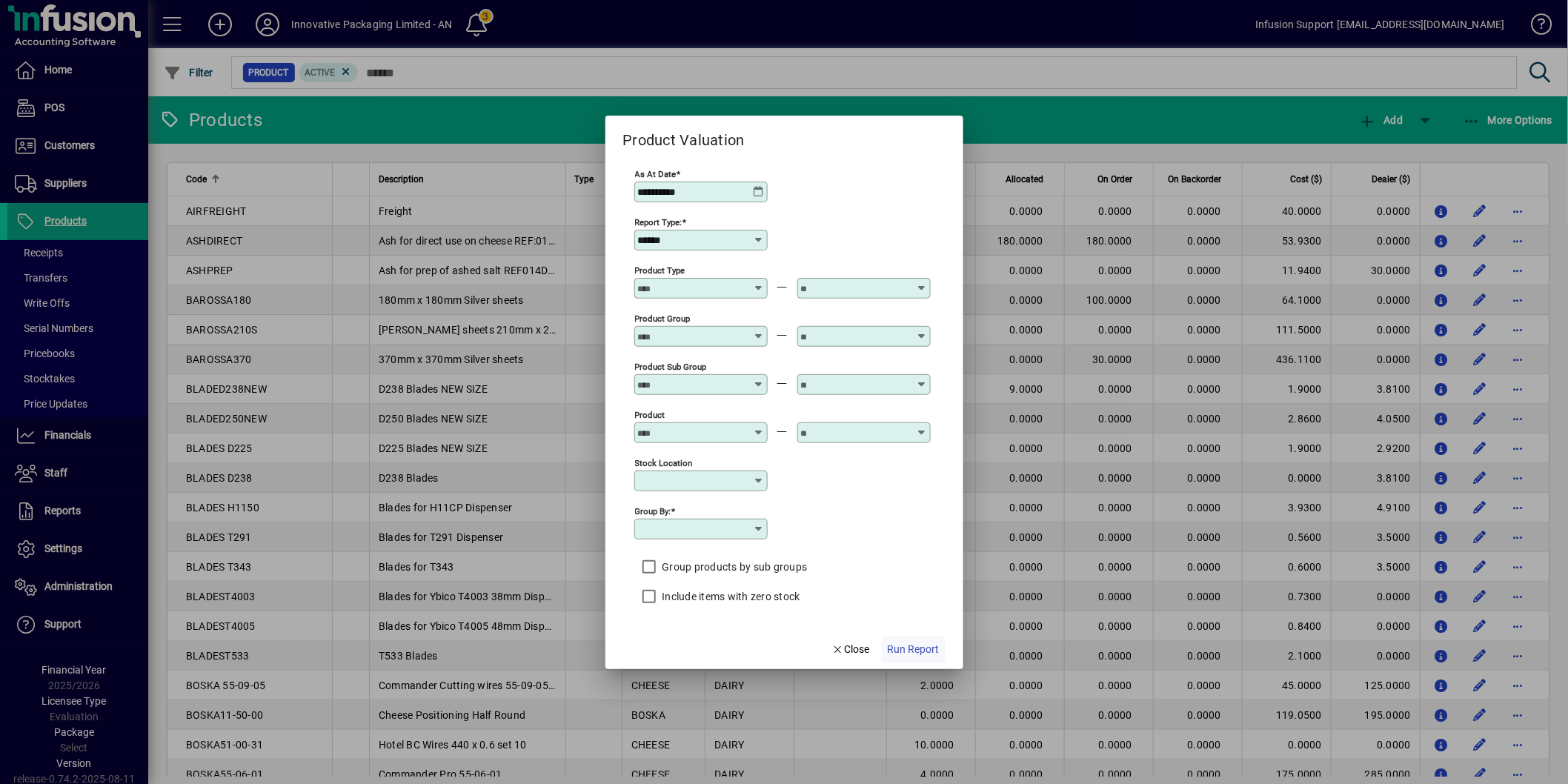
type input "**********"
click at [900, 653] on span "Run Report" at bounding box center [914, 649] width 52 height 15
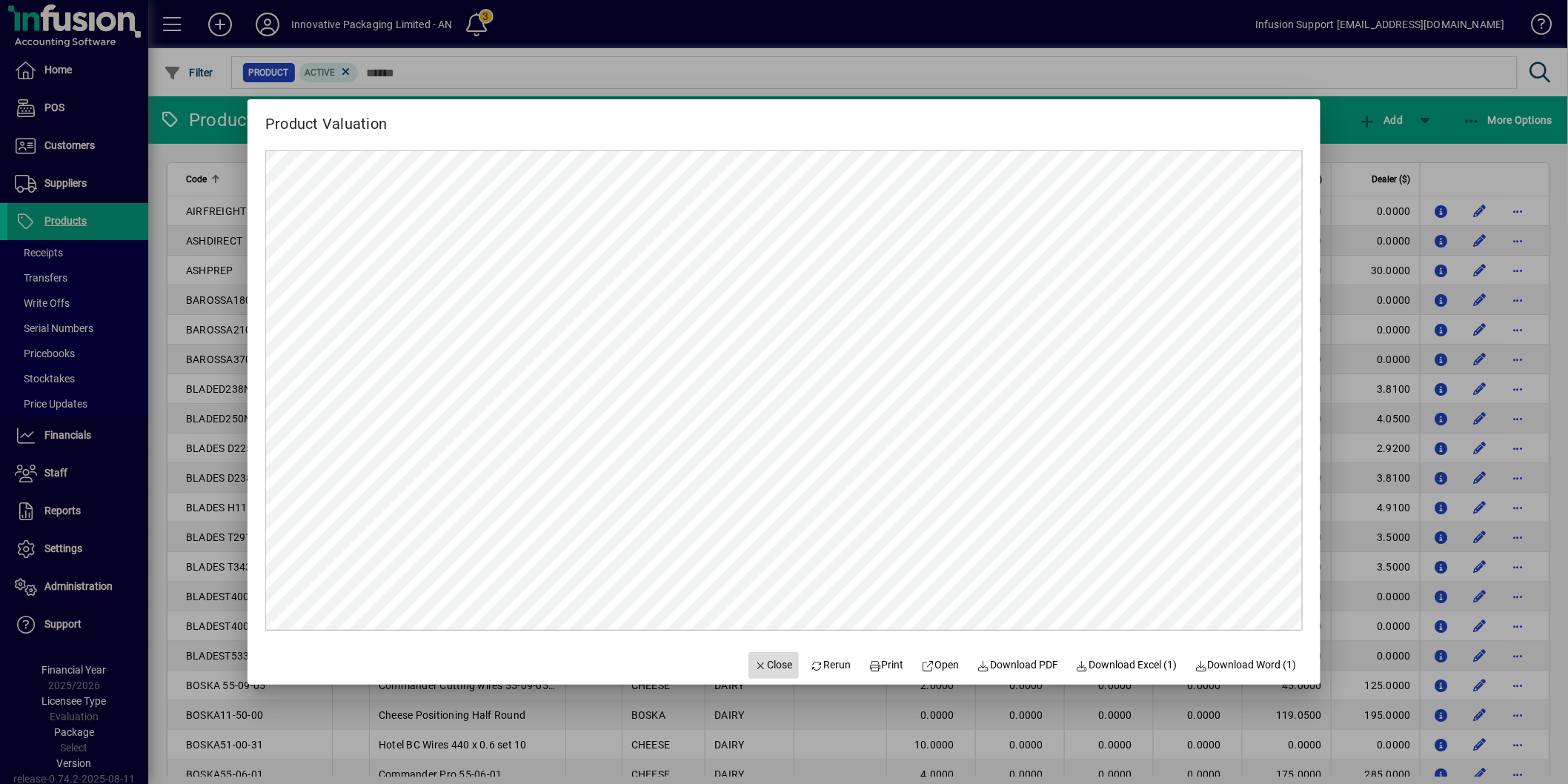
click at [758, 653] on span "button" at bounding box center [774, 665] width 51 height 36
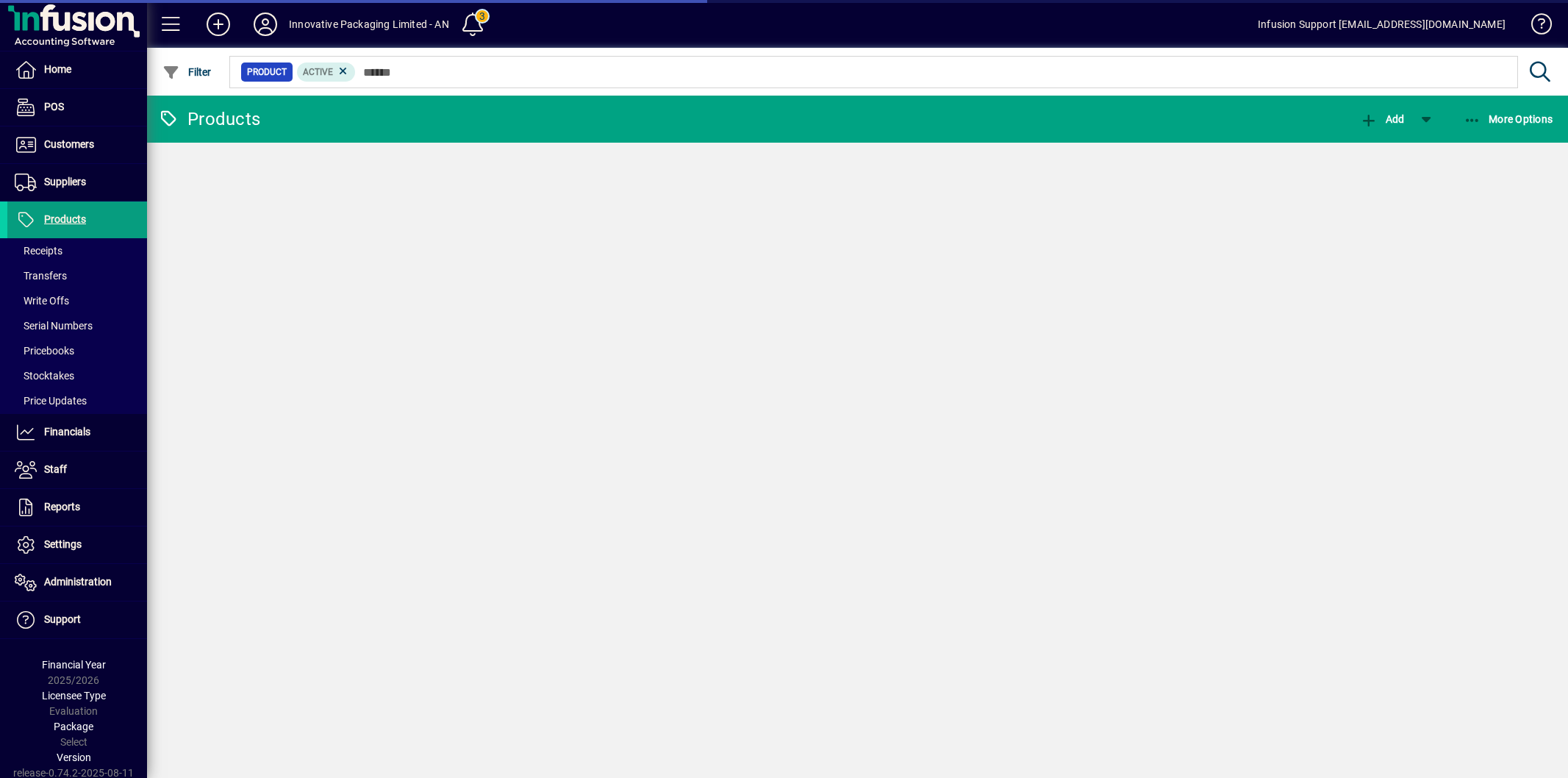
click at [481, 25] on span at bounding box center [473, 24] width 35 height 35
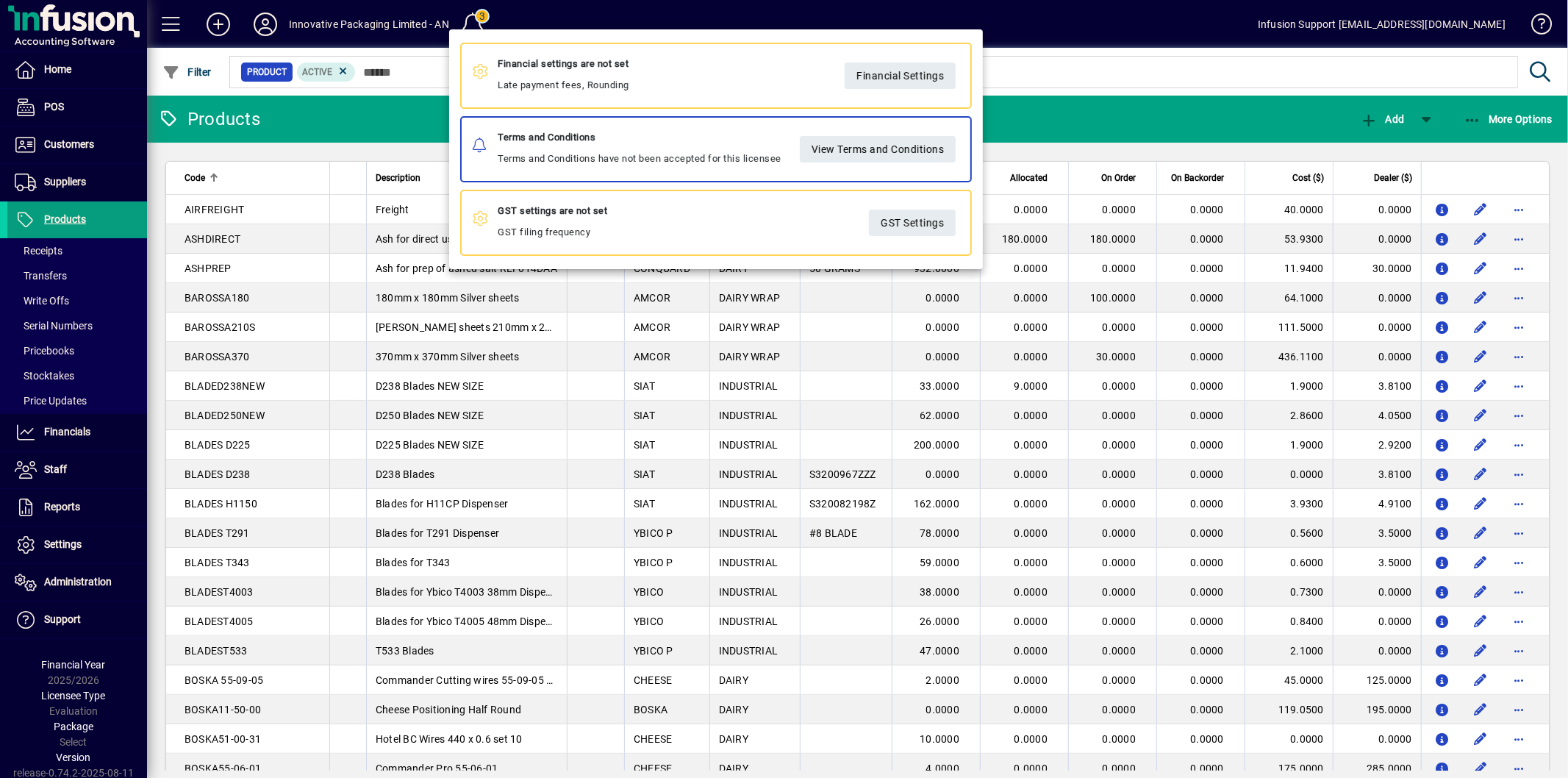
click at [1083, 50] on div at bounding box center [784, 389] width 1568 height 778
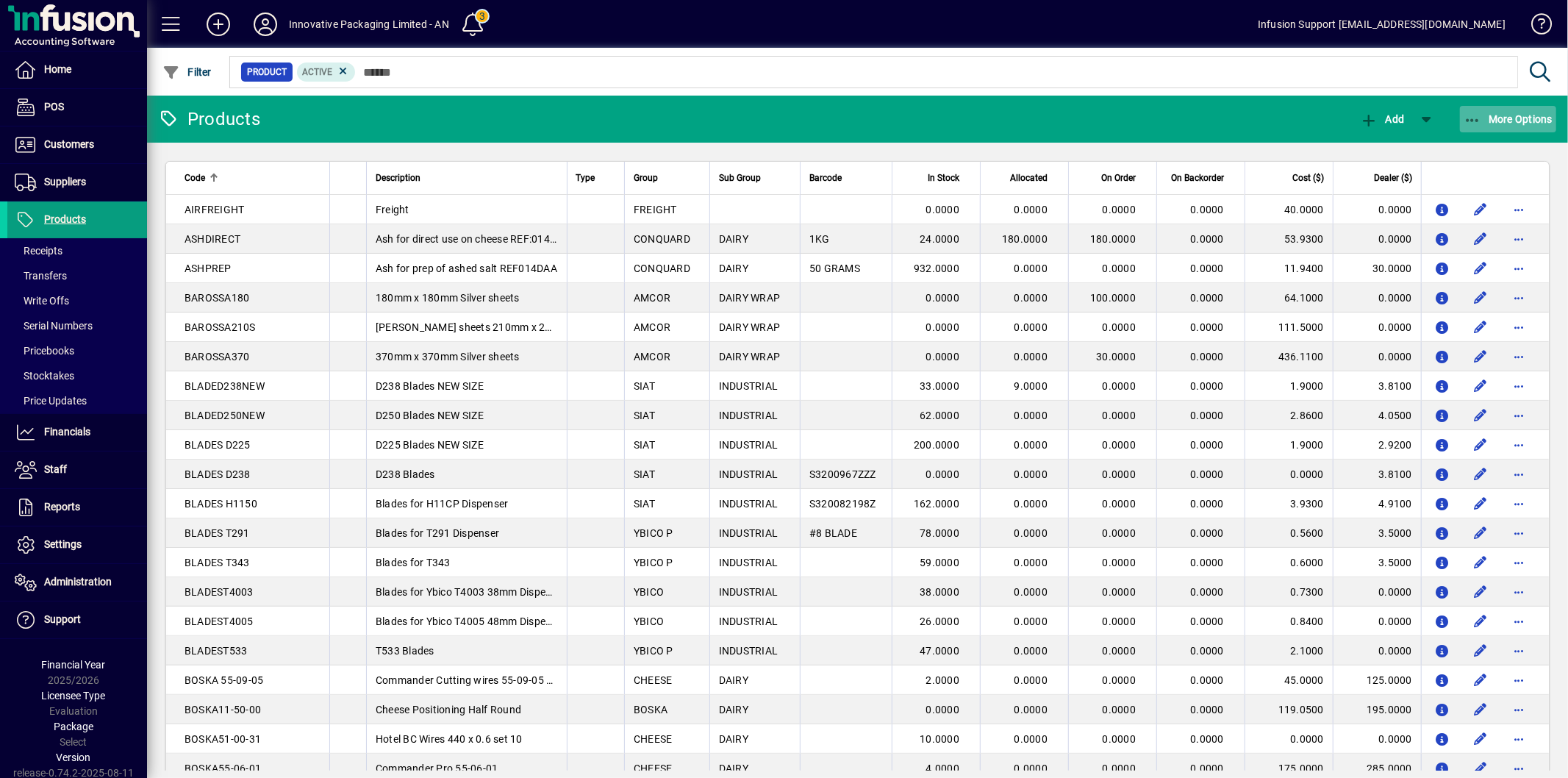
click at [1475, 117] on icon "button" at bounding box center [1473, 120] width 19 height 15
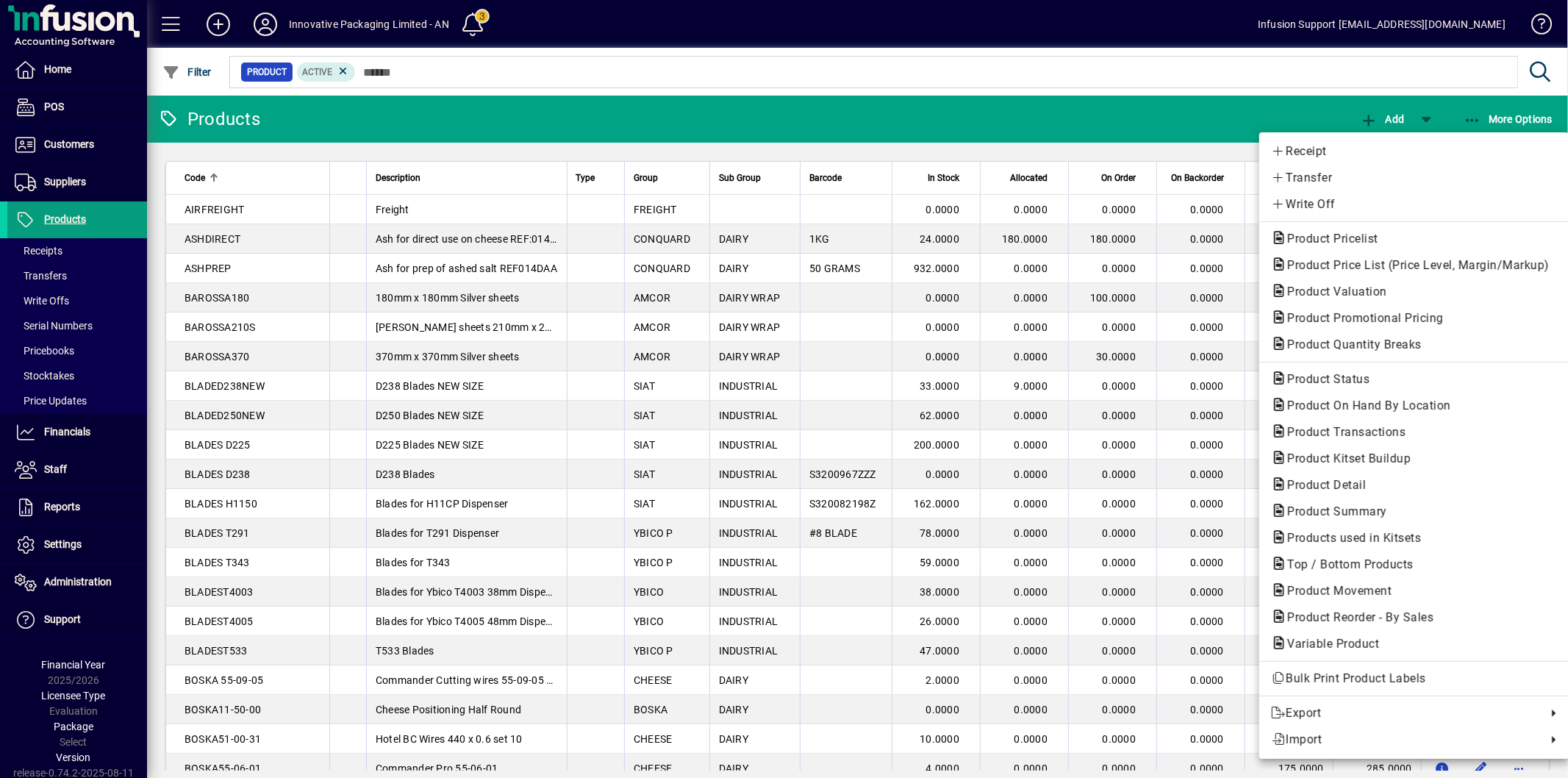
click at [79, 434] on div at bounding box center [784, 389] width 1568 height 778
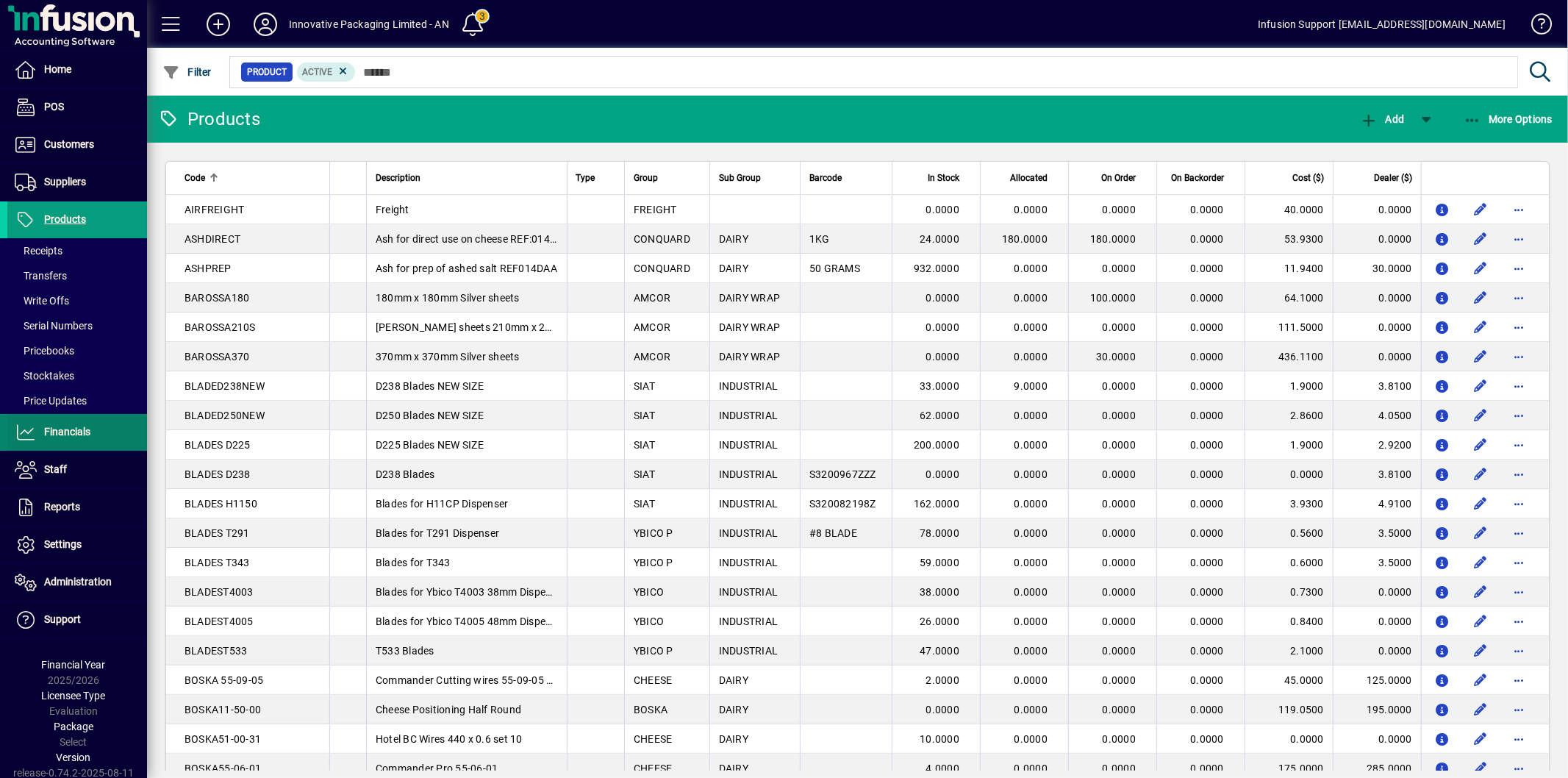
click at [78, 432] on span "Financials" at bounding box center [67, 431] width 46 height 11
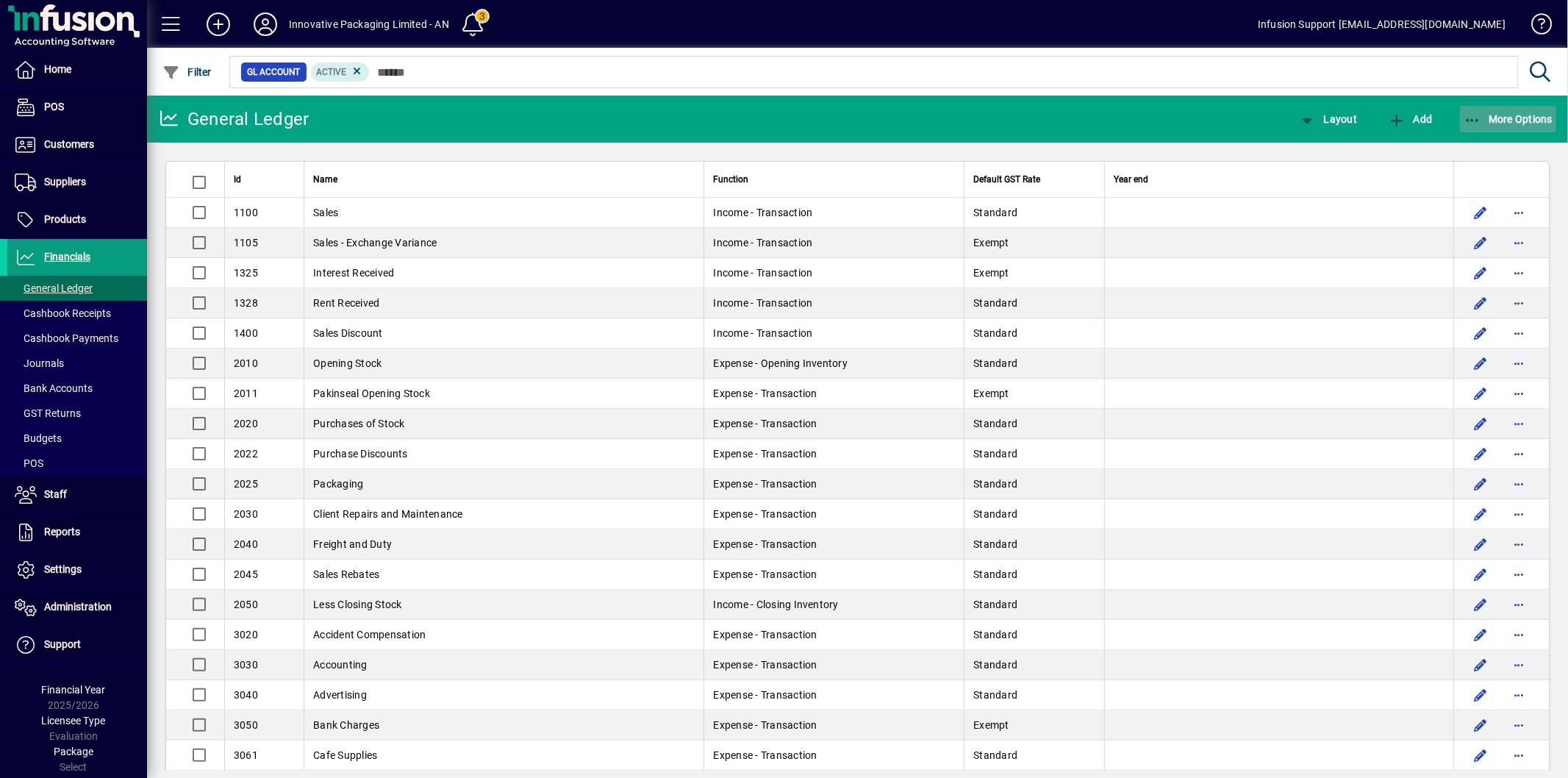
click at [1495, 113] on span "More Options" at bounding box center [1509, 118] width 90 height 11
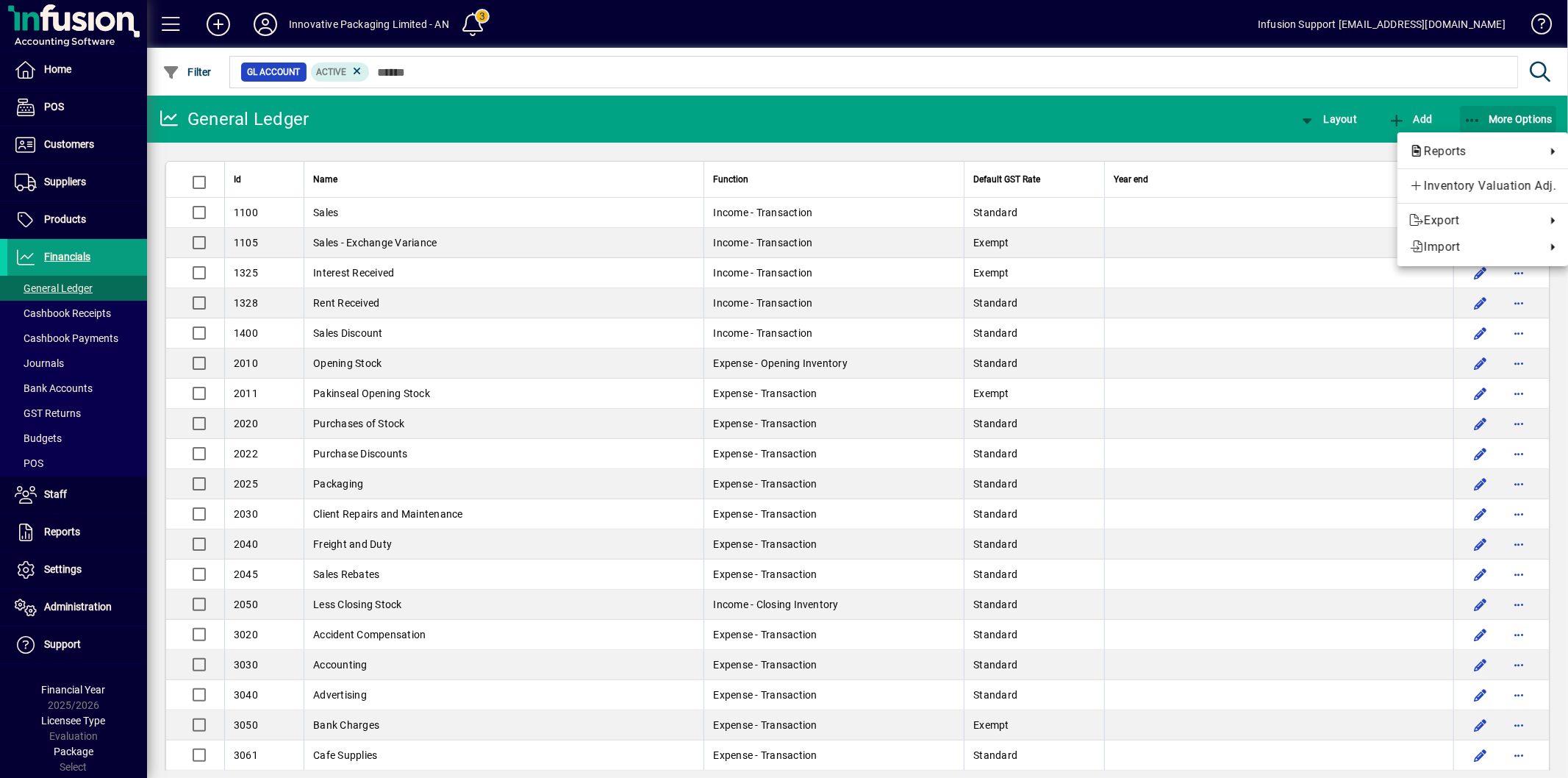
click at [1485, 120] on div at bounding box center [784, 389] width 1568 height 778
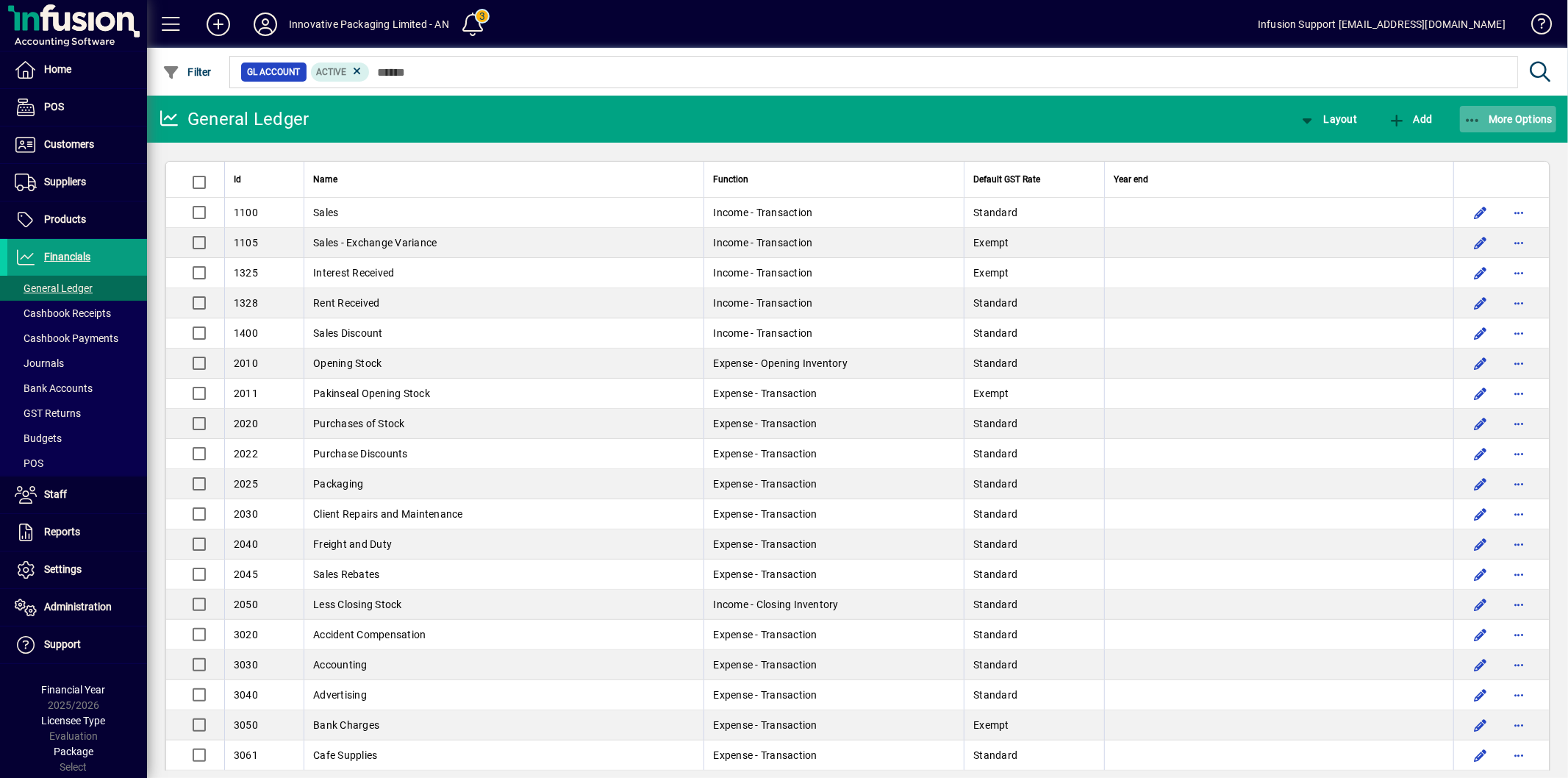
click at [1493, 120] on span "More Options" at bounding box center [1509, 118] width 90 height 11
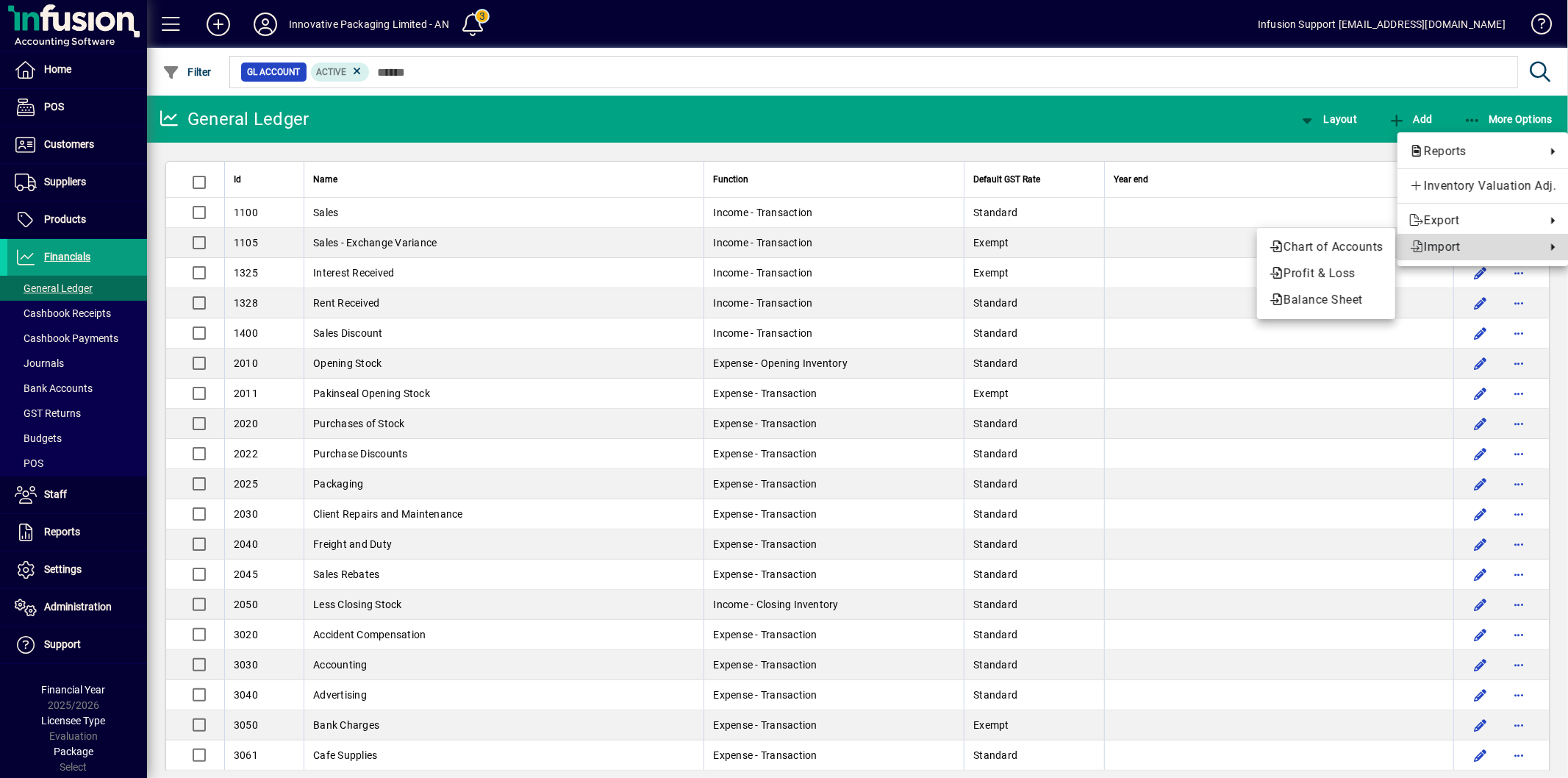
click at [1473, 250] on span "Import" at bounding box center [1474, 247] width 129 height 18
click at [1338, 248] on span "Chart of Accounts" at bounding box center [1327, 247] width 115 height 18
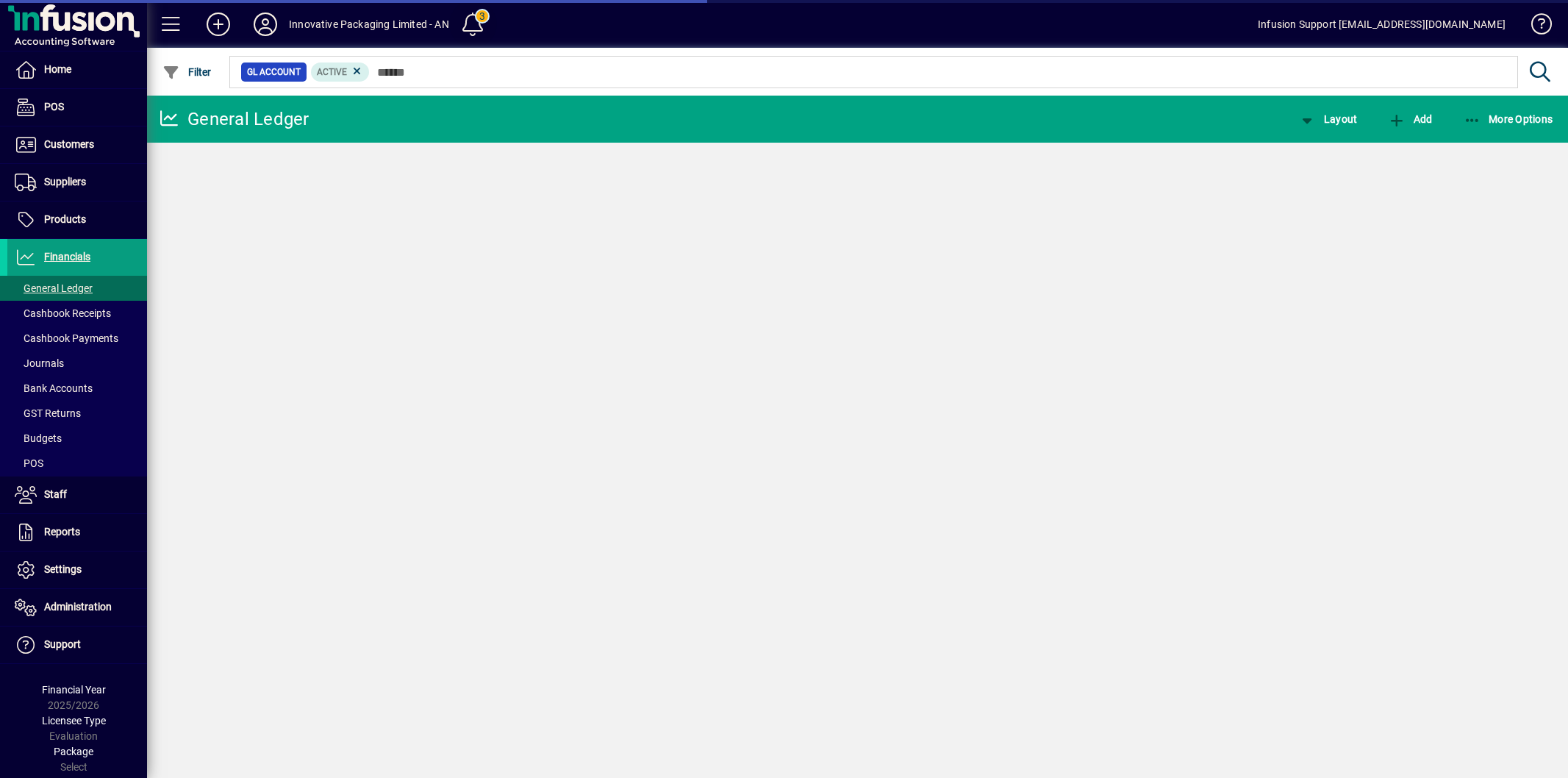
click at [483, 26] on span at bounding box center [473, 24] width 35 height 35
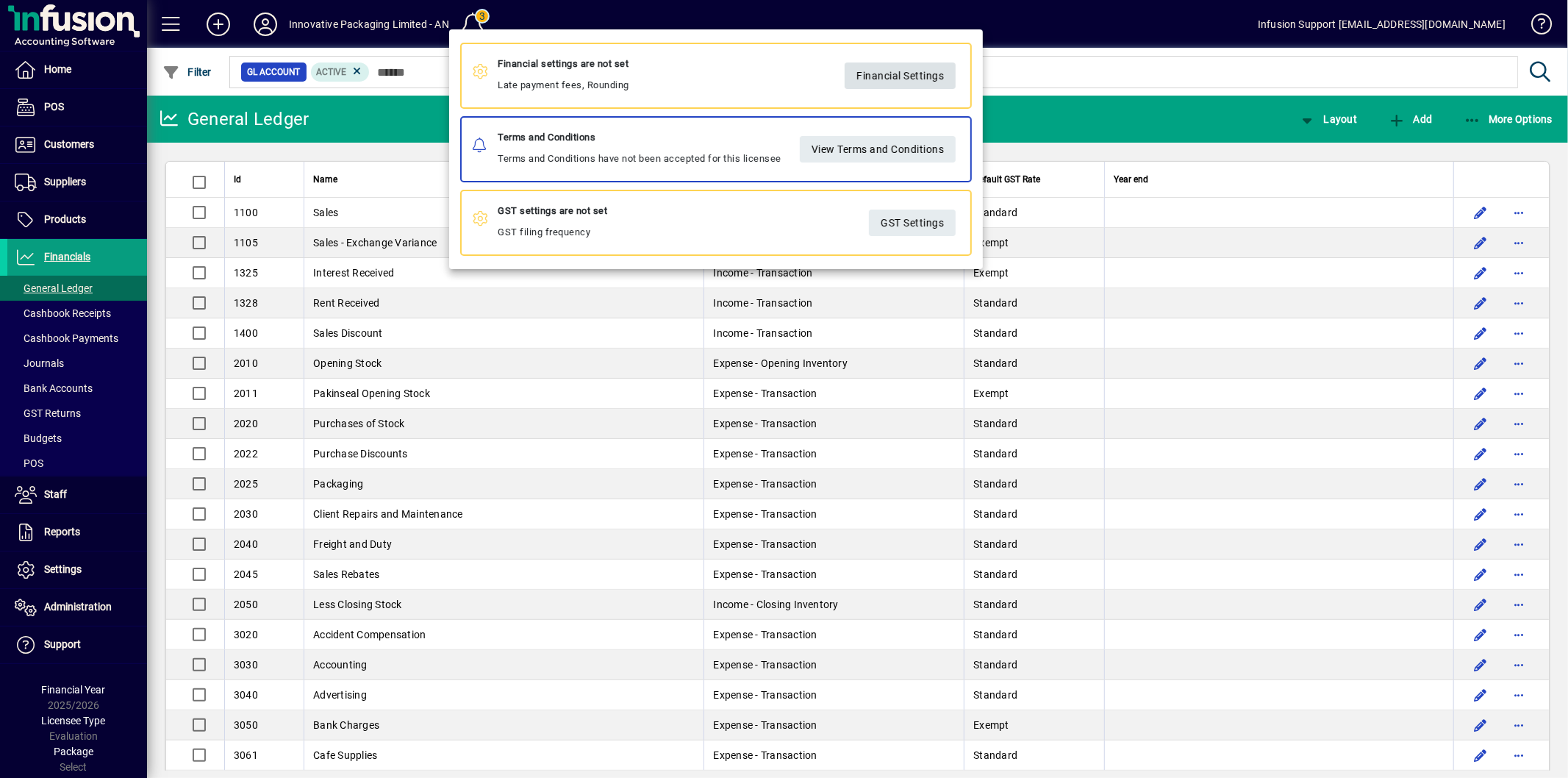
click at [917, 72] on span "Financial Settings" at bounding box center [900, 75] width 87 height 24
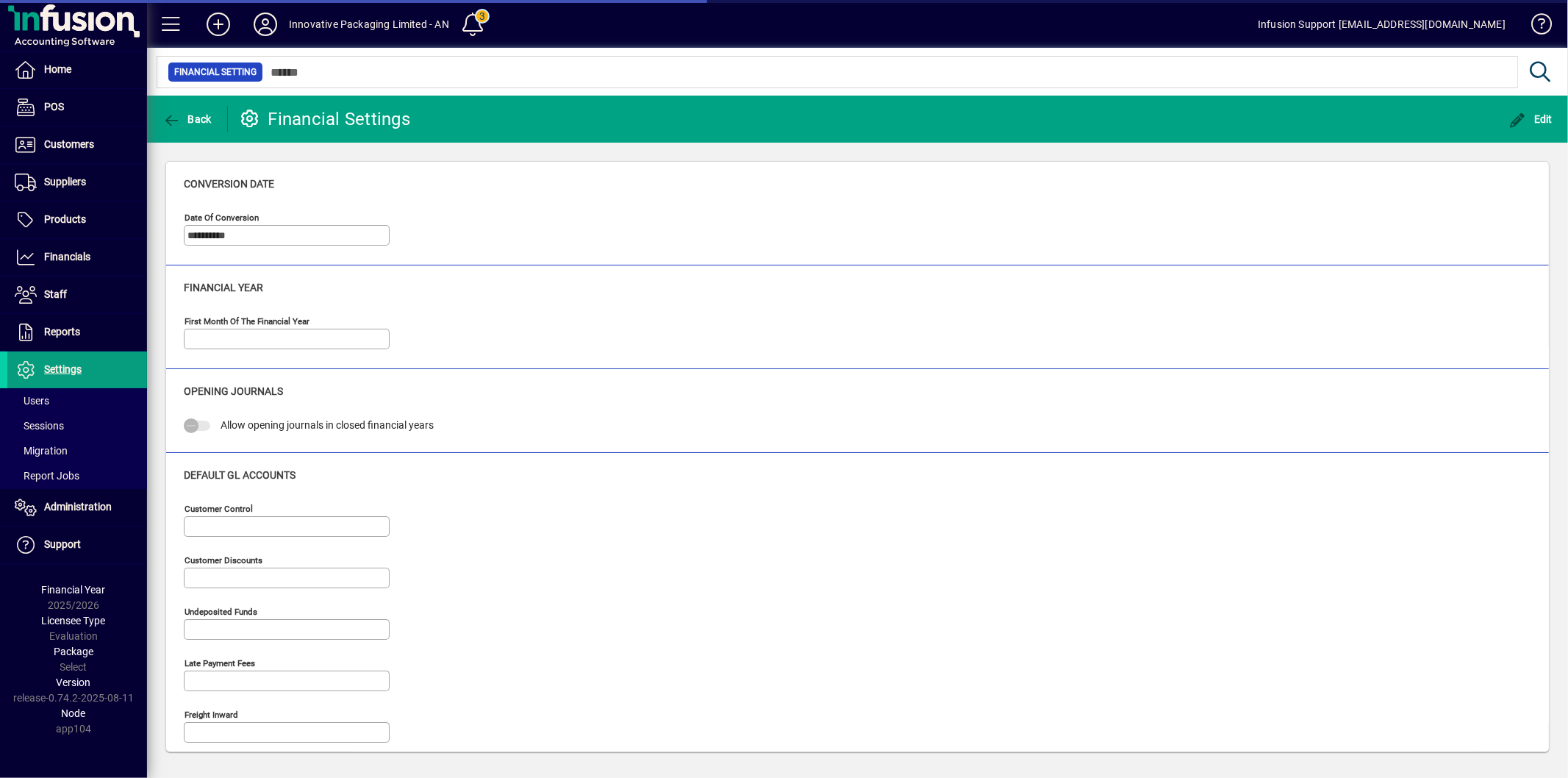
type input "**********"
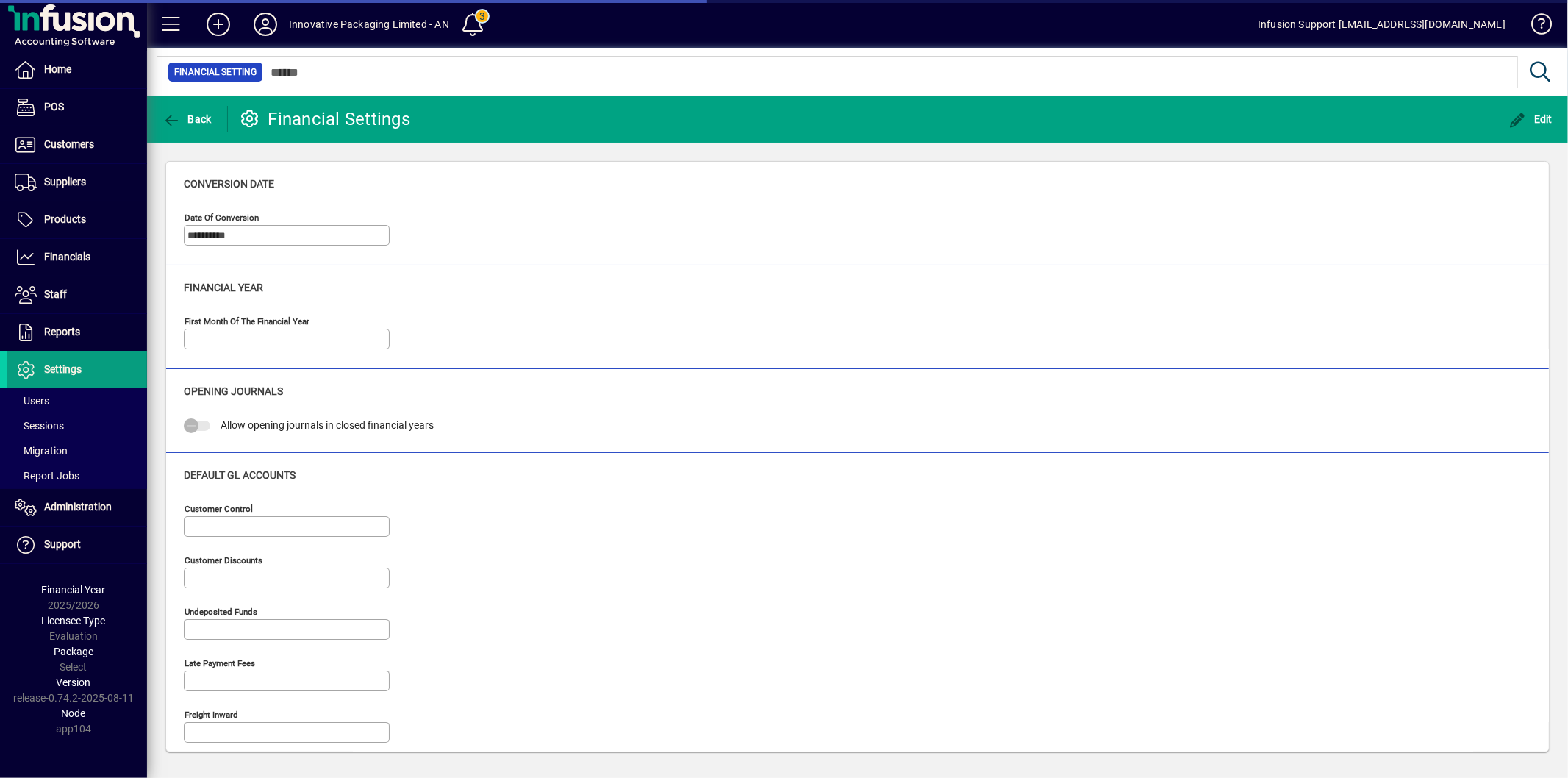
type input "**********"
type input "*****"
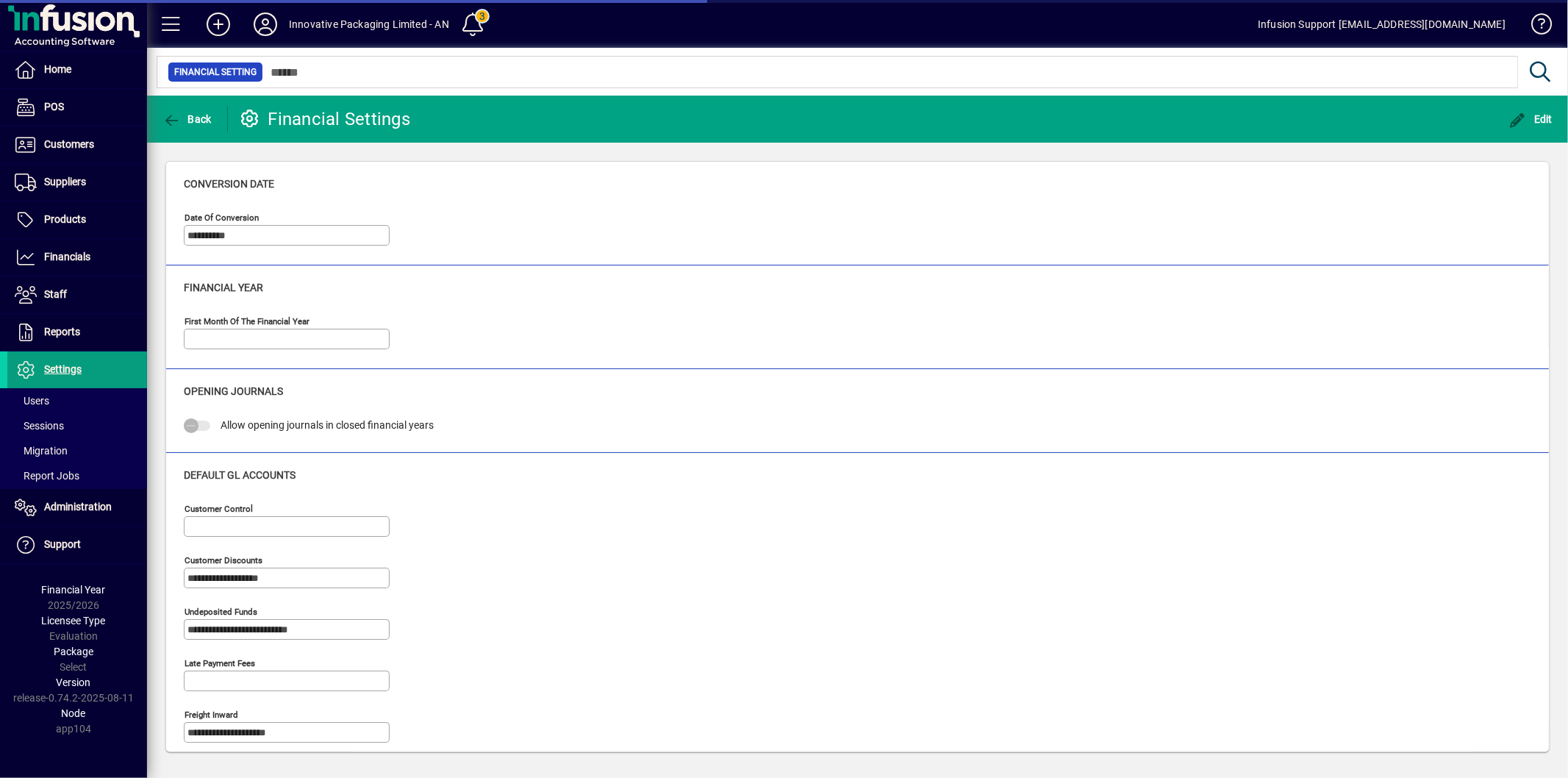
type input "**********"
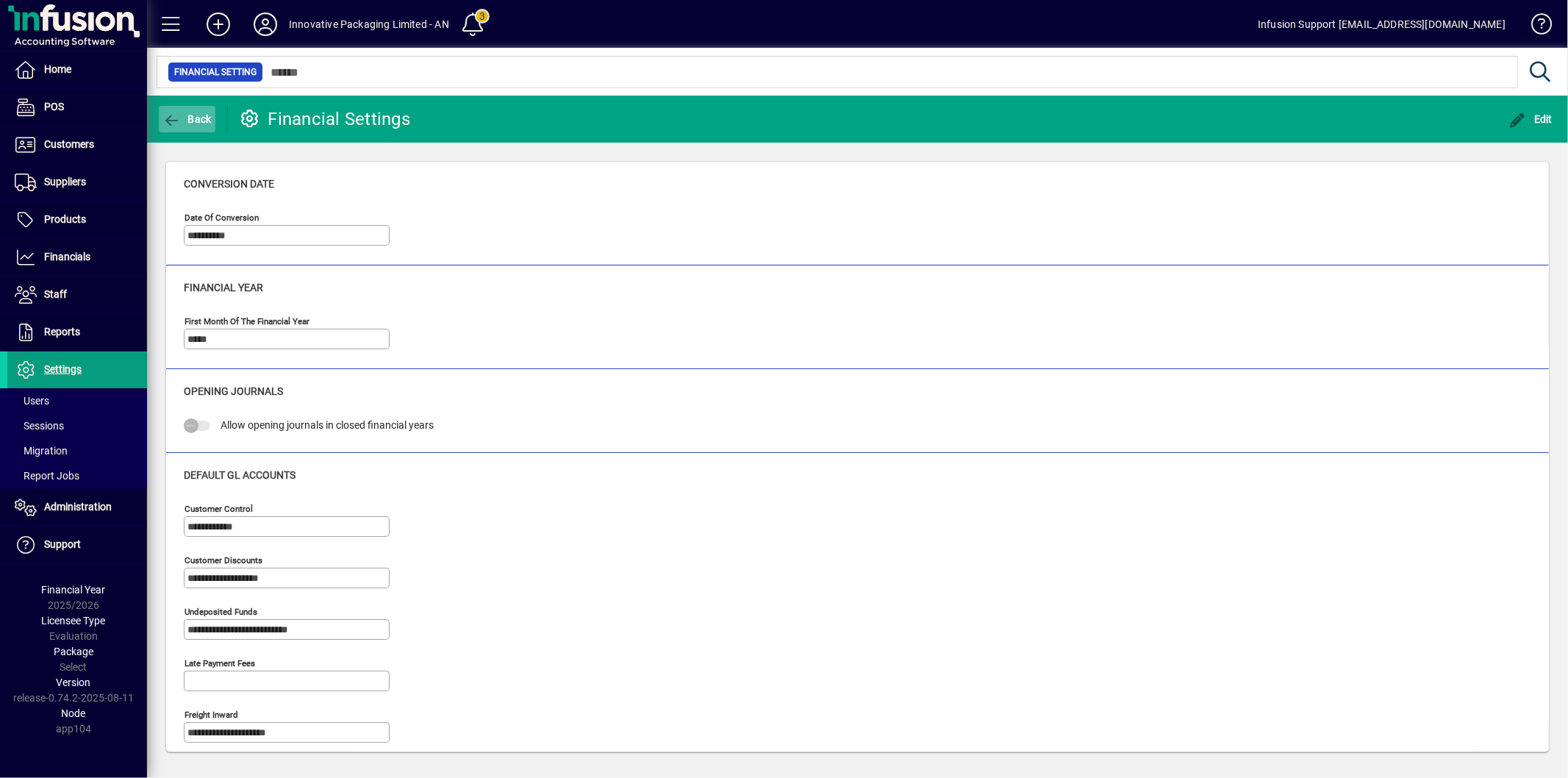
click at [175, 113] on icon "button" at bounding box center [171, 120] width 19 height 15
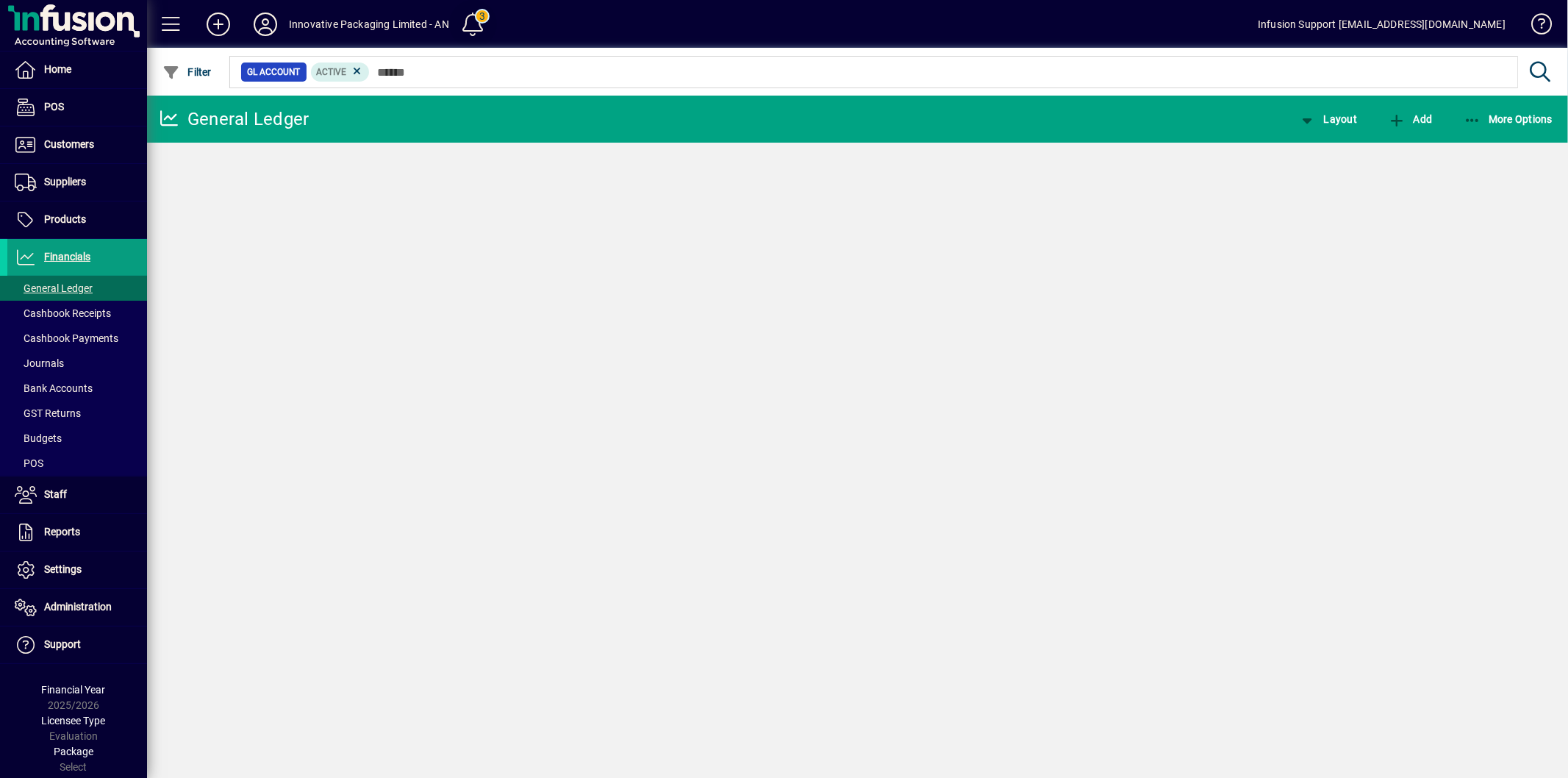
click at [485, 16] on span at bounding box center [473, 24] width 35 height 35
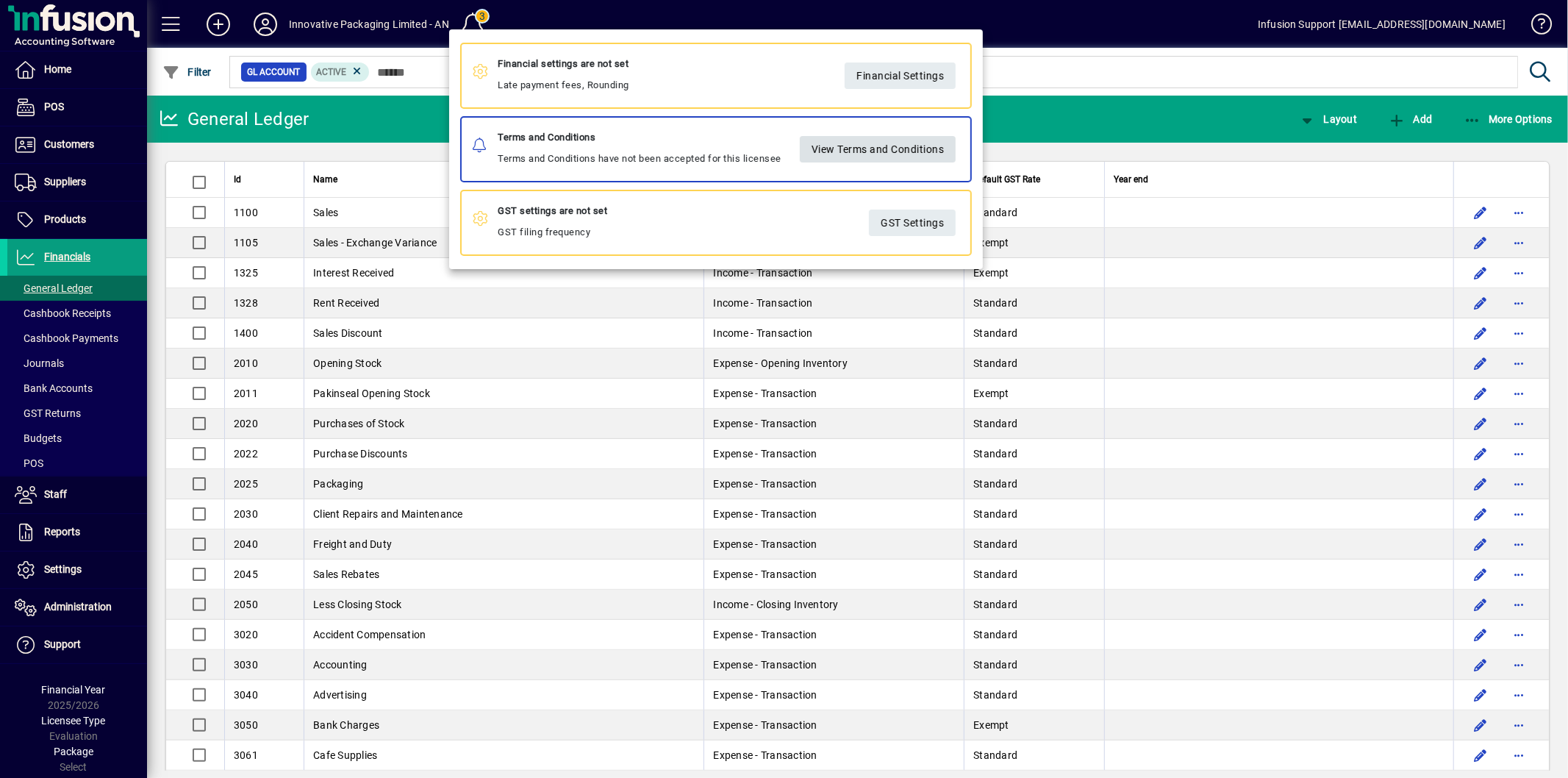
click at [879, 141] on span "View Terms and Conditions" at bounding box center [877, 148] width 133 height 24
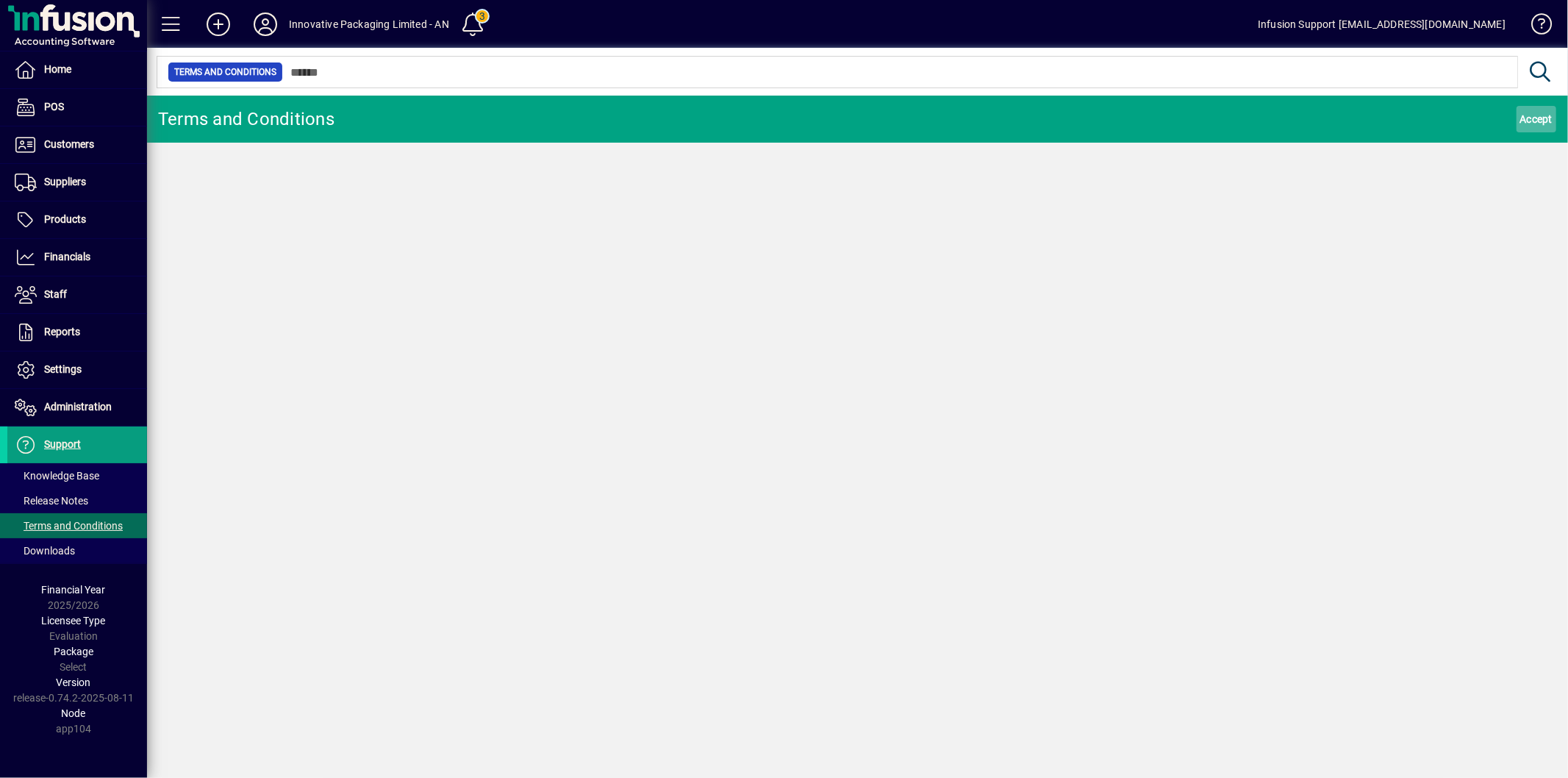
click at [1541, 129] on span "Accept" at bounding box center [1536, 119] width 33 height 24
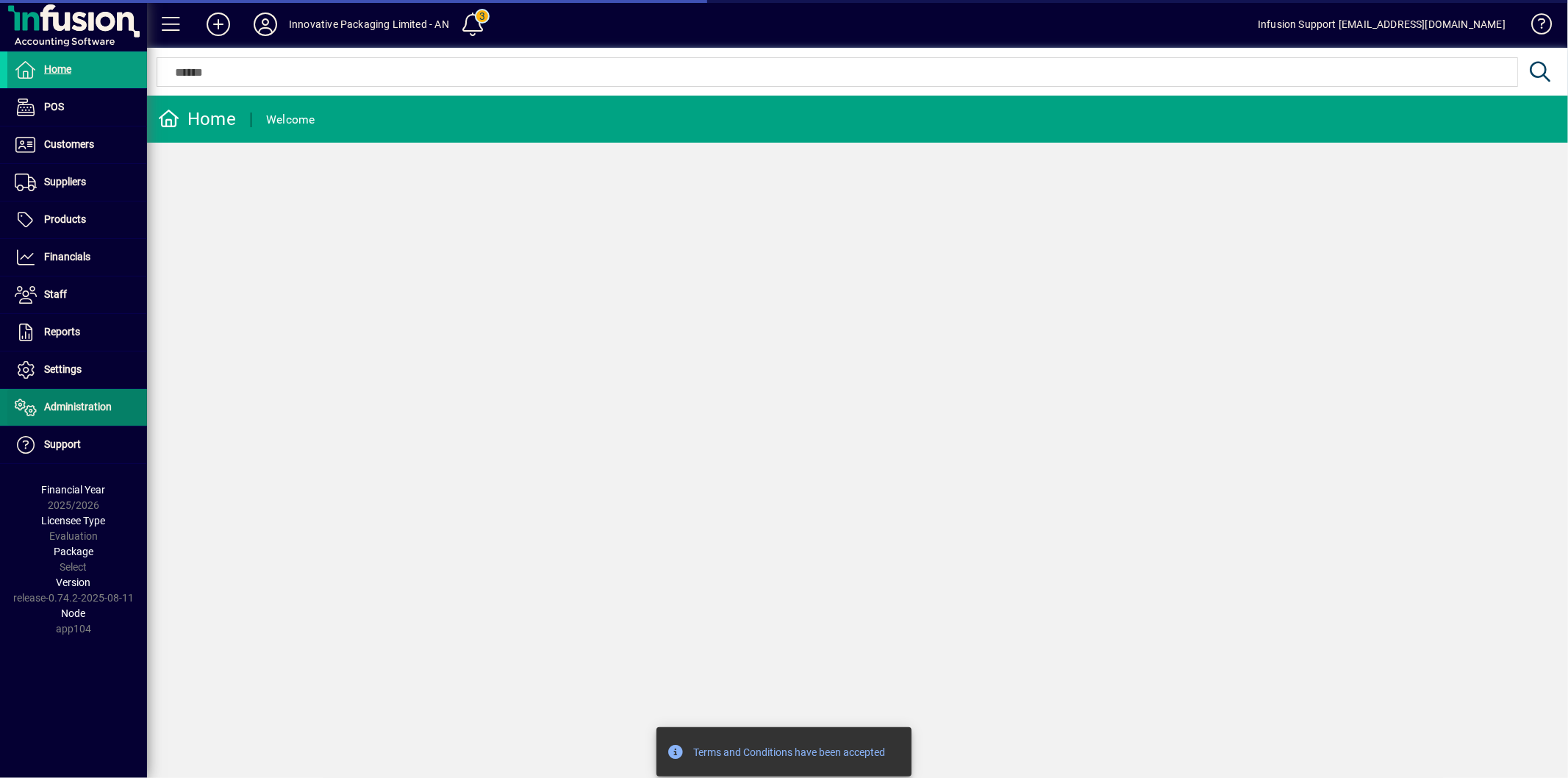
click at [76, 399] on span "Administration" at bounding box center [59, 407] width 104 height 18
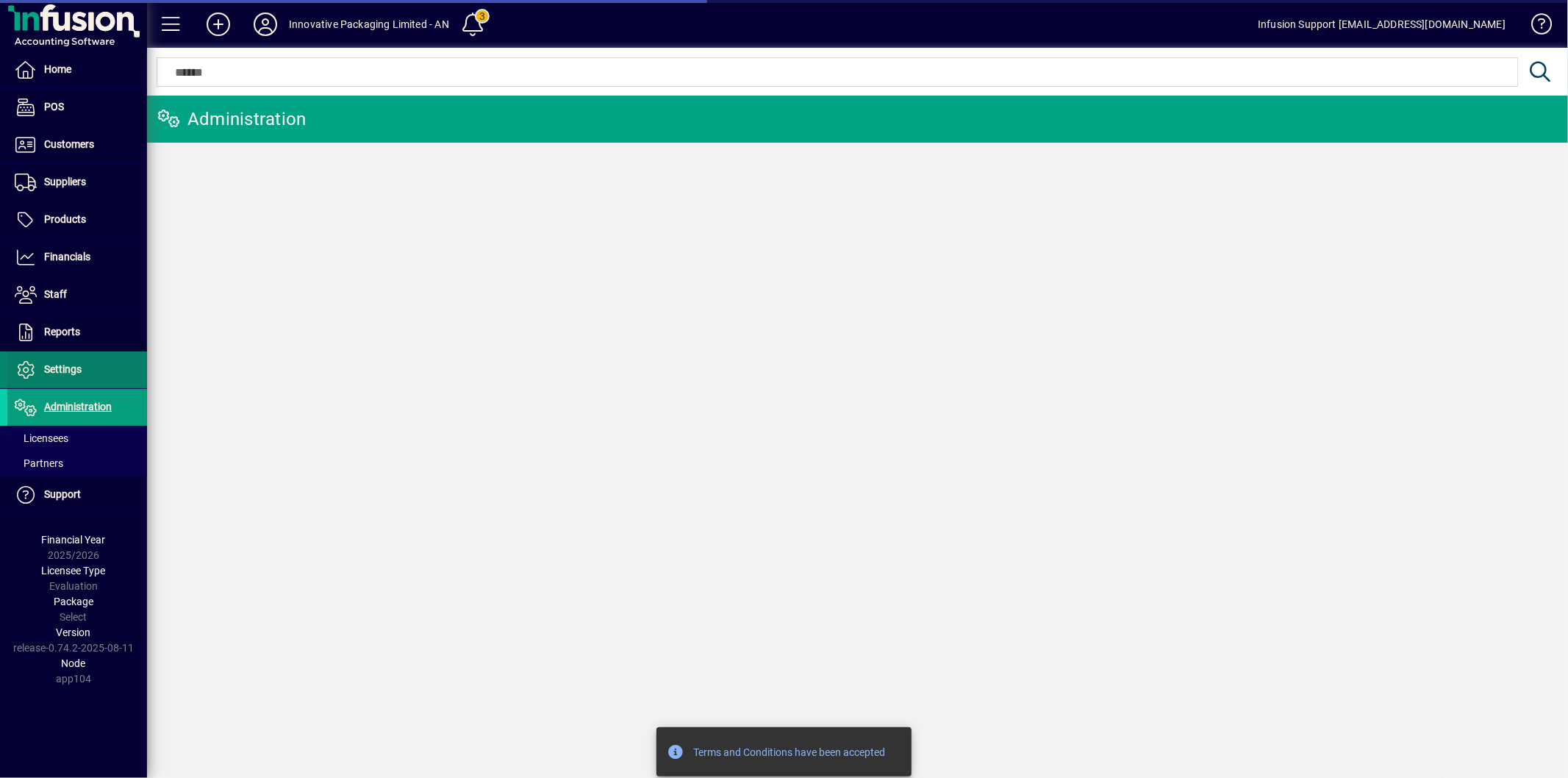
click at [64, 368] on span "Settings" at bounding box center [63, 368] width 37 height 11
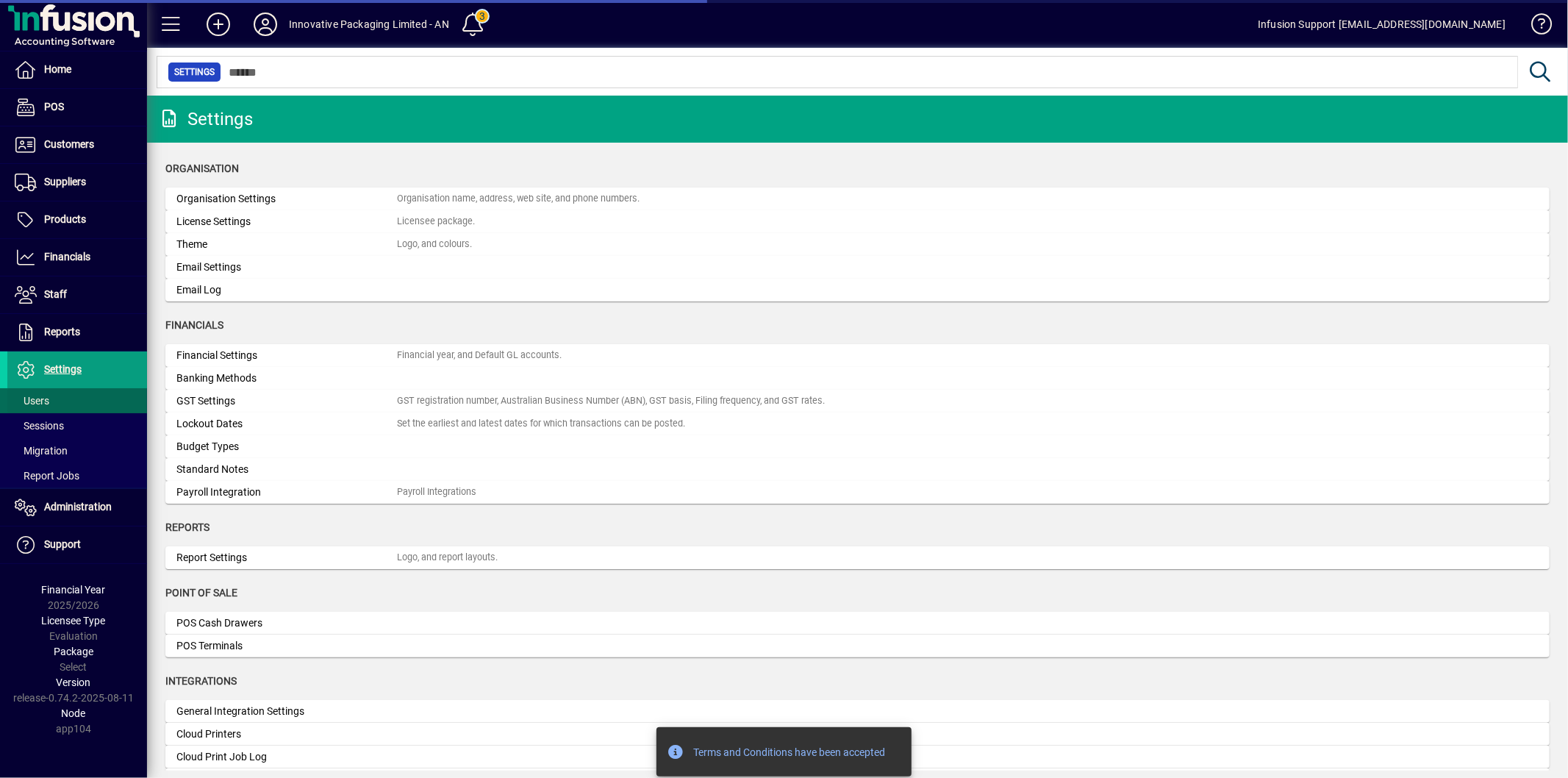
click at [39, 397] on span "Users" at bounding box center [32, 400] width 34 height 11
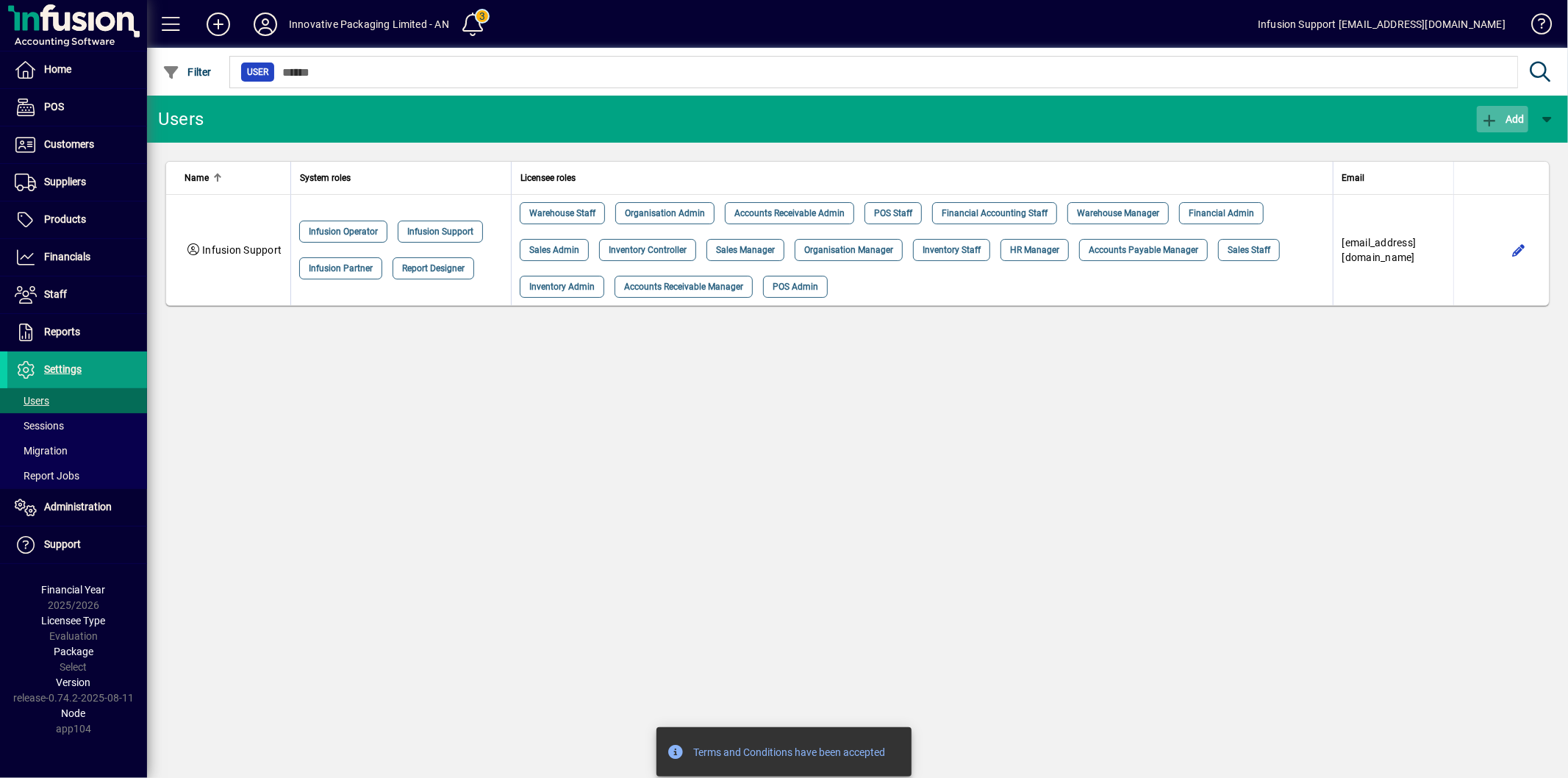
click at [1500, 119] on span "Add" at bounding box center [1503, 118] width 44 height 11
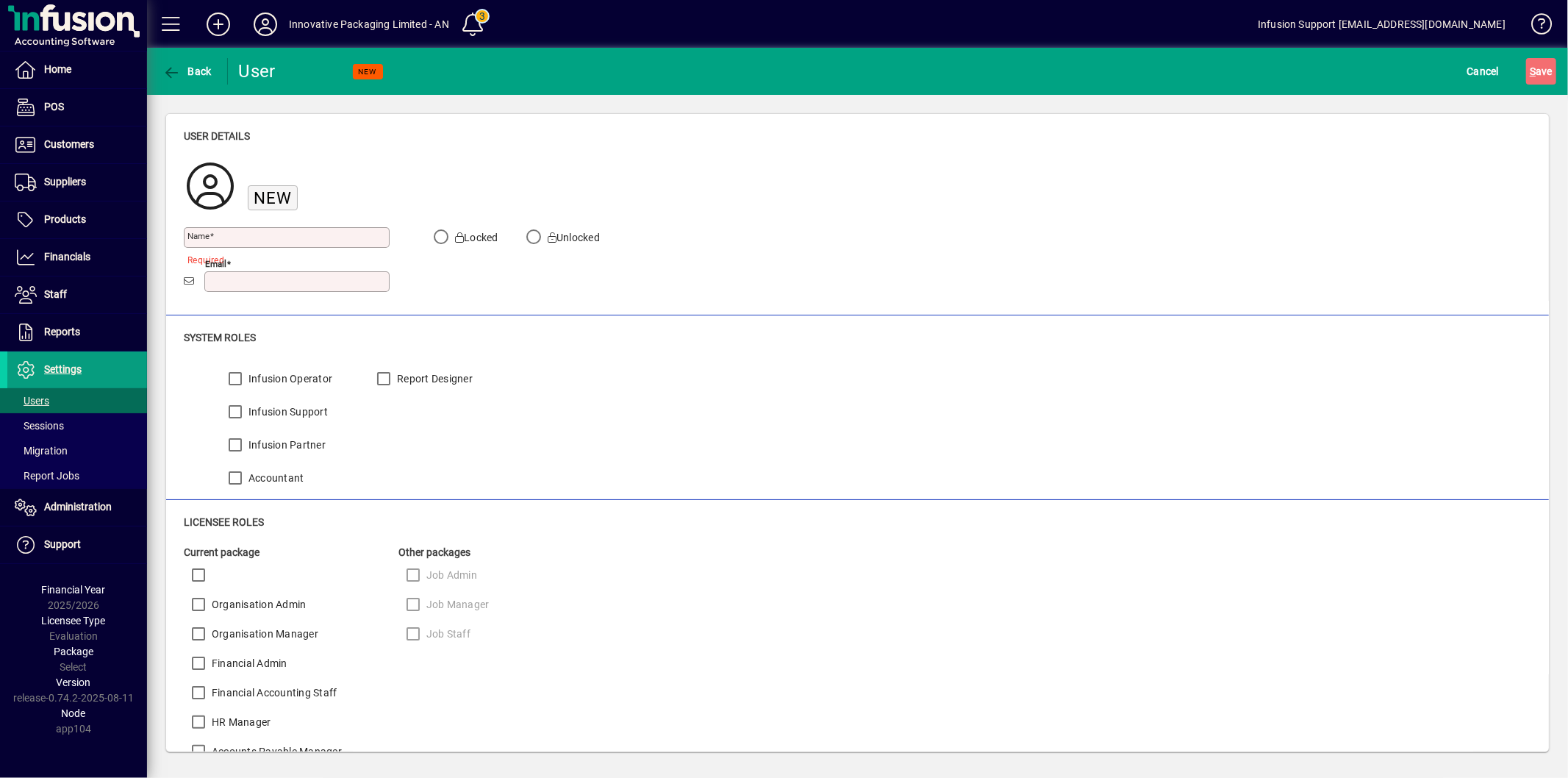
click at [270, 276] on input "Email" at bounding box center [299, 281] width 181 height 11
paste input "**********"
drag, startPoint x: 236, startPoint y: 284, endPoint x: 162, endPoint y: 290, distance: 74.2
click at [162, 290] on div "**********" at bounding box center [857, 432] width 1421 height 676
type input "**********"
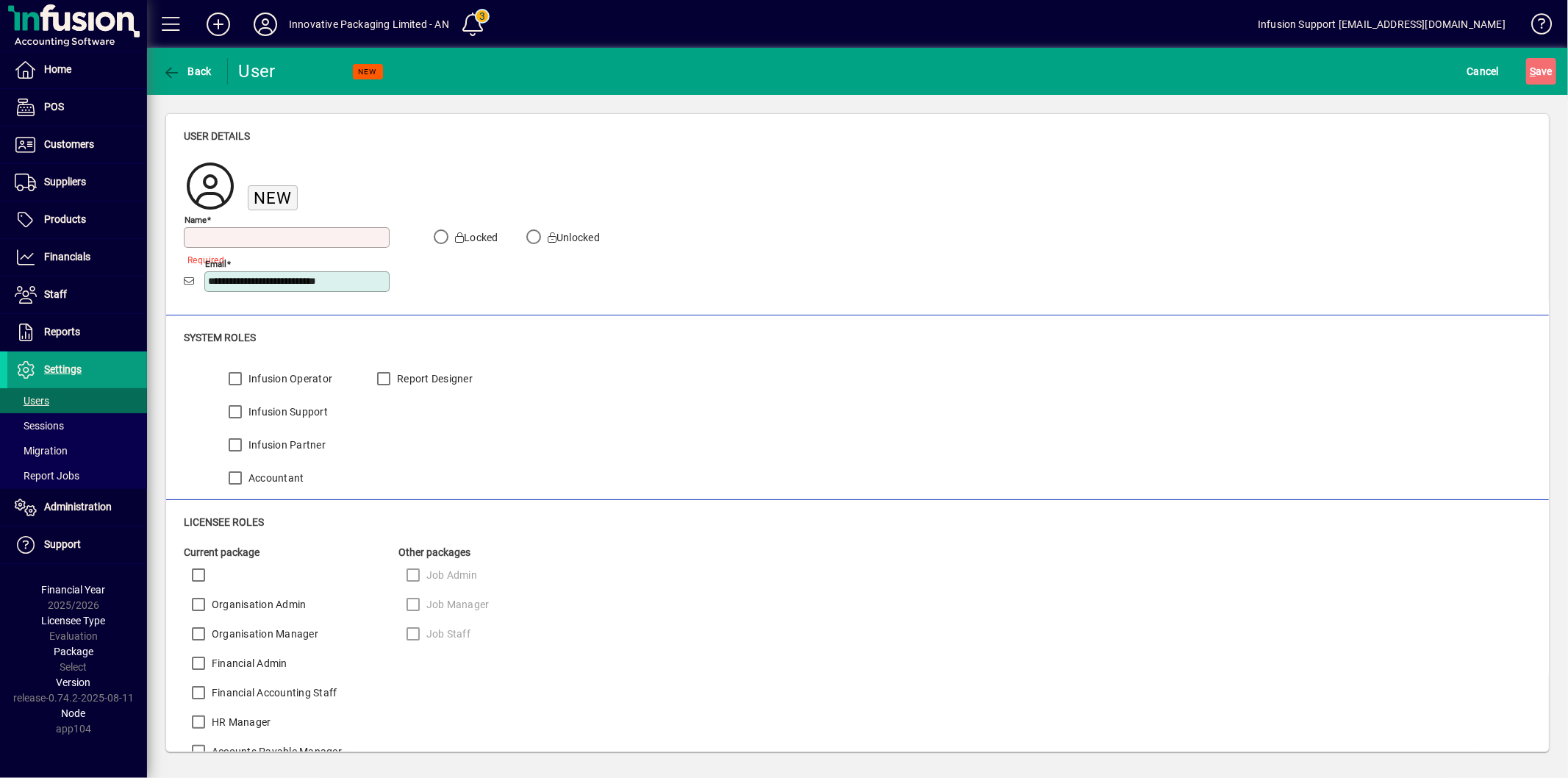
click at [243, 243] on input "Name" at bounding box center [288, 237] width 201 height 11
type input "**********"
click at [1542, 63] on button "S ave" at bounding box center [1541, 72] width 30 height 26
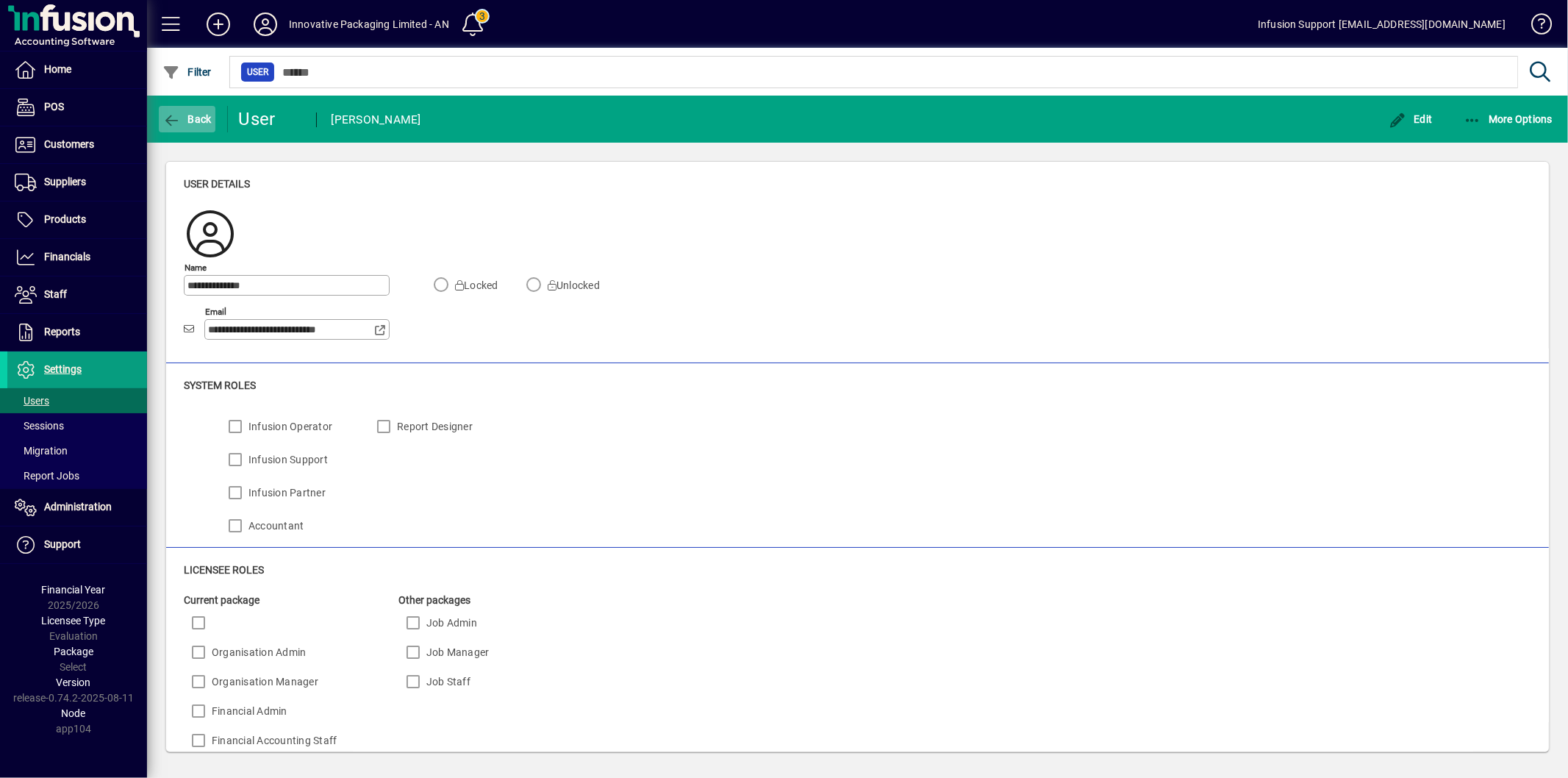
click at [180, 115] on span "Back" at bounding box center [187, 118] width 49 height 11
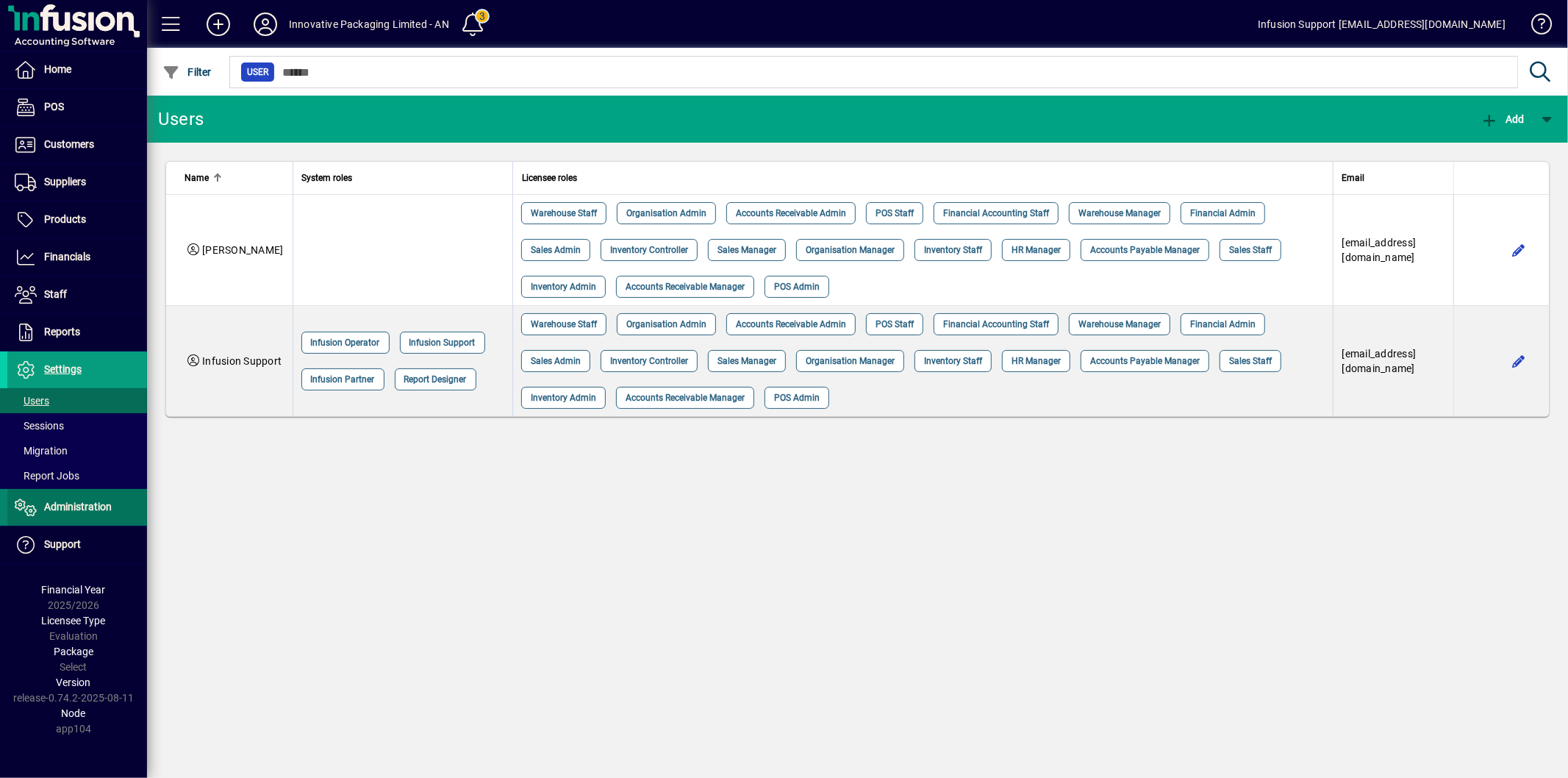
click at [73, 500] on span "Administration" at bounding box center [59, 507] width 104 height 18
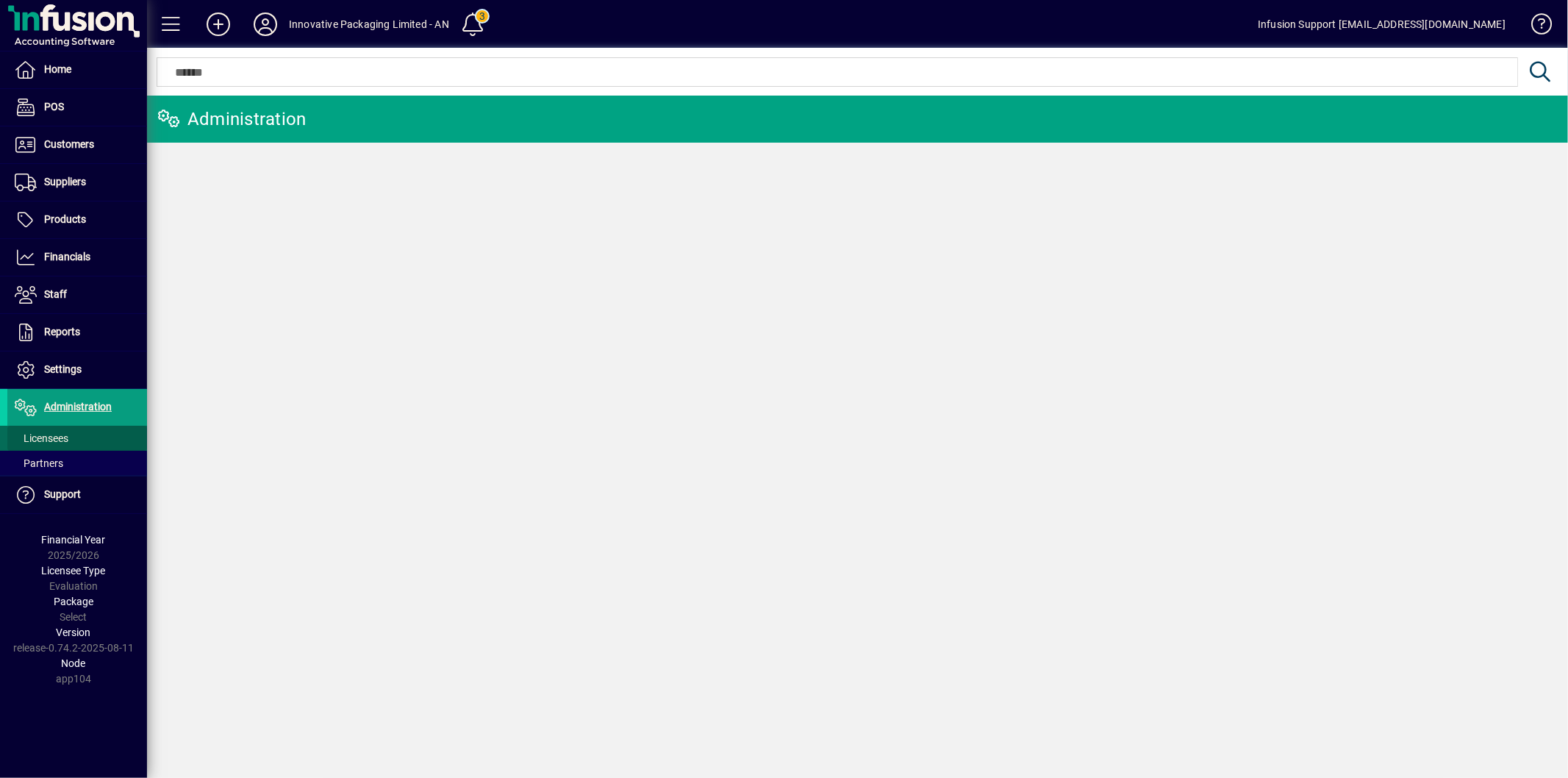
click at [63, 436] on span "Licensees" at bounding box center [42, 437] width 54 height 11
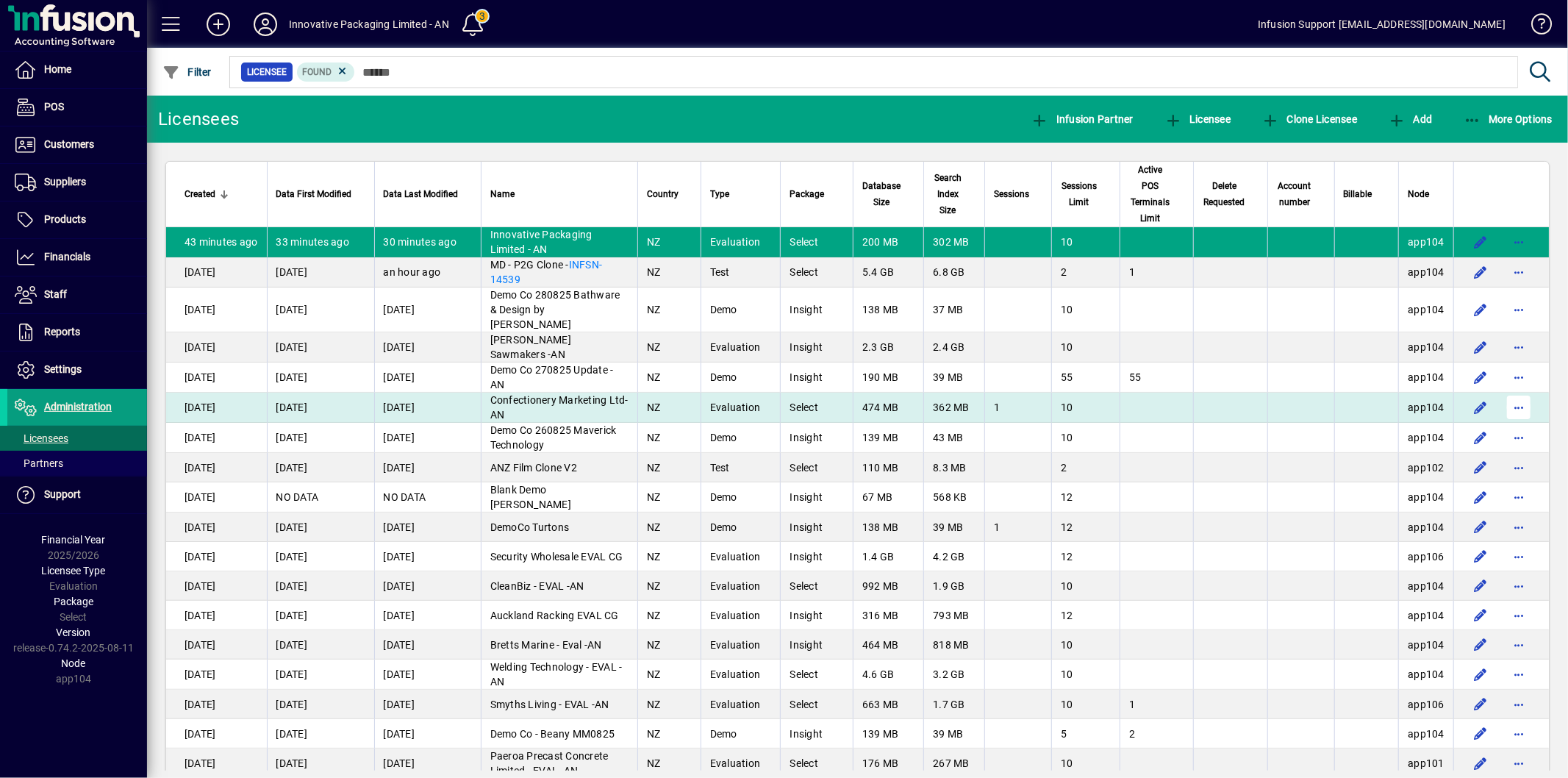
click at [1516, 390] on span "button" at bounding box center [1519, 407] width 35 height 35
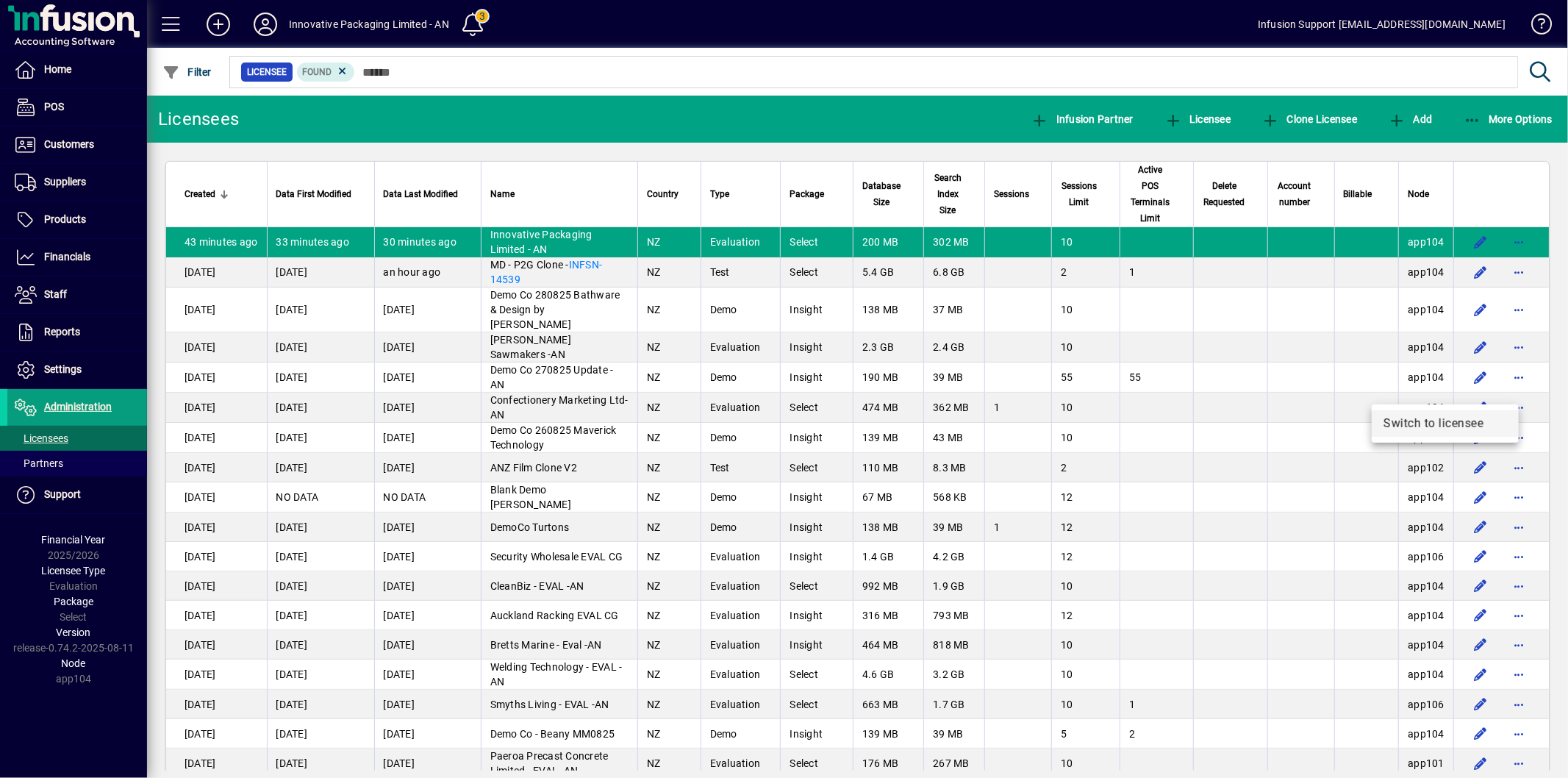
click at [1446, 425] on span "Switch to licensee" at bounding box center [1445, 423] width 124 height 18
